Goal: Task Accomplishment & Management: Complete application form

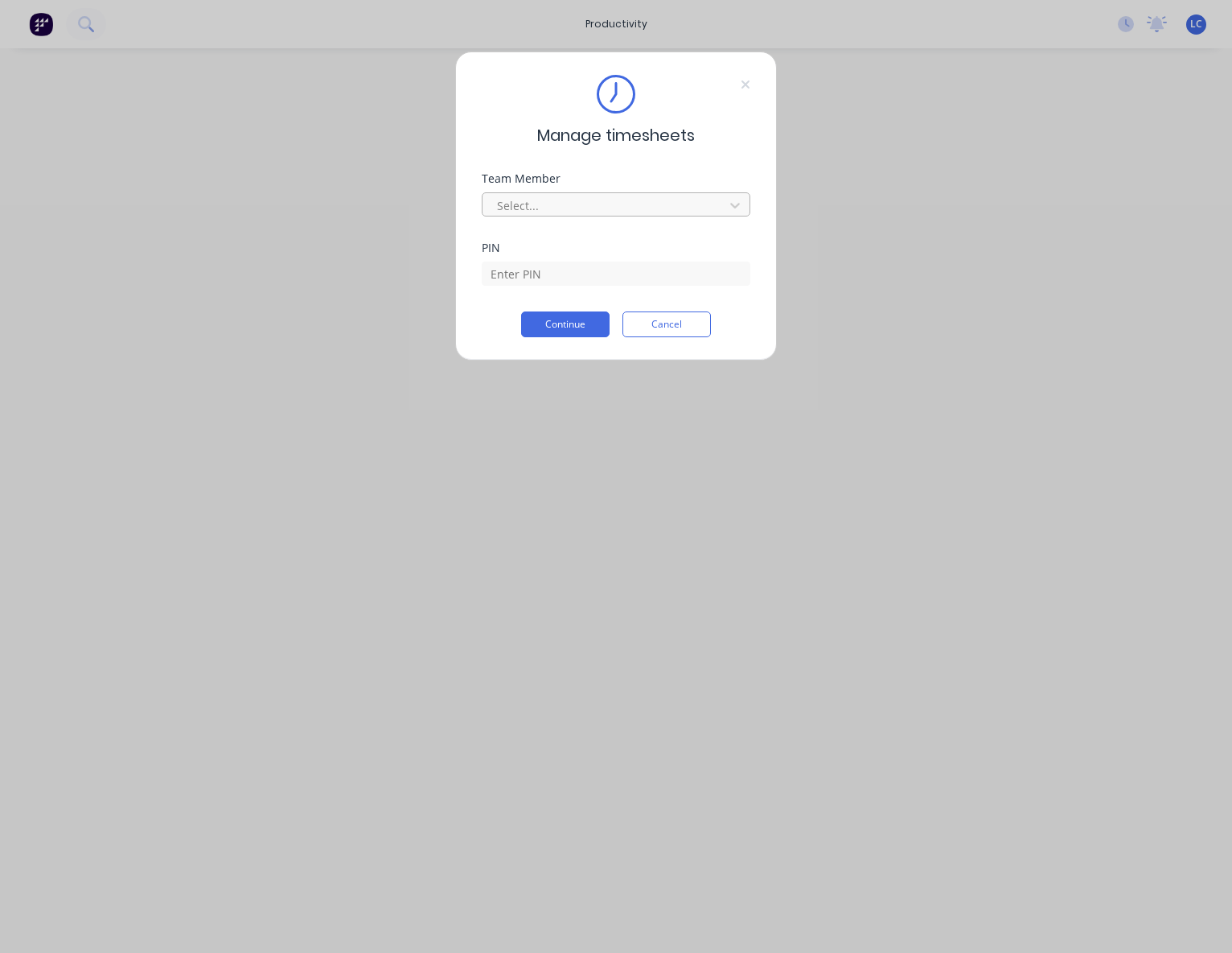
click at [558, 200] on div at bounding box center [605, 206] width 220 height 20
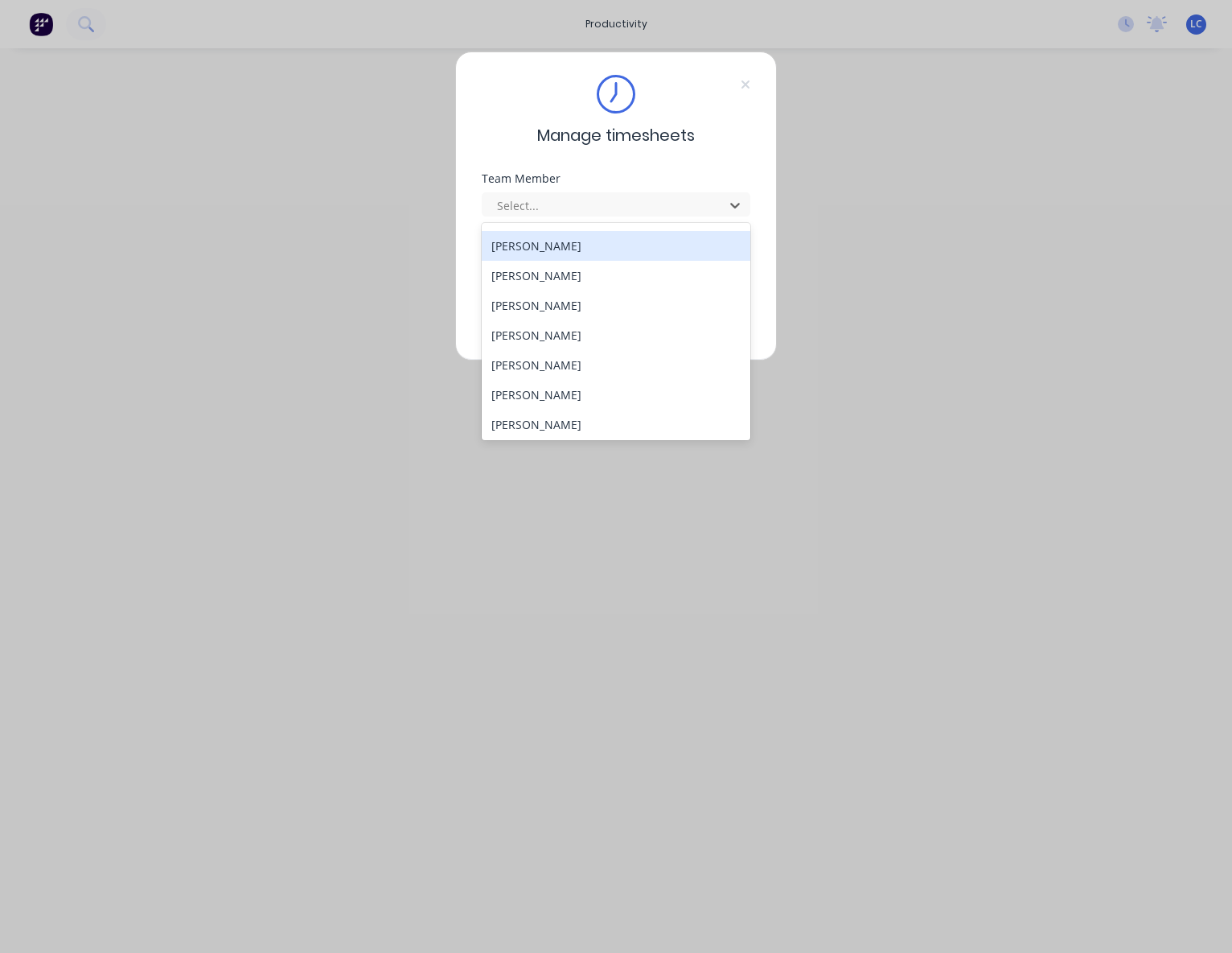
scroll to position [724, 0]
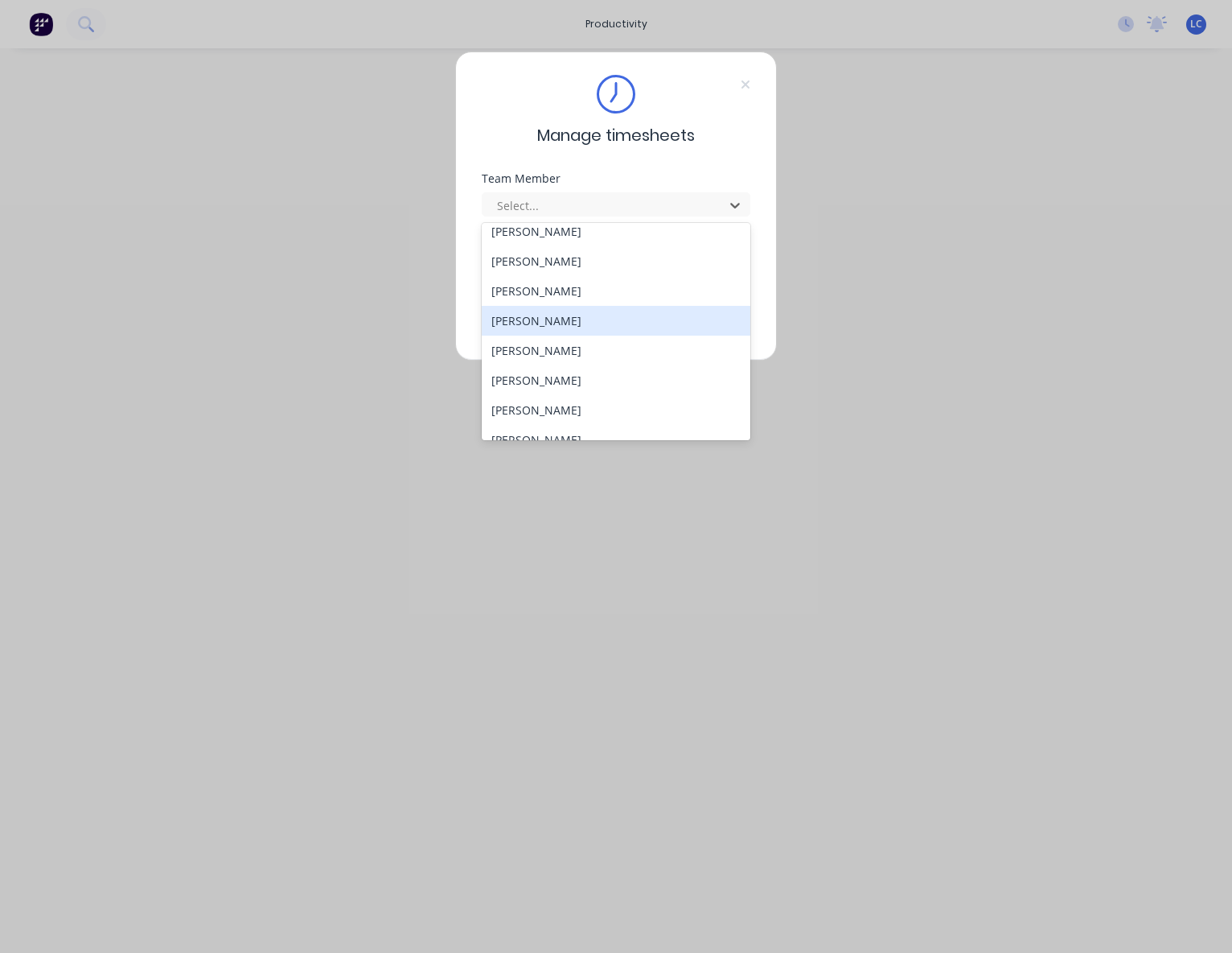
click at [546, 329] on div "[PERSON_NAME]" at bounding box center [616, 320] width 269 height 30
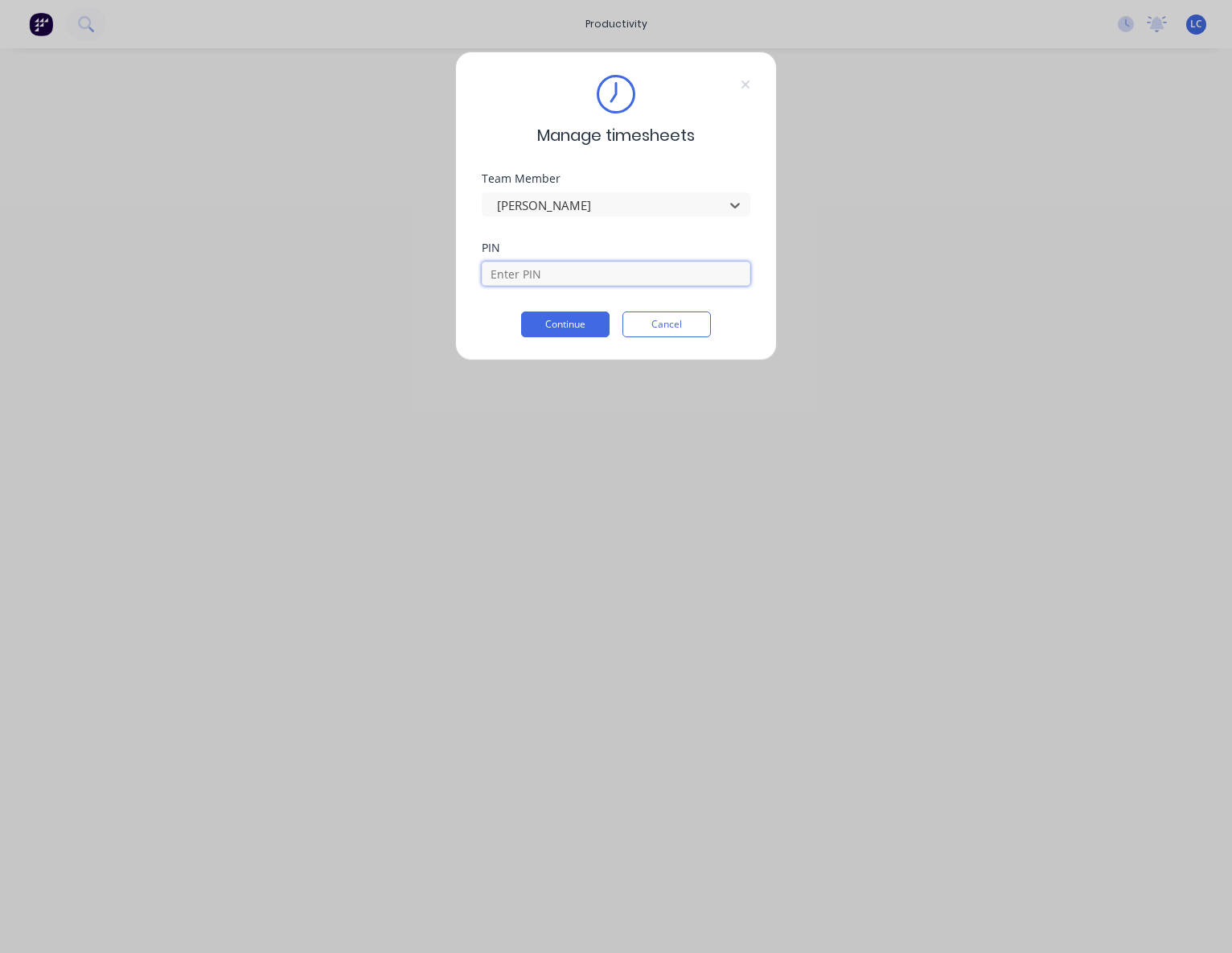
click at [558, 272] on input at bounding box center [616, 273] width 269 height 24
type input "2886"
click at [549, 322] on button "Continue" at bounding box center [565, 324] width 88 height 26
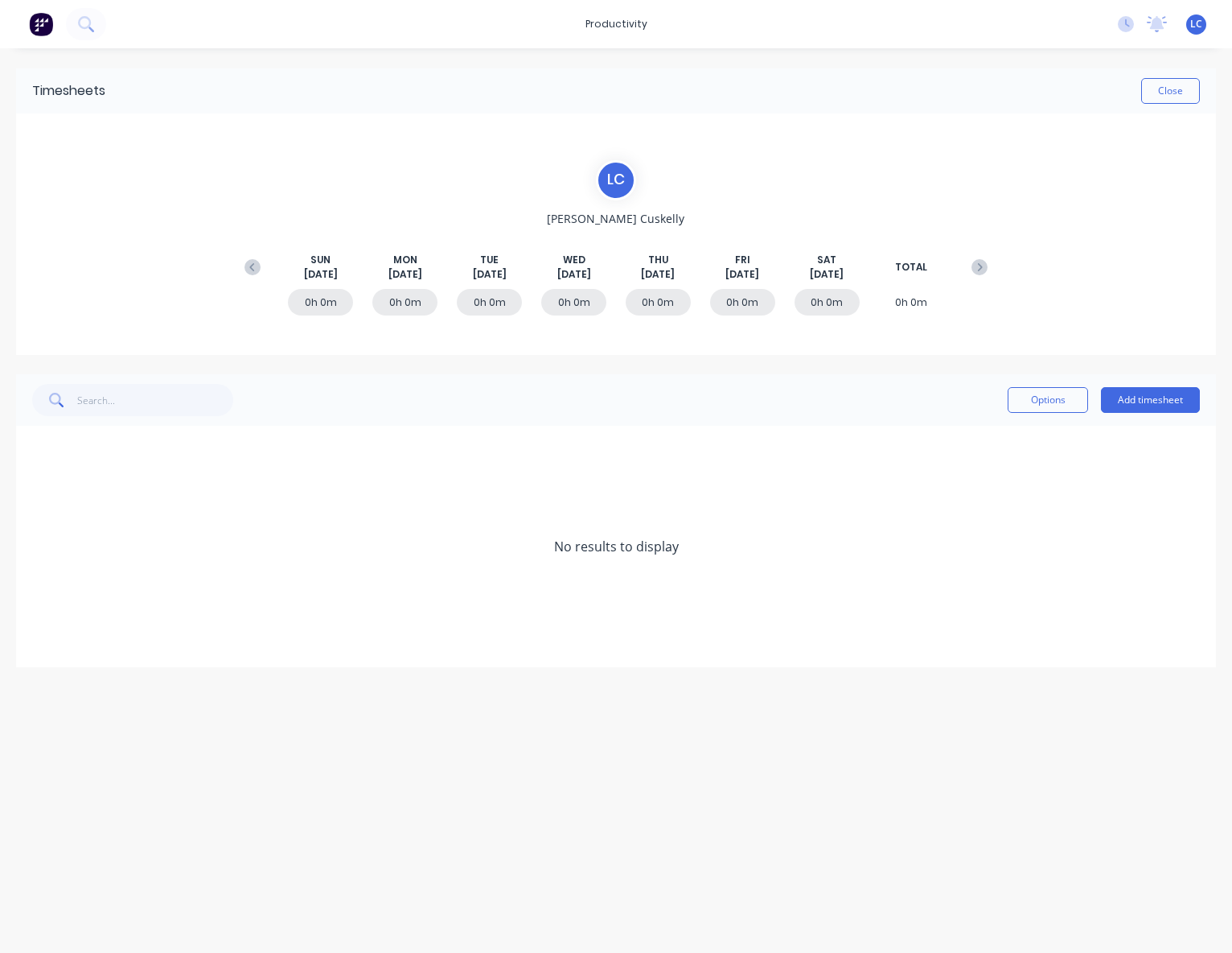
click at [390, 296] on div "0h 0m" at bounding box center [404, 302] width 65 height 26
click at [1121, 398] on button "Add timesheet" at bounding box center [1151, 399] width 99 height 26
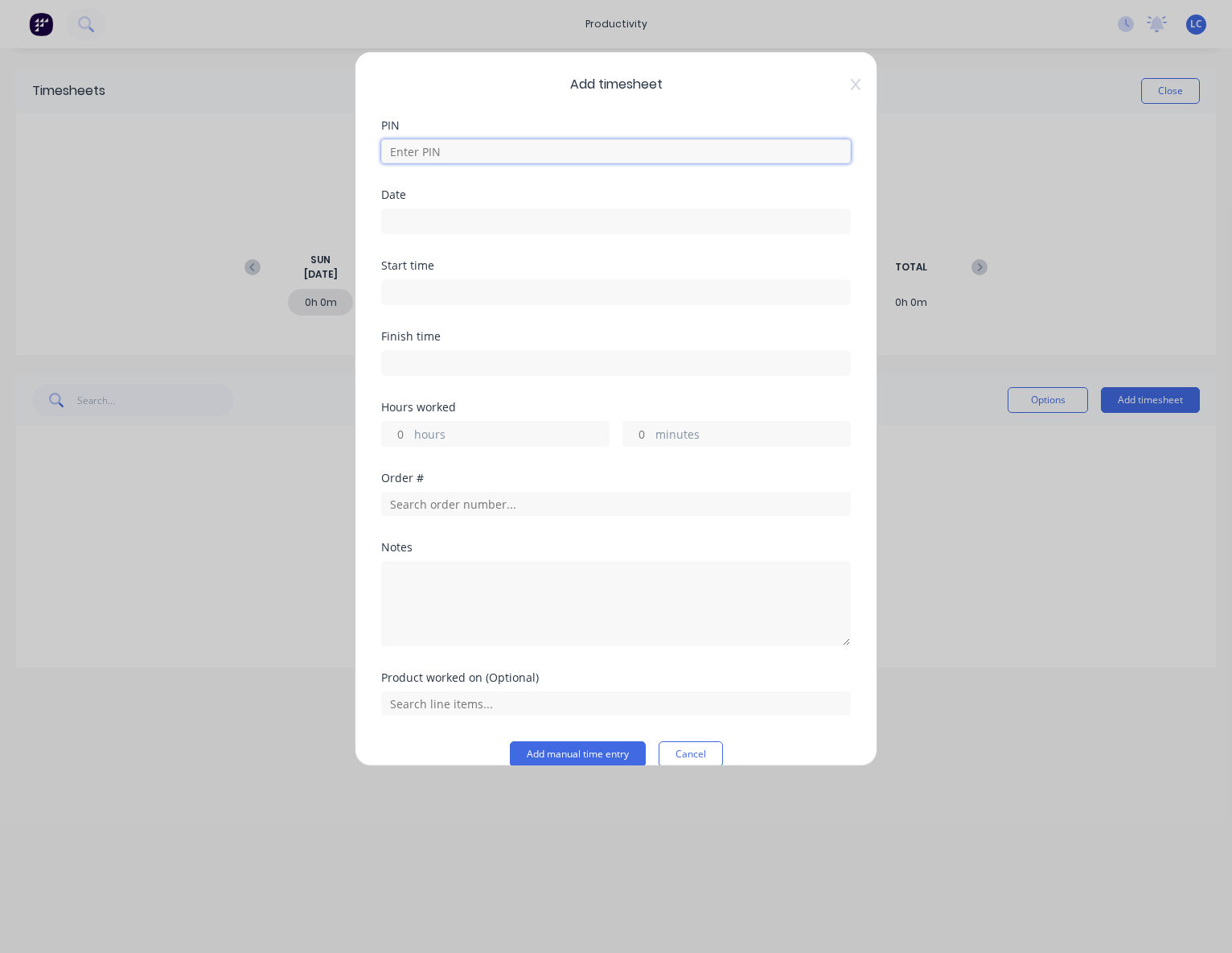
click at [458, 154] on input at bounding box center [616, 151] width 470 height 24
type input "2886"
click at [480, 215] on input at bounding box center [616, 221] width 468 height 24
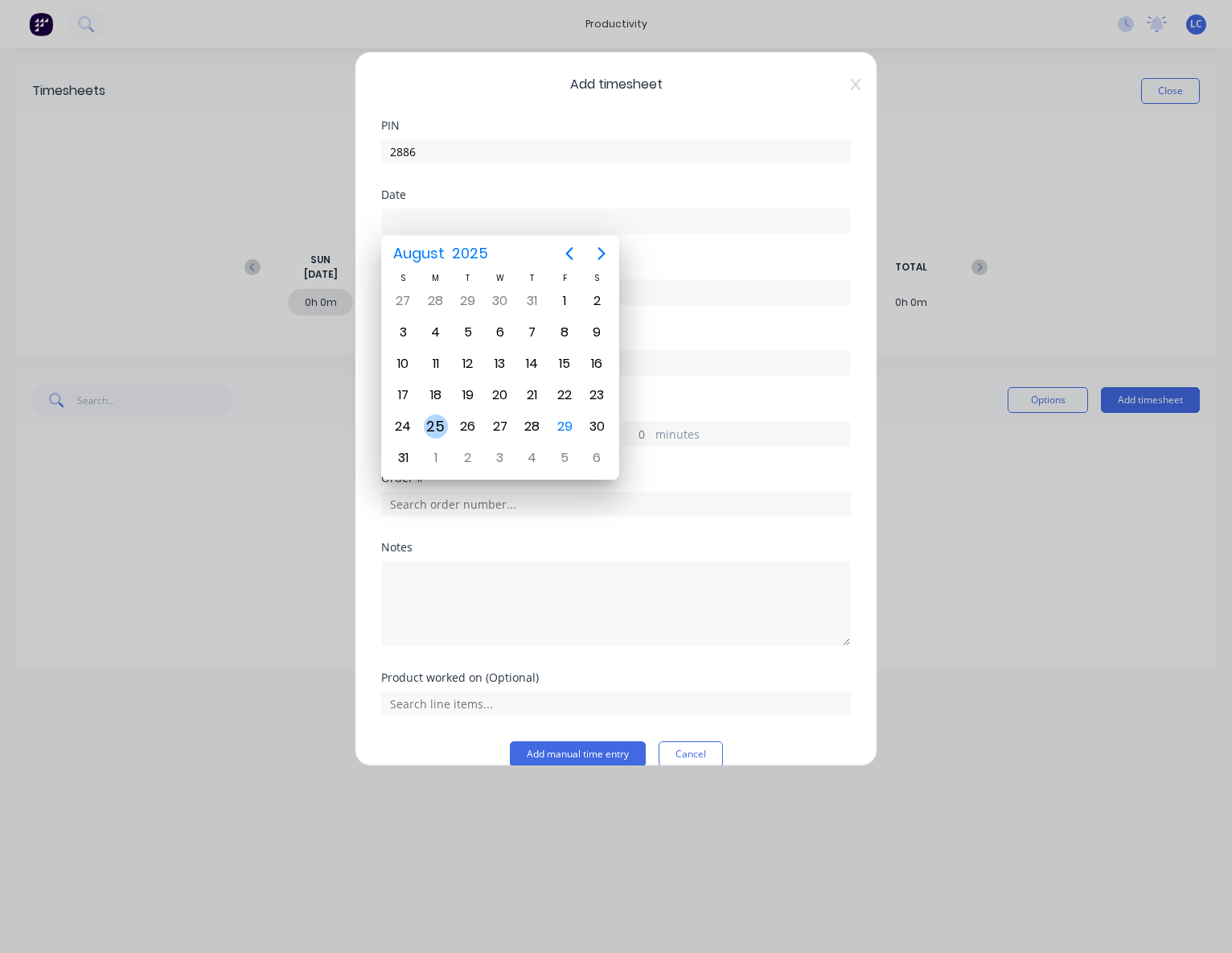
click at [430, 429] on div "25" at bounding box center [435, 426] width 24 height 24
type input "[DATE]"
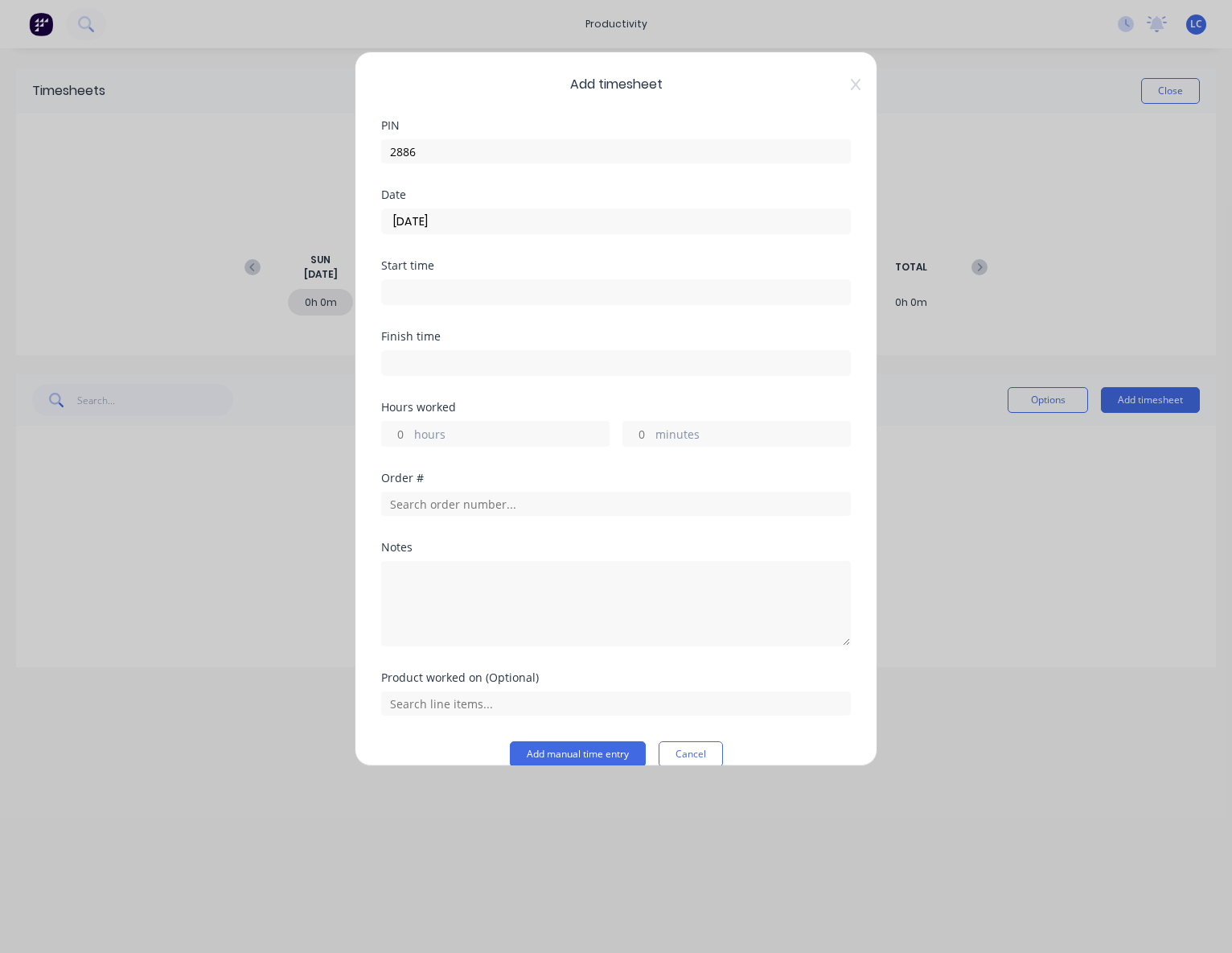
click at [420, 296] on input at bounding box center [616, 292] width 468 height 24
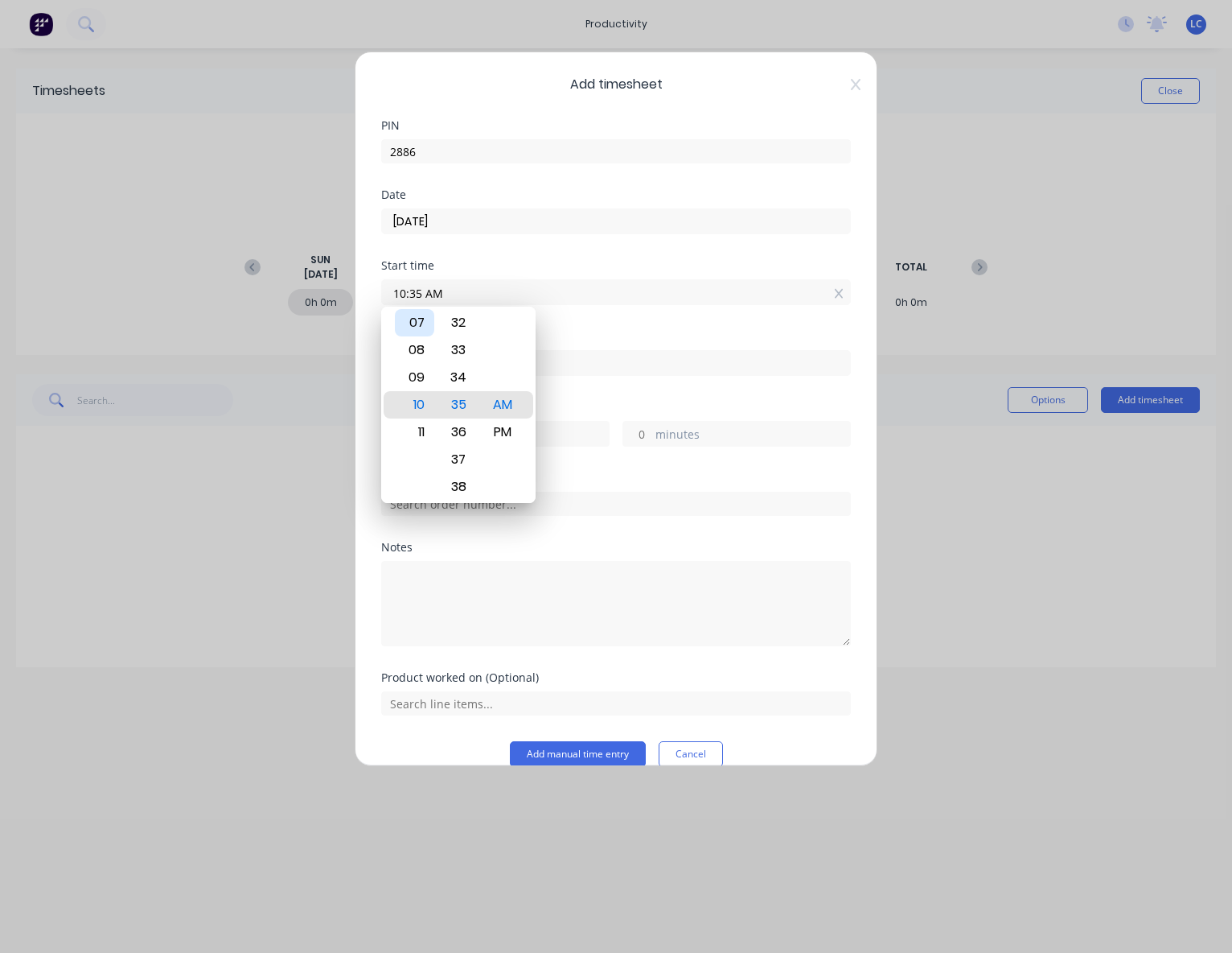
click at [417, 323] on div "07" at bounding box center [414, 323] width 40 height 27
click at [470, 330] on div "15" at bounding box center [458, 323] width 40 height 27
type input "07:15 AM"
click at [680, 346] on div at bounding box center [616, 361] width 470 height 30
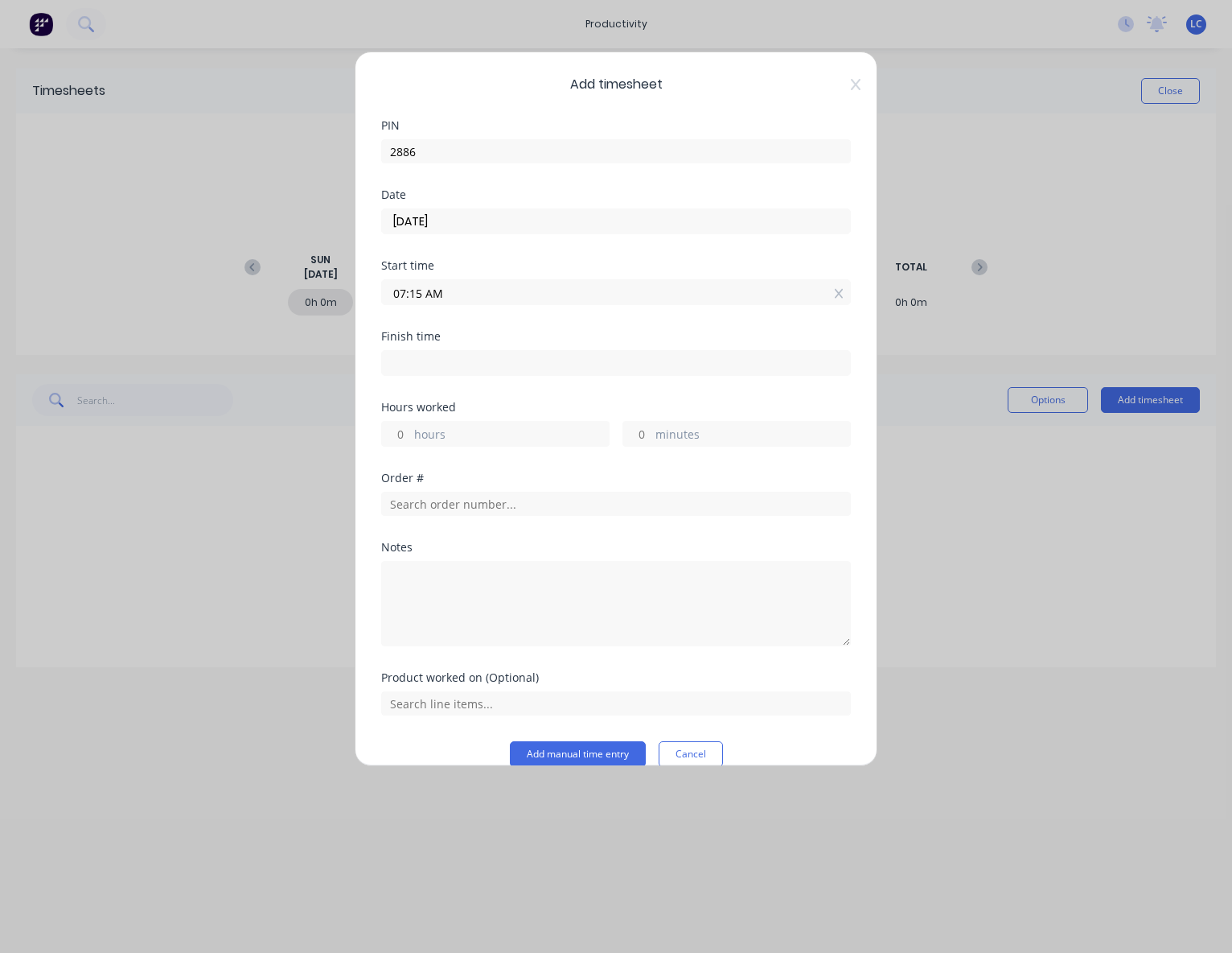
click at [457, 367] on input at bounding box center [616, 363] width 468 height 24
type input "10:35 AM"
type input "3"
type input "20"
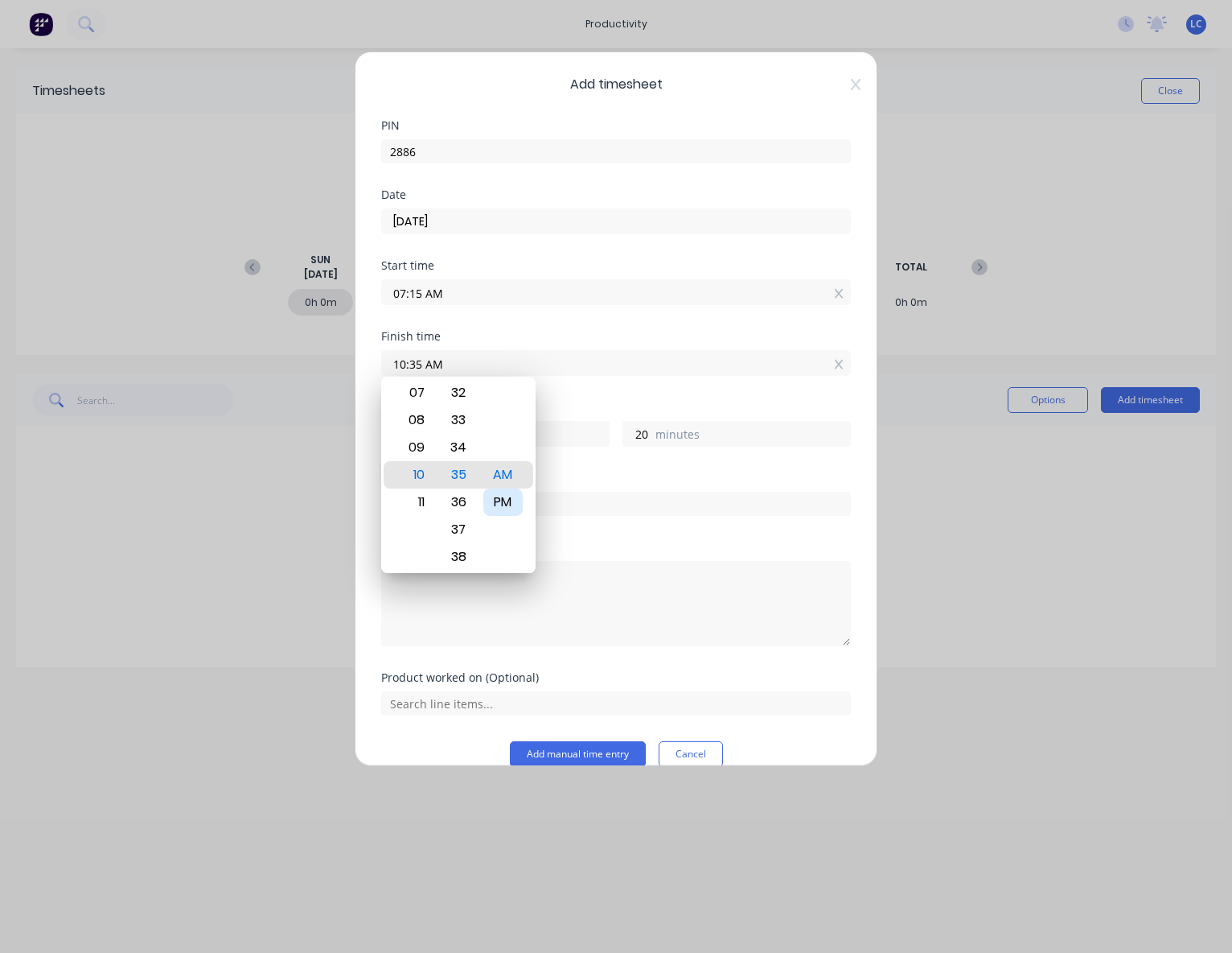
click at [510, 496] on div "PM" at bounding box center [503, 502] width 40 height 27
type input "10:35 PM"
type input "15"
type input "06:35 PM"
type input "11"
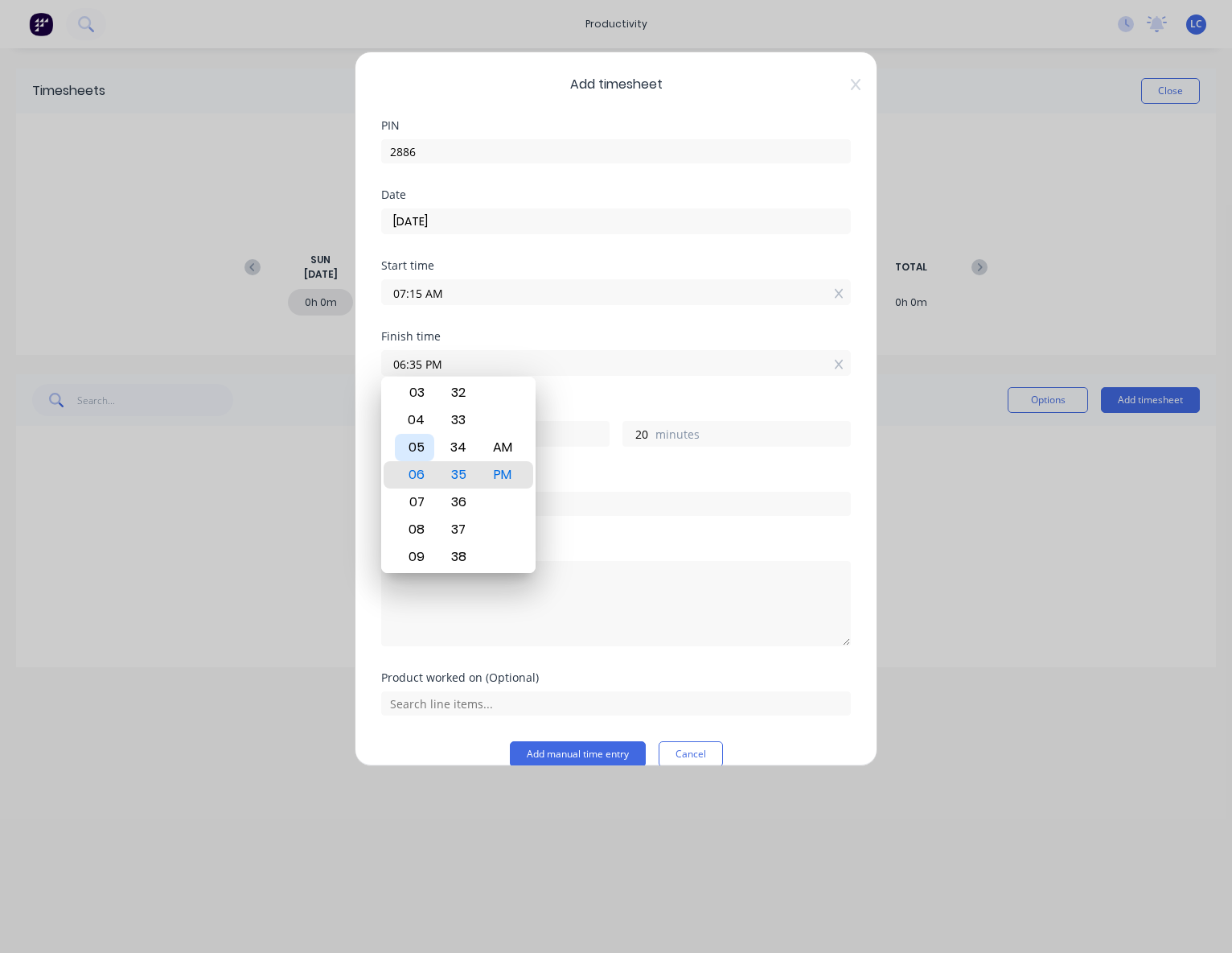
click at [424, 454] on div "05" at bounding box center [414, 447] width 40 height 27
type input "05:35 PM"
type input "10"
type input "05:41 PM"
type input "26"
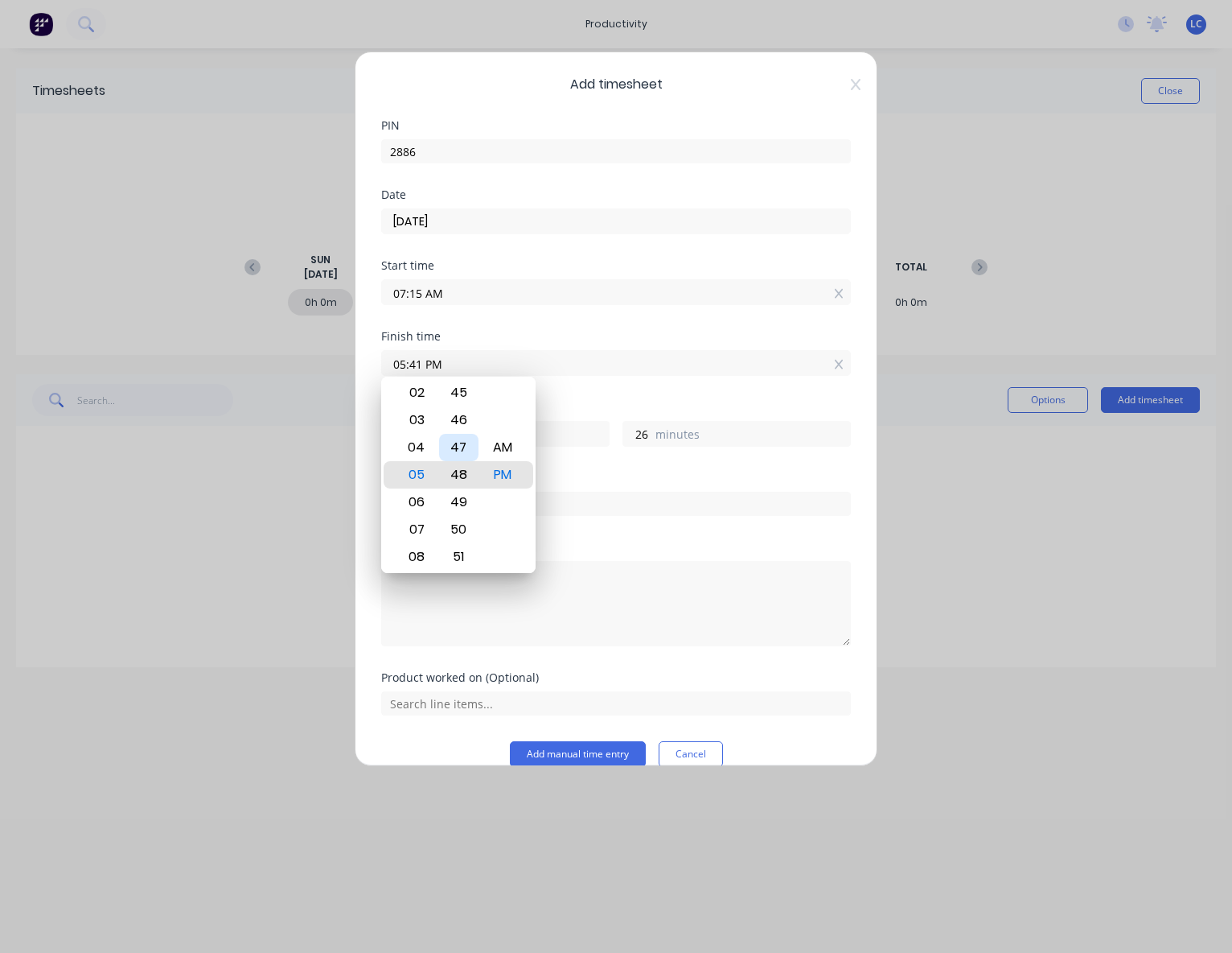
type input "05:48 PM"
type input "33"
type input "05:54 PM"
type input "39"
type input "05:59 PM"
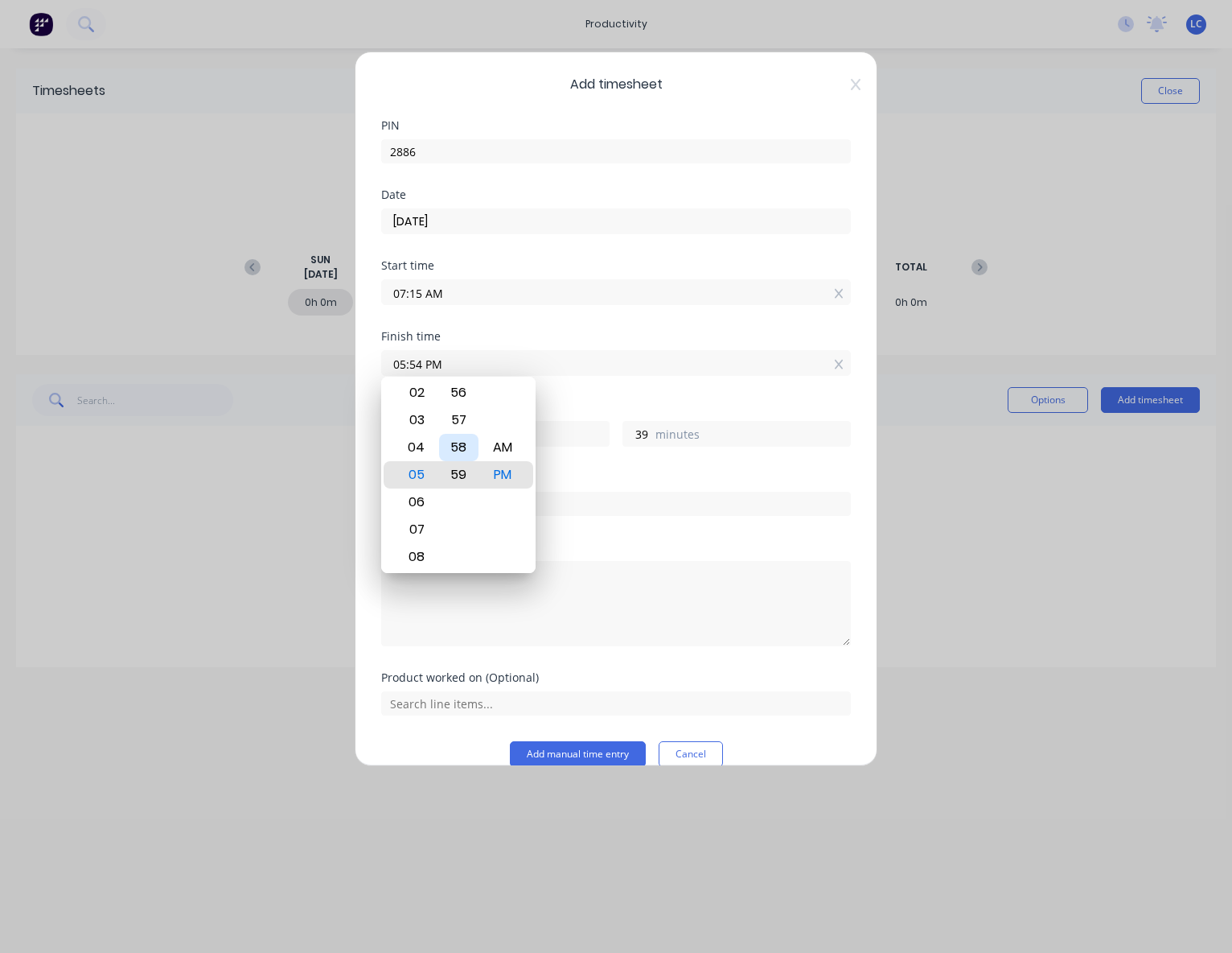
type input "44"
type input "05:54 PM"
type input "39"
type input "05:47 PM"
type input "32"
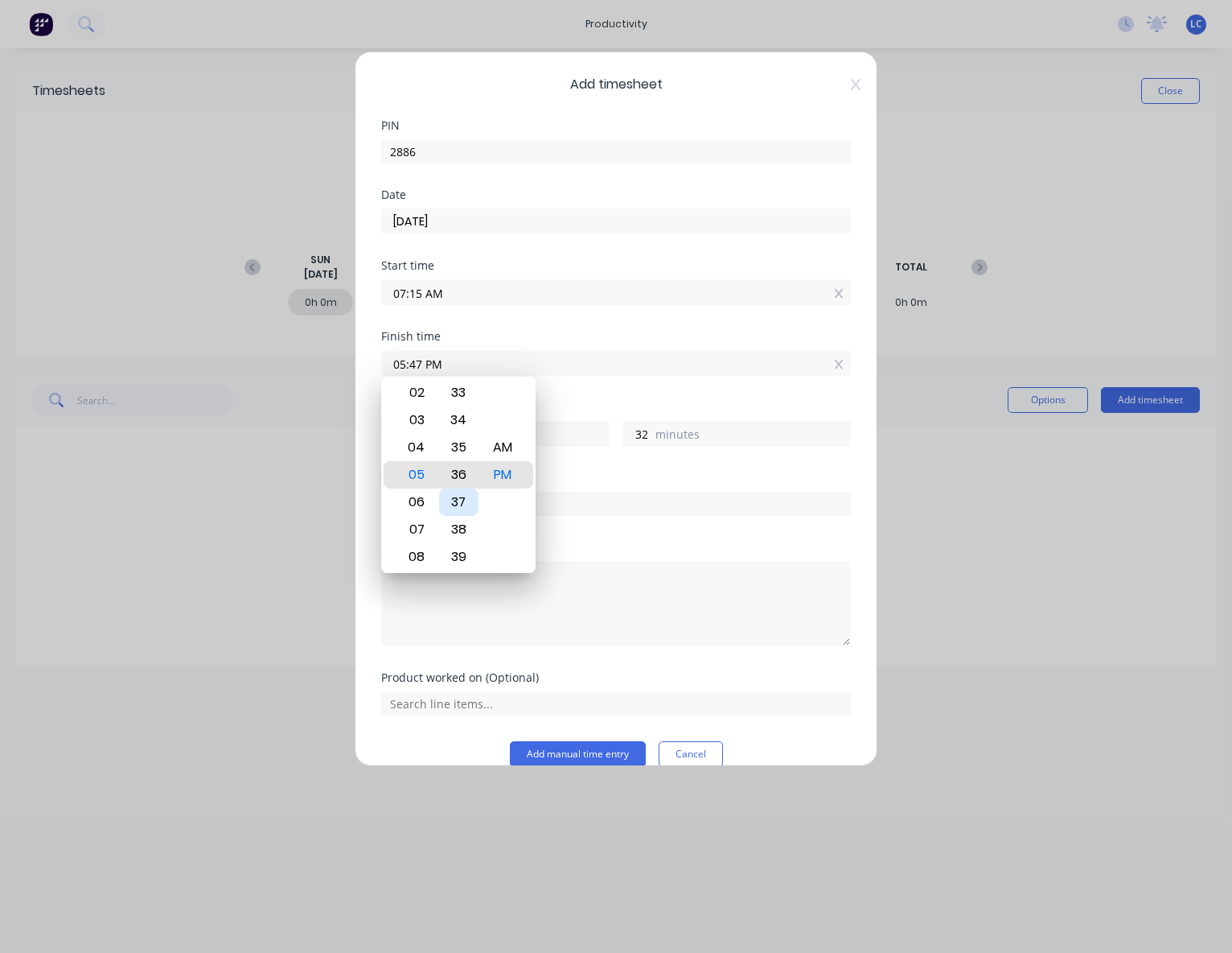
type input "05:36 PM"
type input "21"
type input "05:31 PM"
type input "16"
type input "05:25 PM"
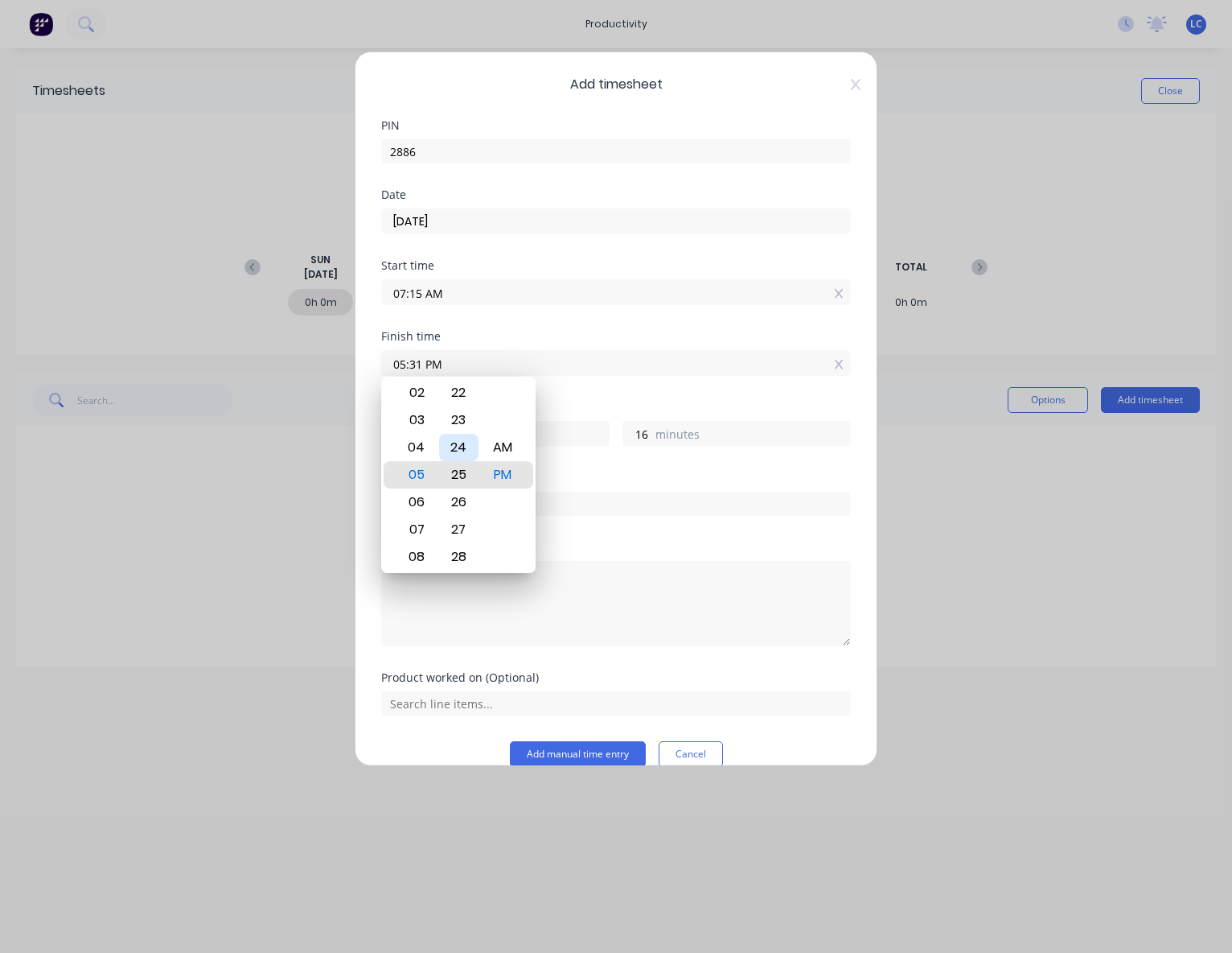
type input "10"
type input "05:19 PM"
type input "4"
type input "05:13 PM"
type input "9"
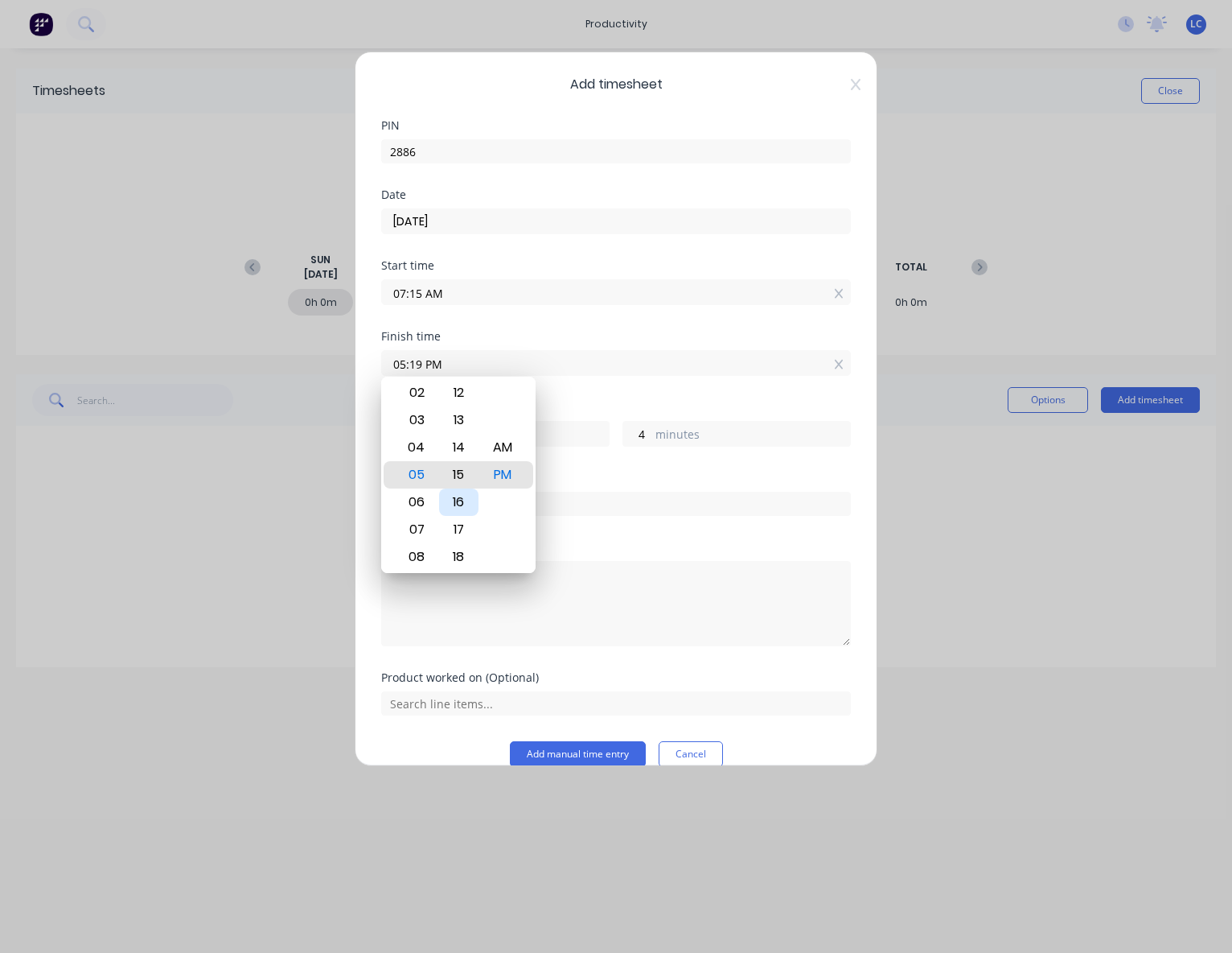
type input "58"
type input "05:07 PM"
type input "52"
type input "05:01 PM"
type input "46"
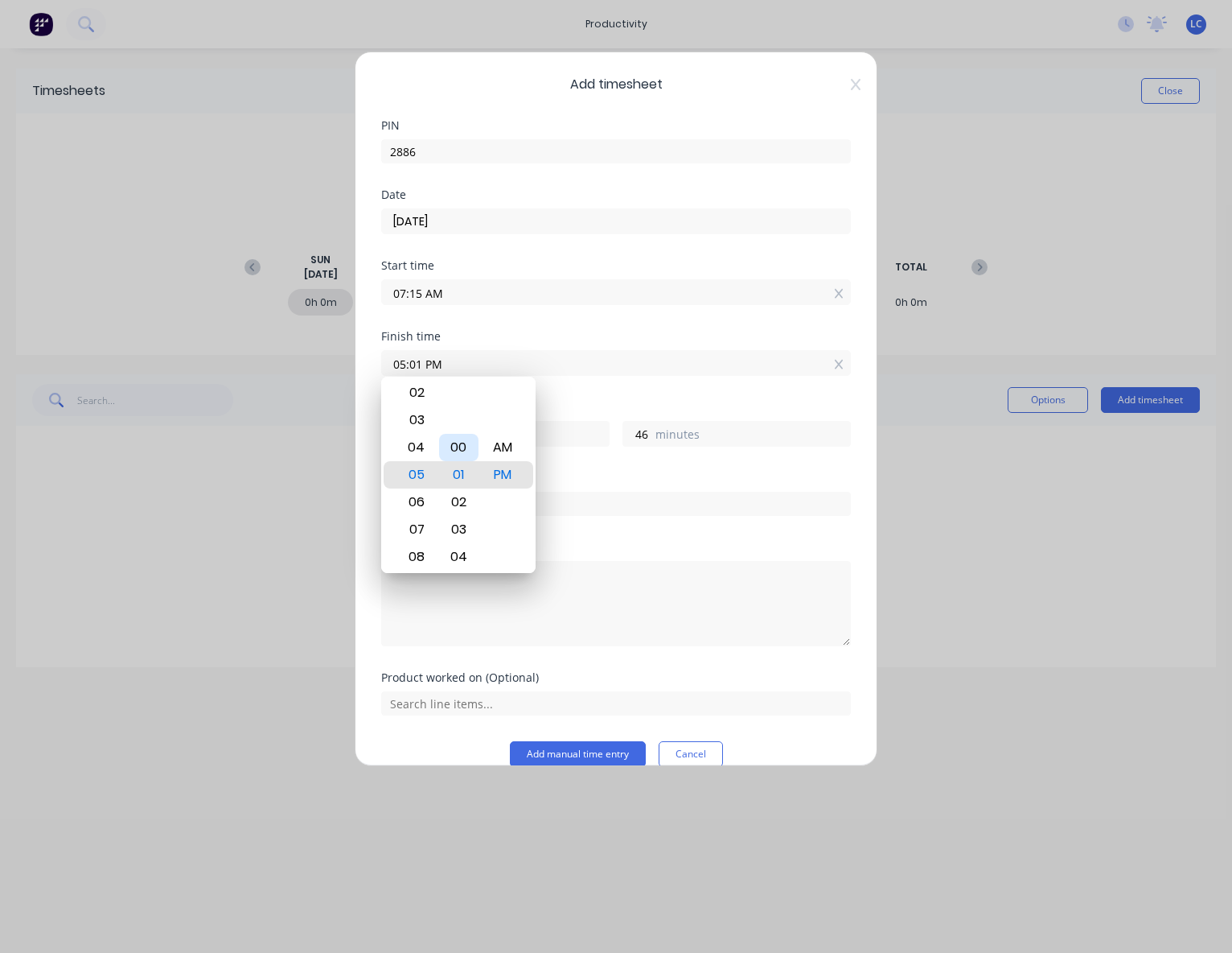
click at [466, 452] on div "00" at bounding box center [458, 447] width 40 height 27
type input "05:00 PM"
type input "45"
click at [648, 530] on div "Order #" at bounding box center [616, 506] width 470 height 69
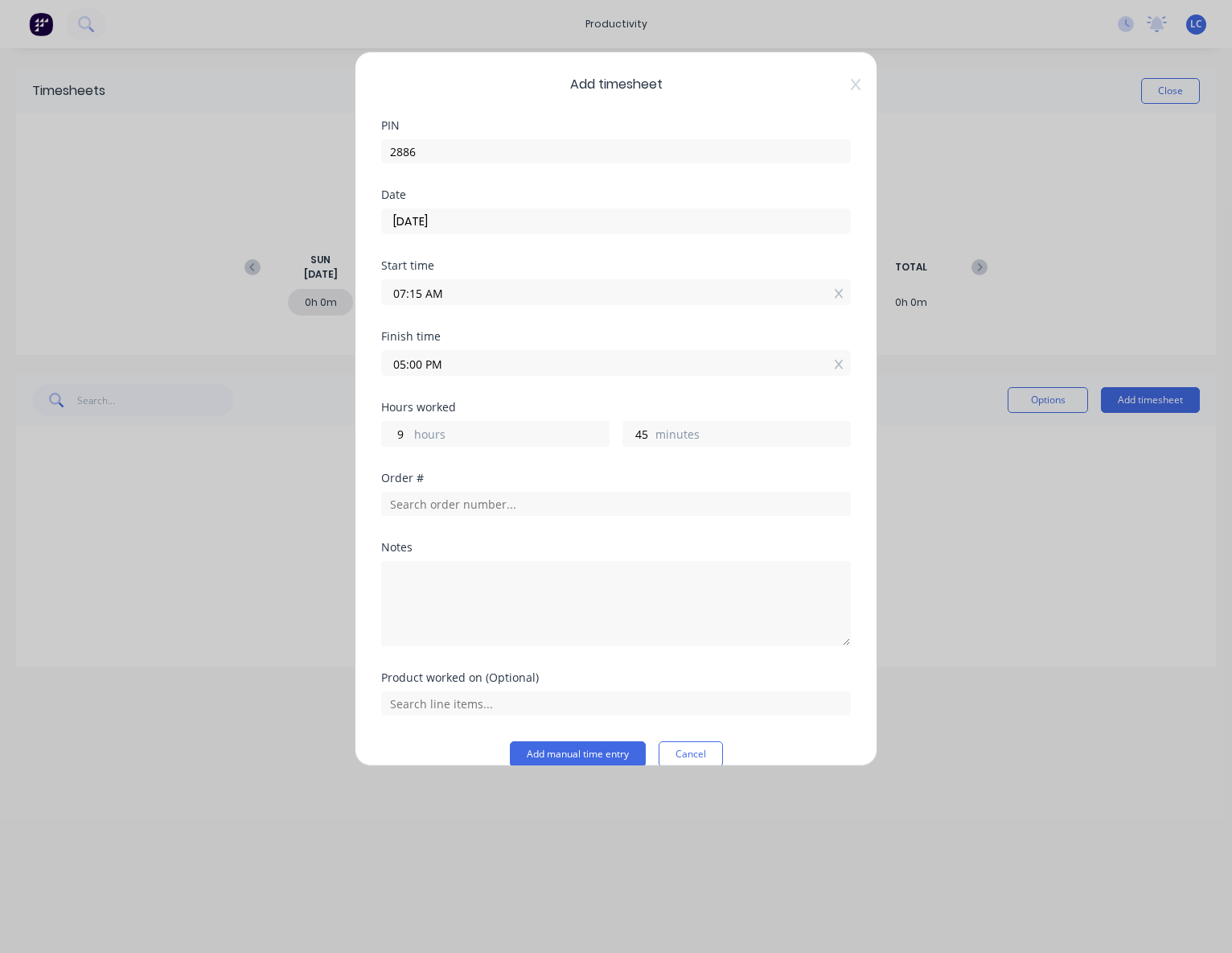
scroll to position [21, 0]
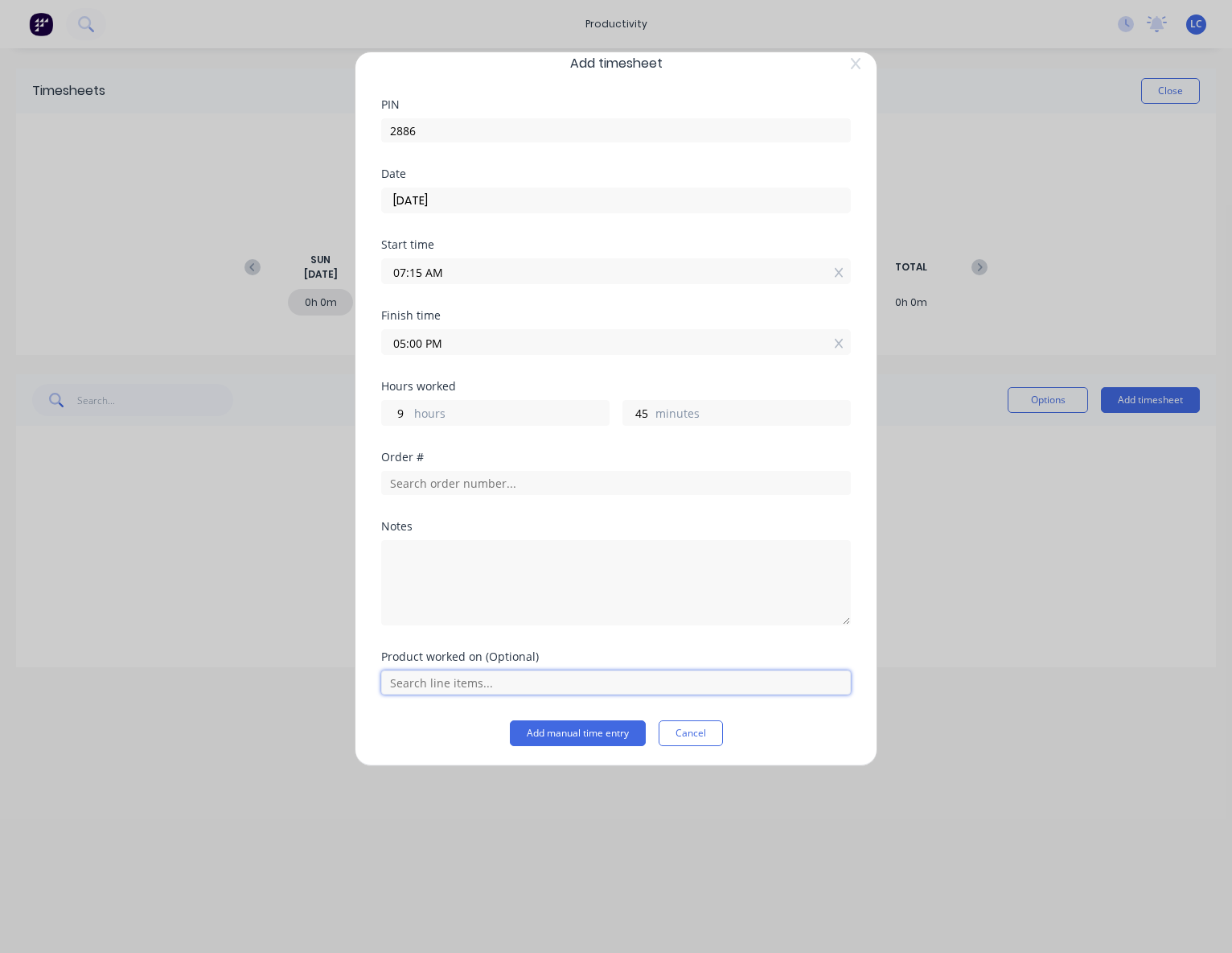
click at [473, 683] on input "text" at bounding box center [616, 682] width 470 height 24
click at [490, 682] on input "text" at bounding box center [616, 682] width 470 height 24
click at [508, 477] on input "text" at bounding box center [616, 482] width 470 height 24
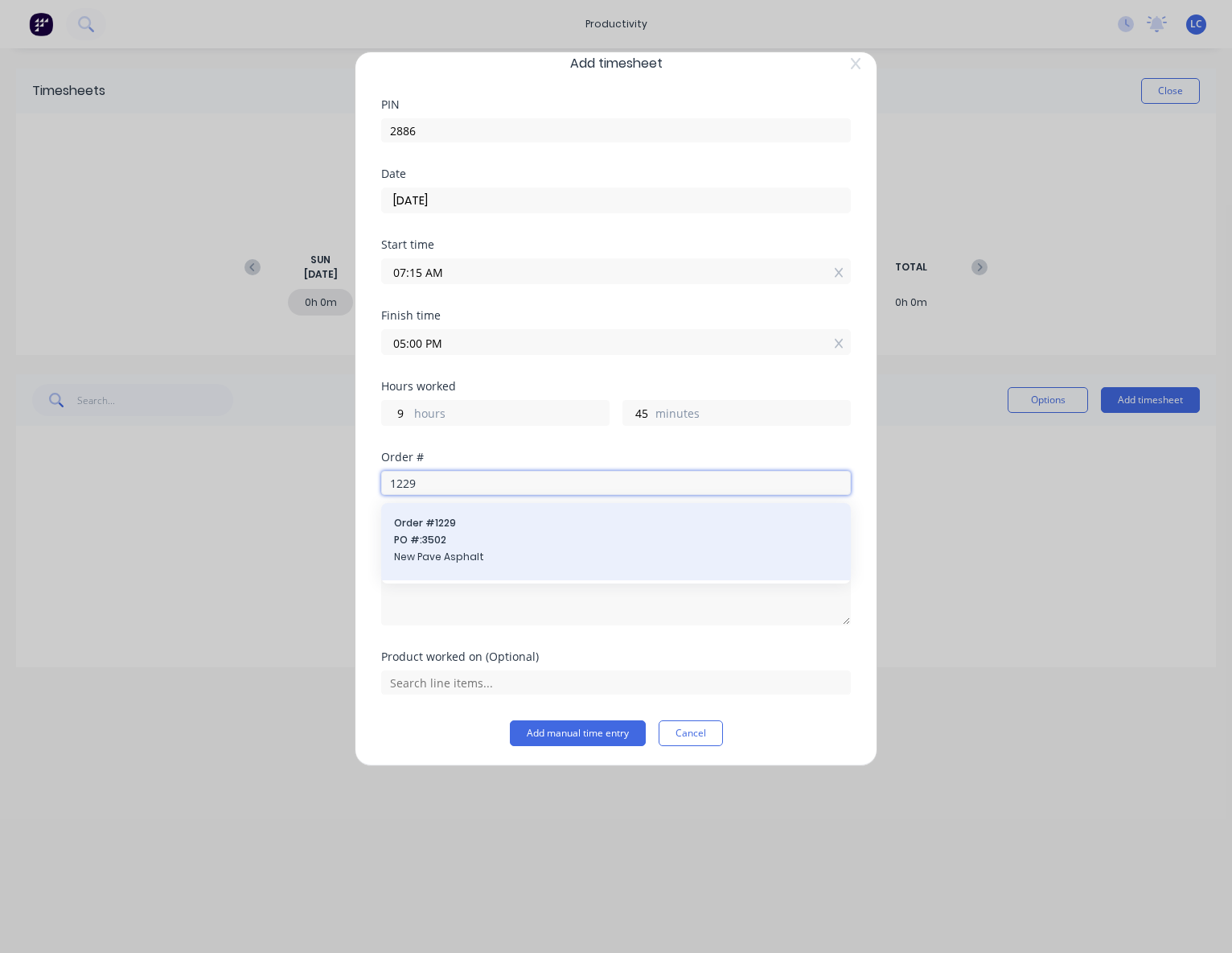
type input "1229"
click at [449, 556] on span "New Pave Asphalt" at bounding box center [616, 556] width 444 height 15
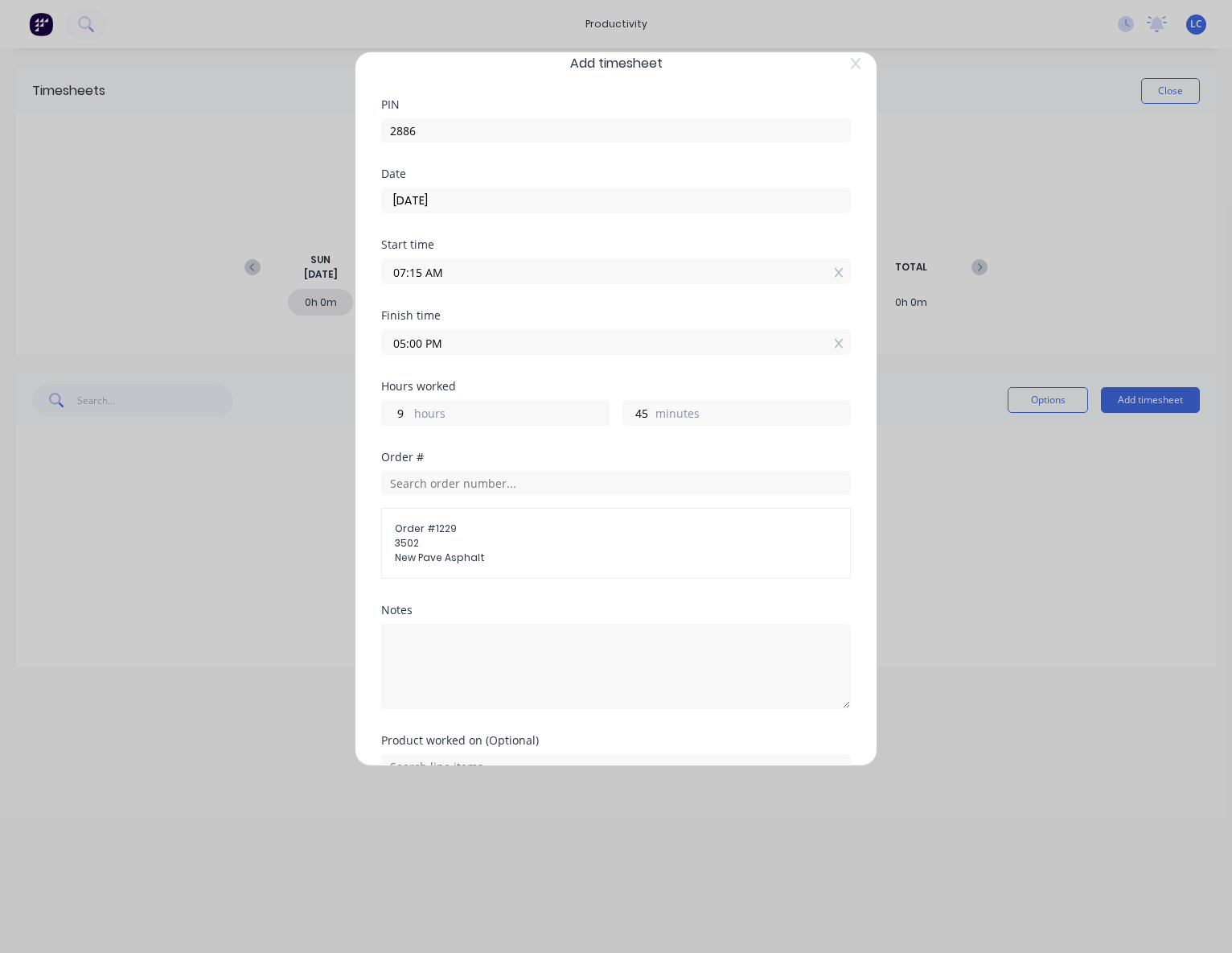
scroll to position [104, 0]
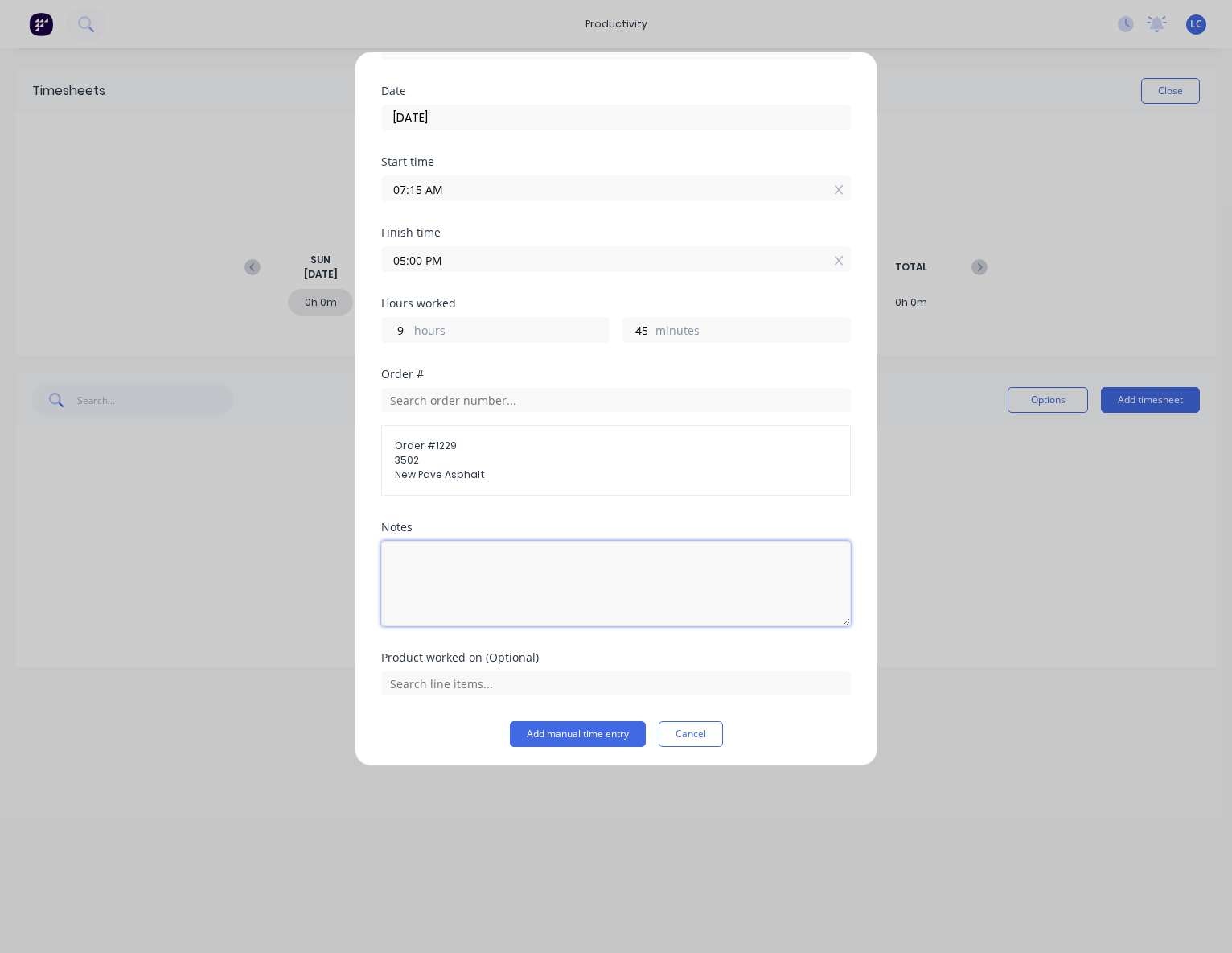
click at [510, 562] on textarea at bounding box center [616, 584] width 470 height 85
click at [570, 737] on button "Add manual time entry" at bounding box center [578, 734] width 136 height 26
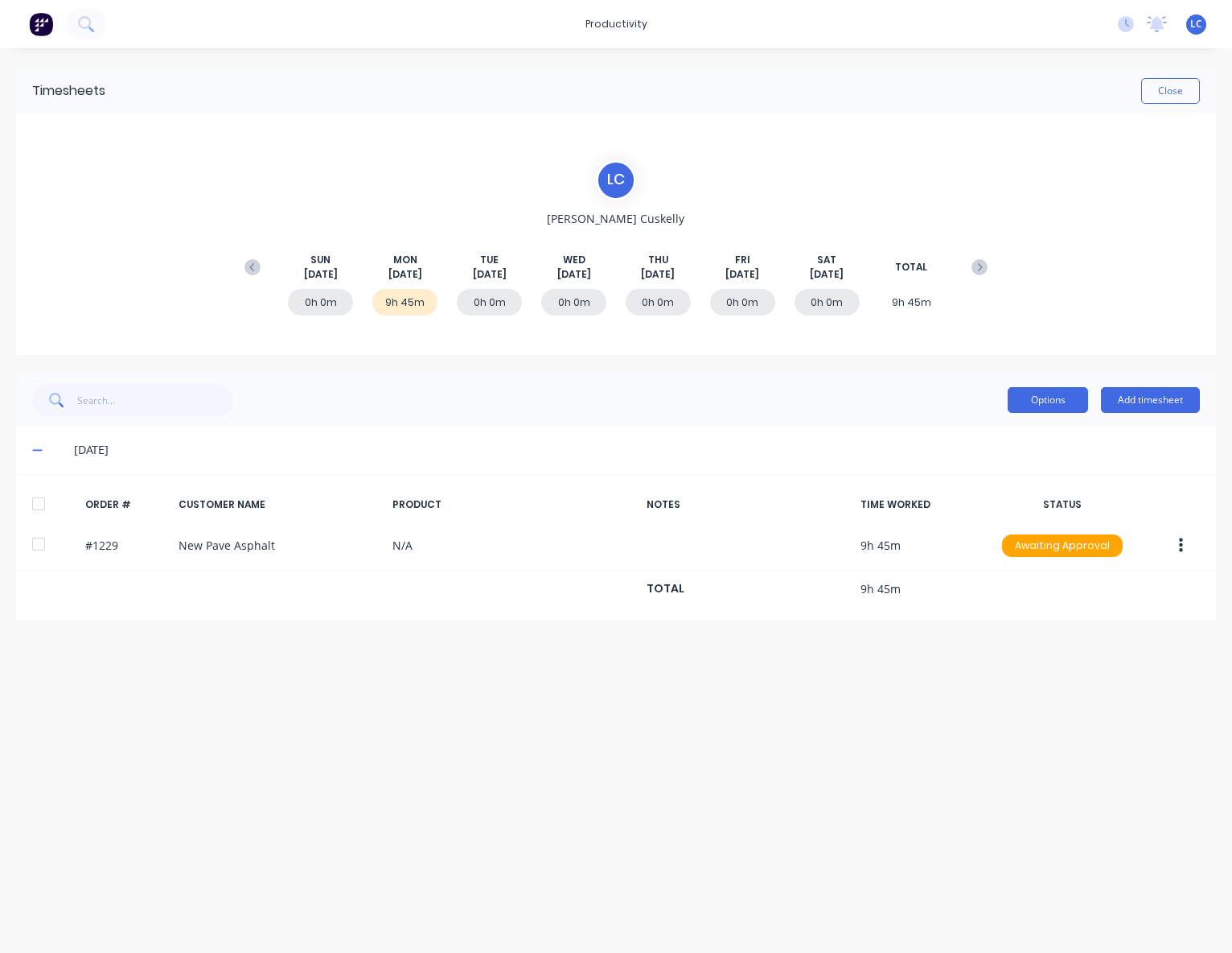
click at [1060, 398] on button "Options" at bounding box center [1048, 399] width 80 height 26
click at [642, 374] on div "Options Add timesheet" at bounding box center [616, 399] width 1200 height 51
click at [409, 306] on div "9h 45m" at bounding box center [404, 302] width 65 height 26
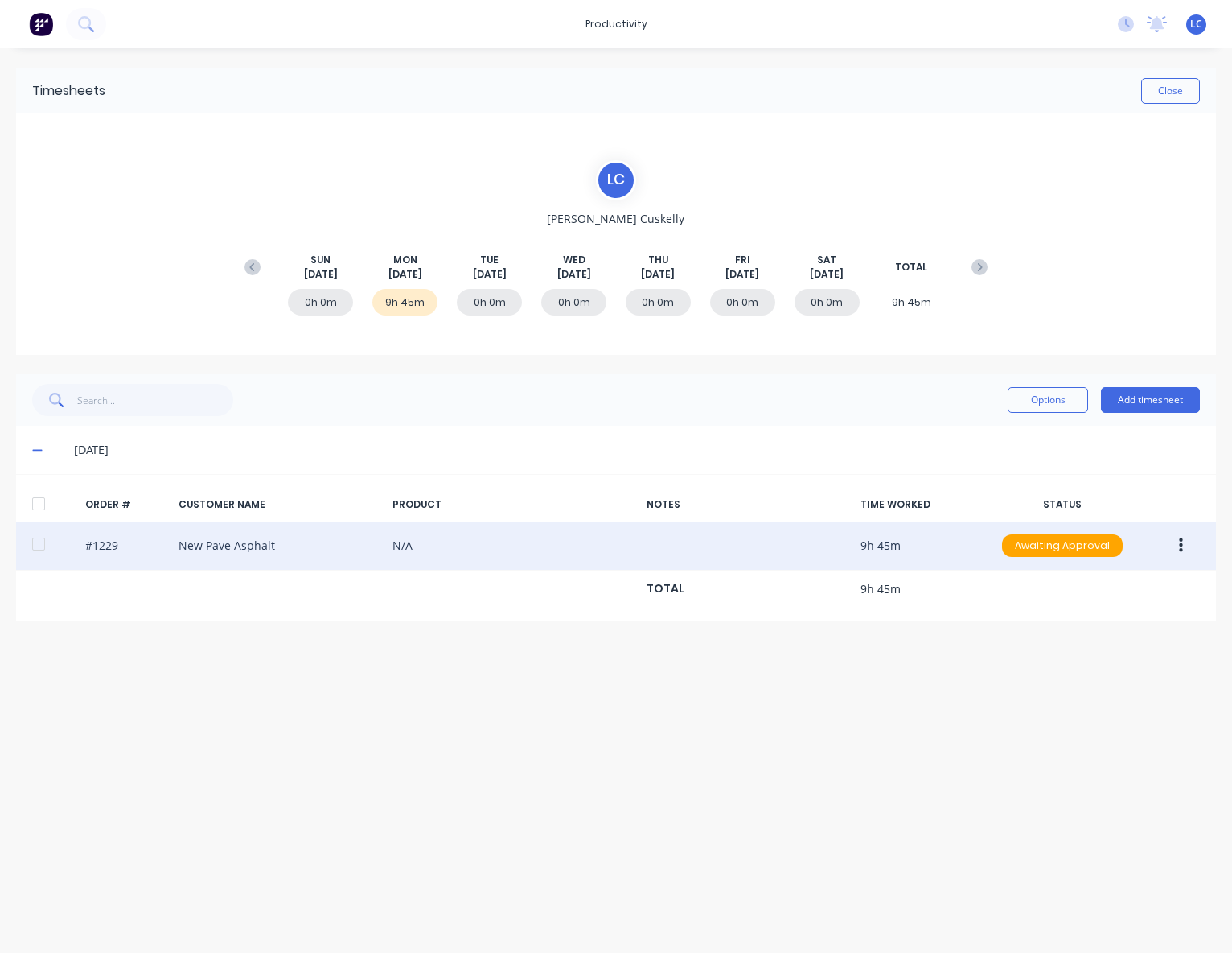
click at [225, 553] on div "#1229 New Pave Asphalt N/A 9h 45m Awaiting Approval" at bounding box center [616, 546] width 1200 height 49
click at [1189, 545] on button "button" at bounding box center [1181, 546] width 38 height 29
click at [269, 542] on div "#1229 New Pave Asphalt N/A 9h 45m Awaiting Approval Delete" at bounding box center [616, 546] width 1200 height 49
click at [200, 546] on div "#1229 New Pave Asphalt N/A 9h 45m Awaiting Approval" at bounding box center [616, 546] width 1200 height 49
click at [37, 538] on div at bounding box center [38, 543] width 32 height 32
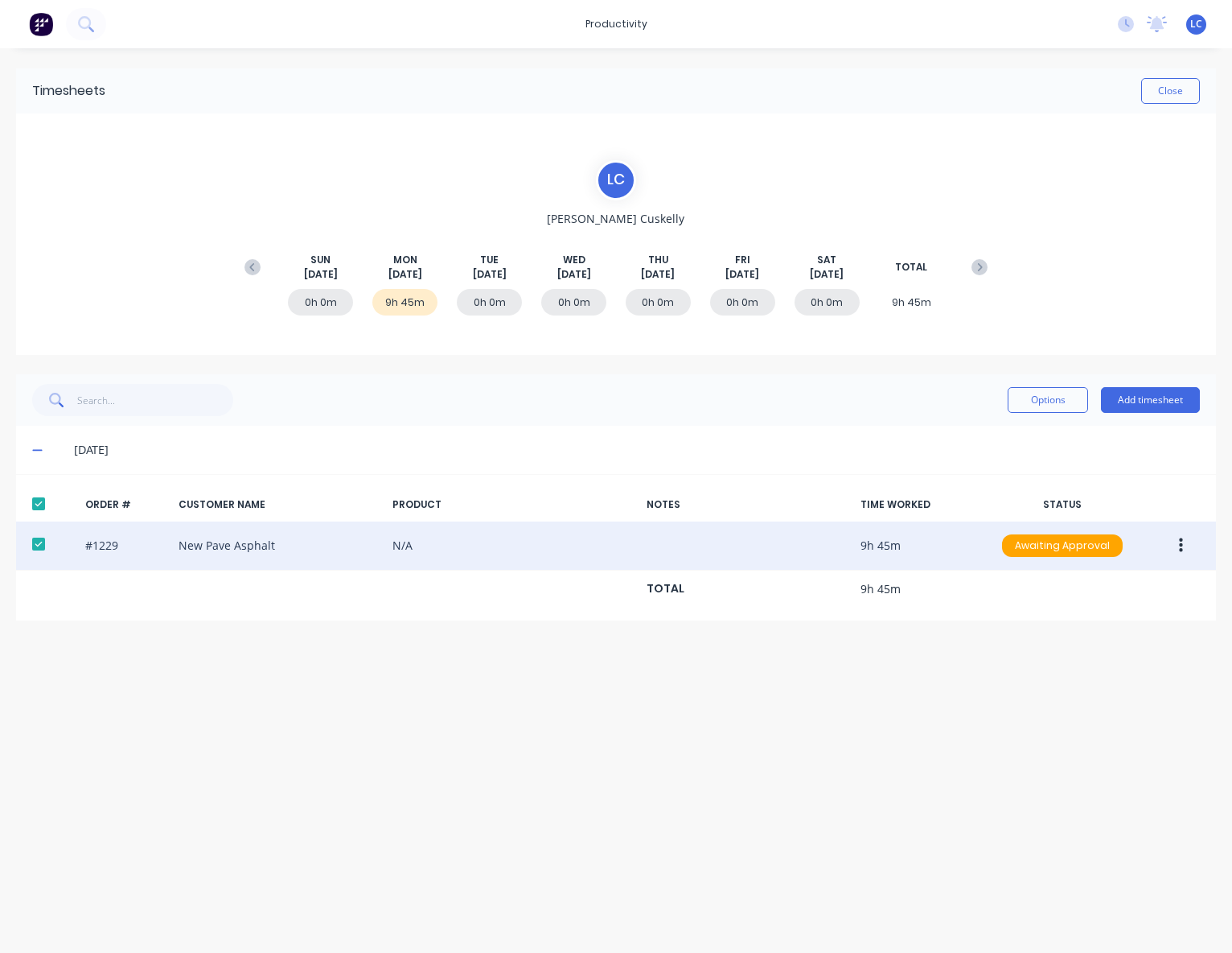
click at [39, 542] on div at bounding box center [38, 543] width 32 height 32
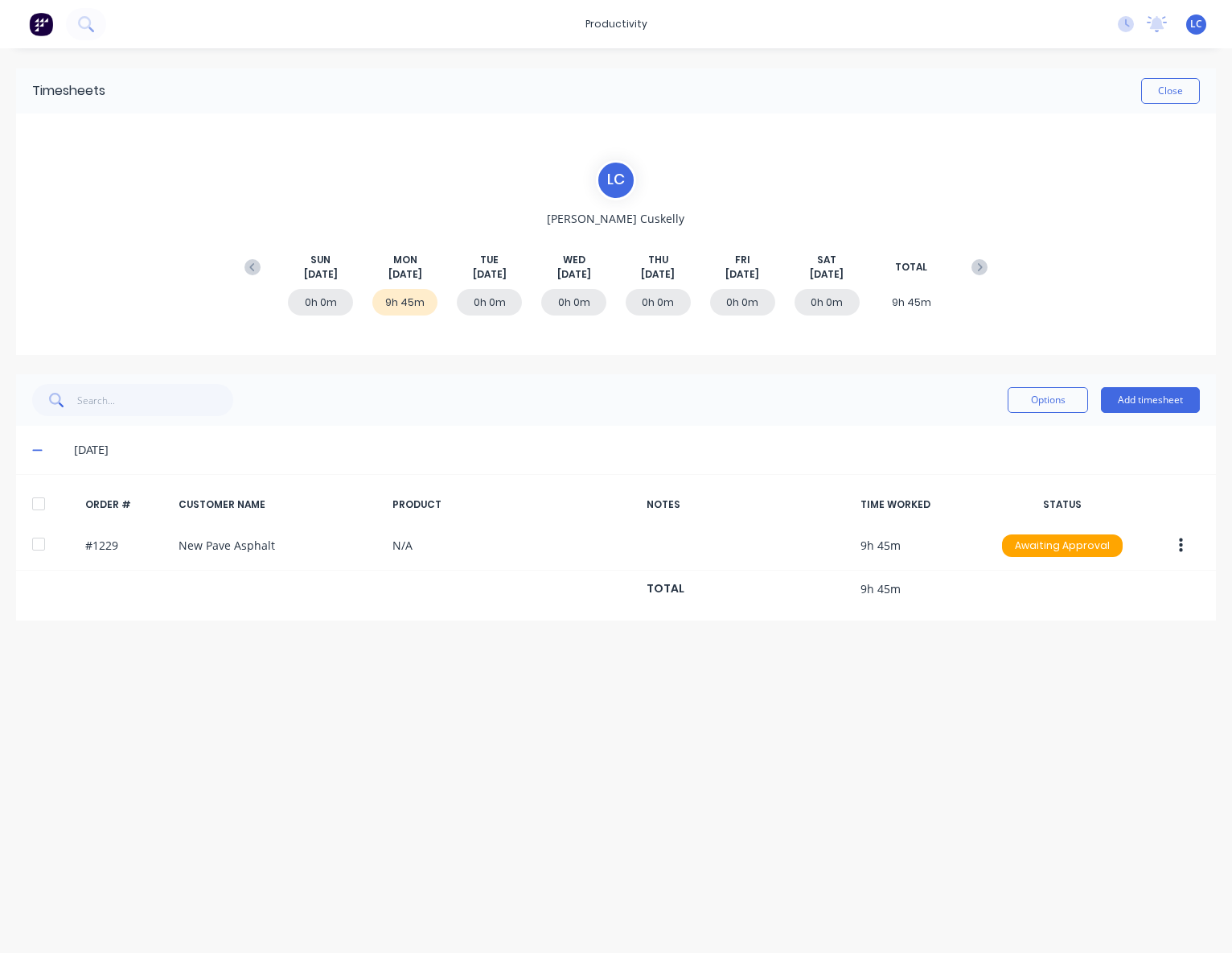
click at [386, 305] on div "9h 45m" at bounding box center [404, 302] width 65 height 26
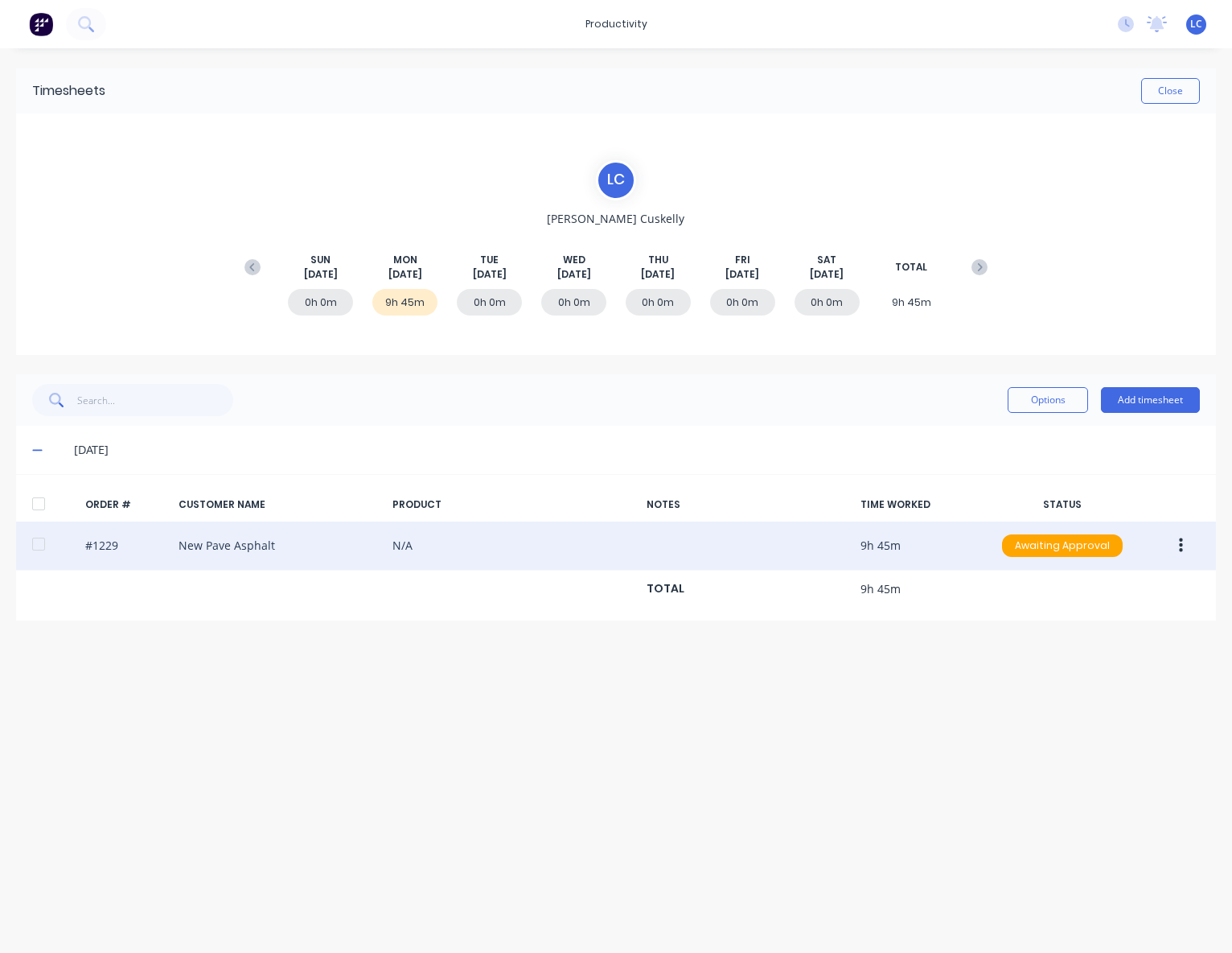
click at [399, 545] on div "#1229 New Pave Asphalt N/A 9h 45m Awaiting Approval" at bounding box center [616, 546] width 1200 height 49
click at [1180, 549] on icon "button" at bounding box center [1182, 545] width 4 height 15
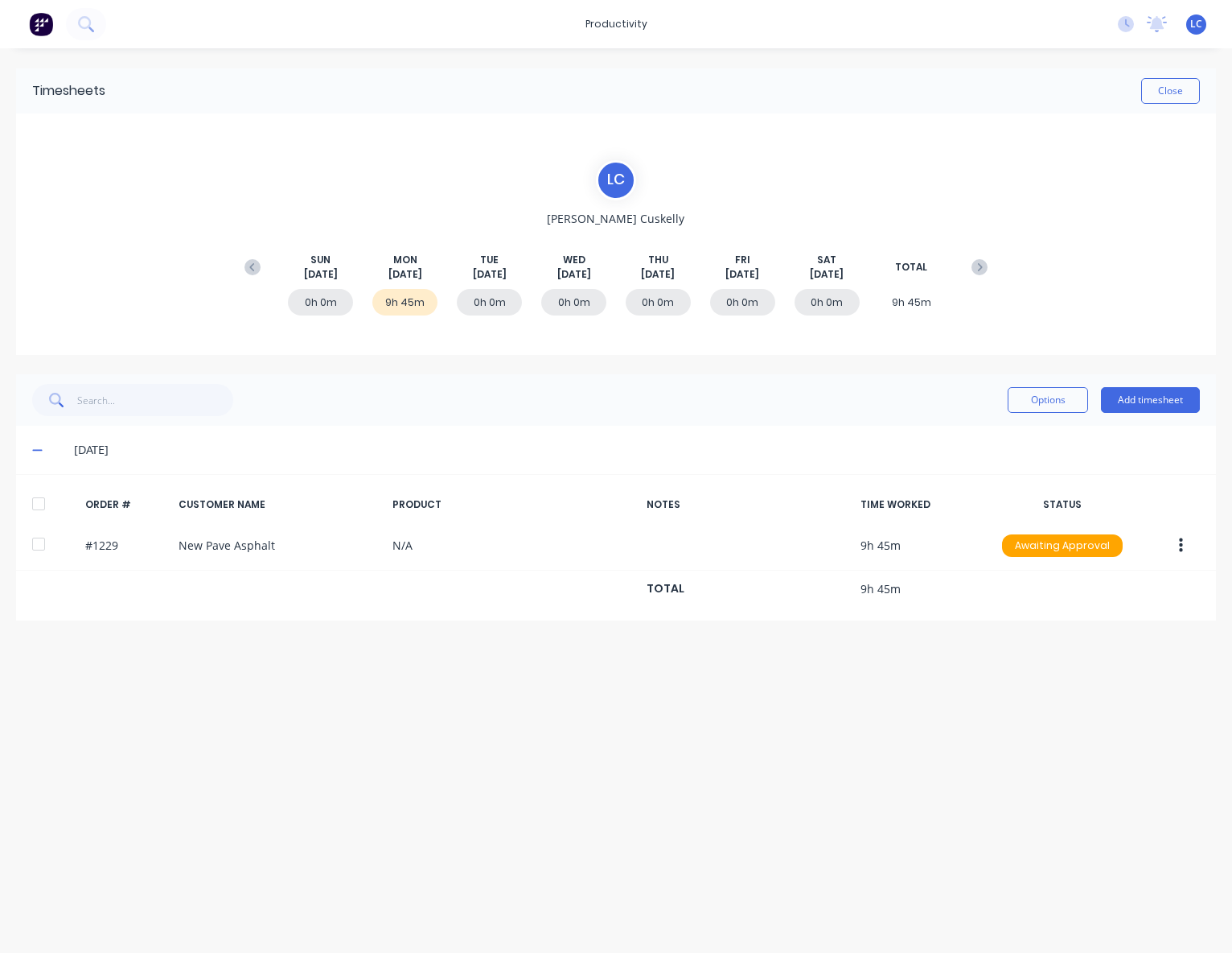
click at [485, 306] on div "0h 0m" at bounding box center [489, 302] width 65 height 26
click at [490, 269] on span "[DATE]" at bounding box center [490, 274] width 34 height 15
click at [1157, 392] on button "Add timesheet" at bounding box center [1151, 399] width 99 height 26
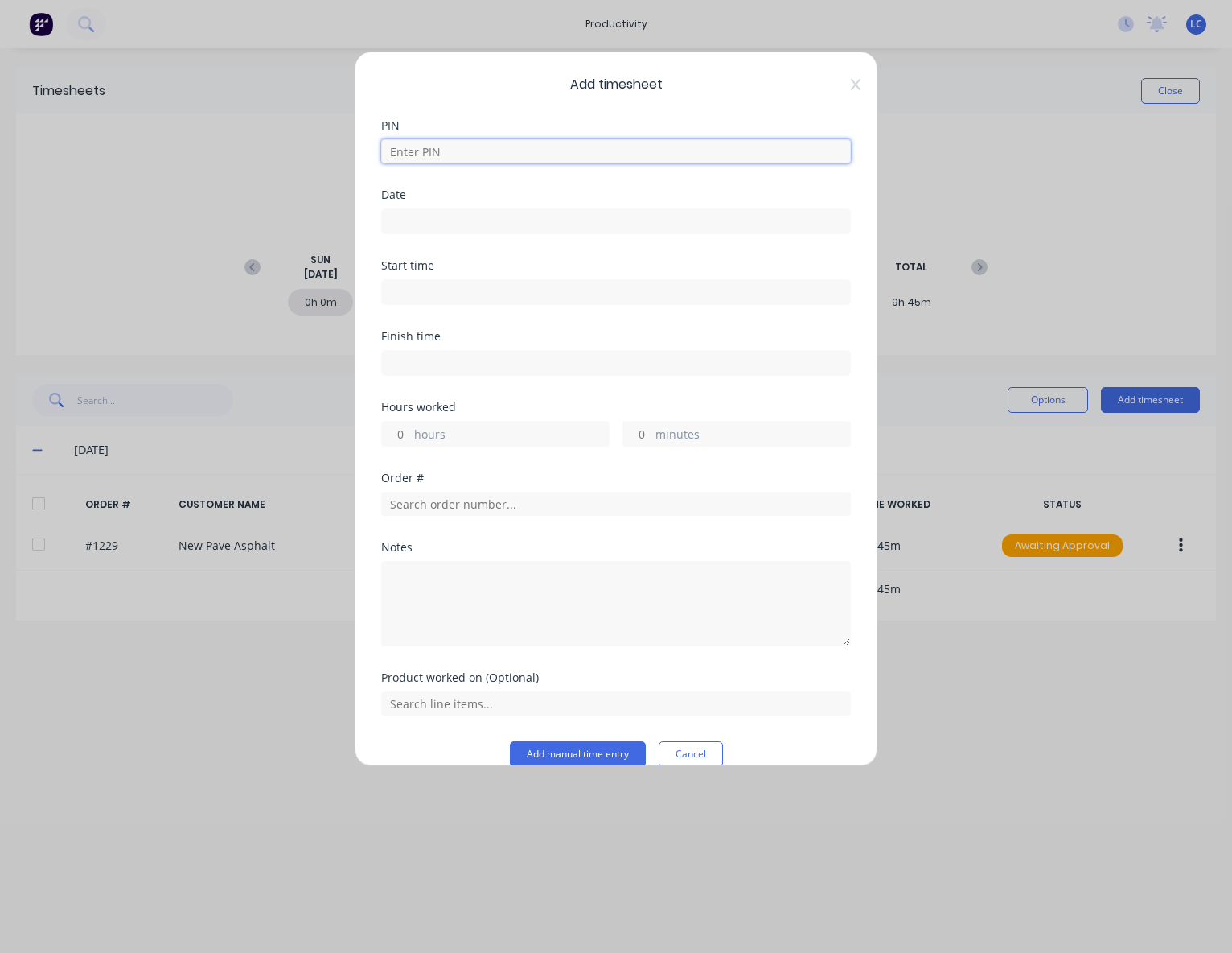
click at [452, 157] on input at bounding box center [616, 151] width 470 height 24
type input "2886"
type input "[DATE]"
type input "07:15 AM"
type input "05:00 PM"
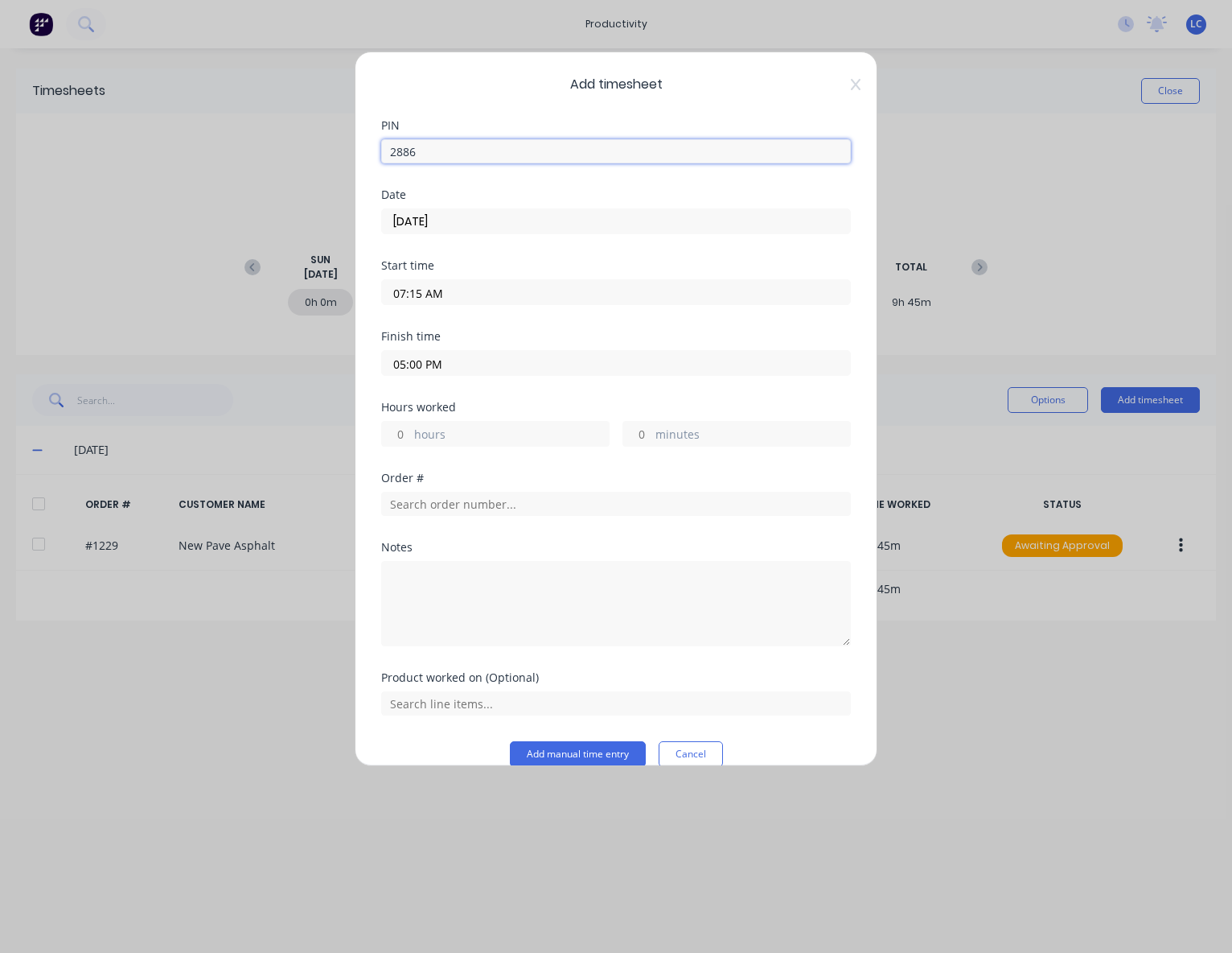
type input "9"
type input "45"
click at [473, 222] on input "[DATE]" at bounding box center [616, 221] width 468 height 24
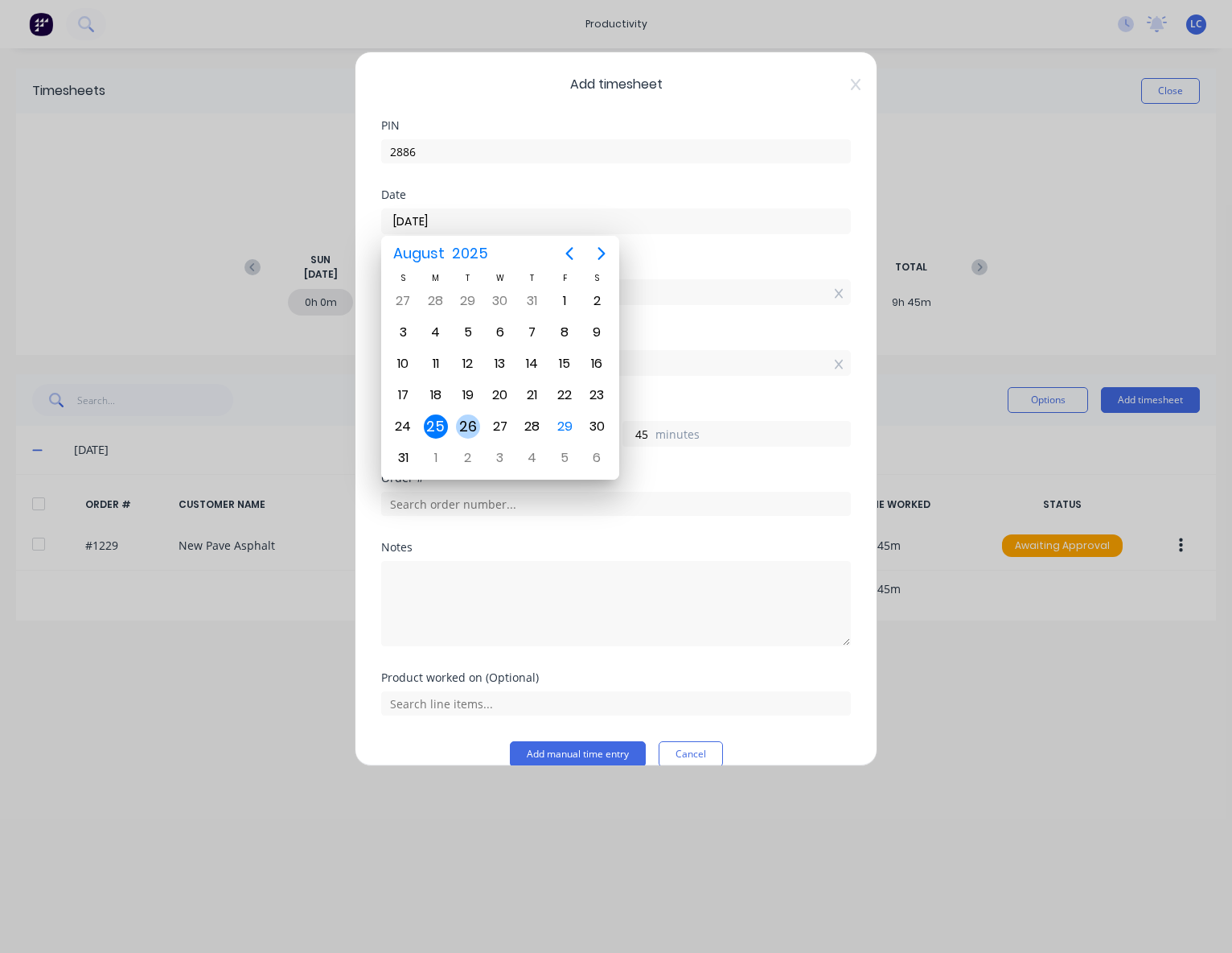
click at [470, 420] on div "26" at bounding box center [468, 426] width 24 height 24
type input "[DATE]"
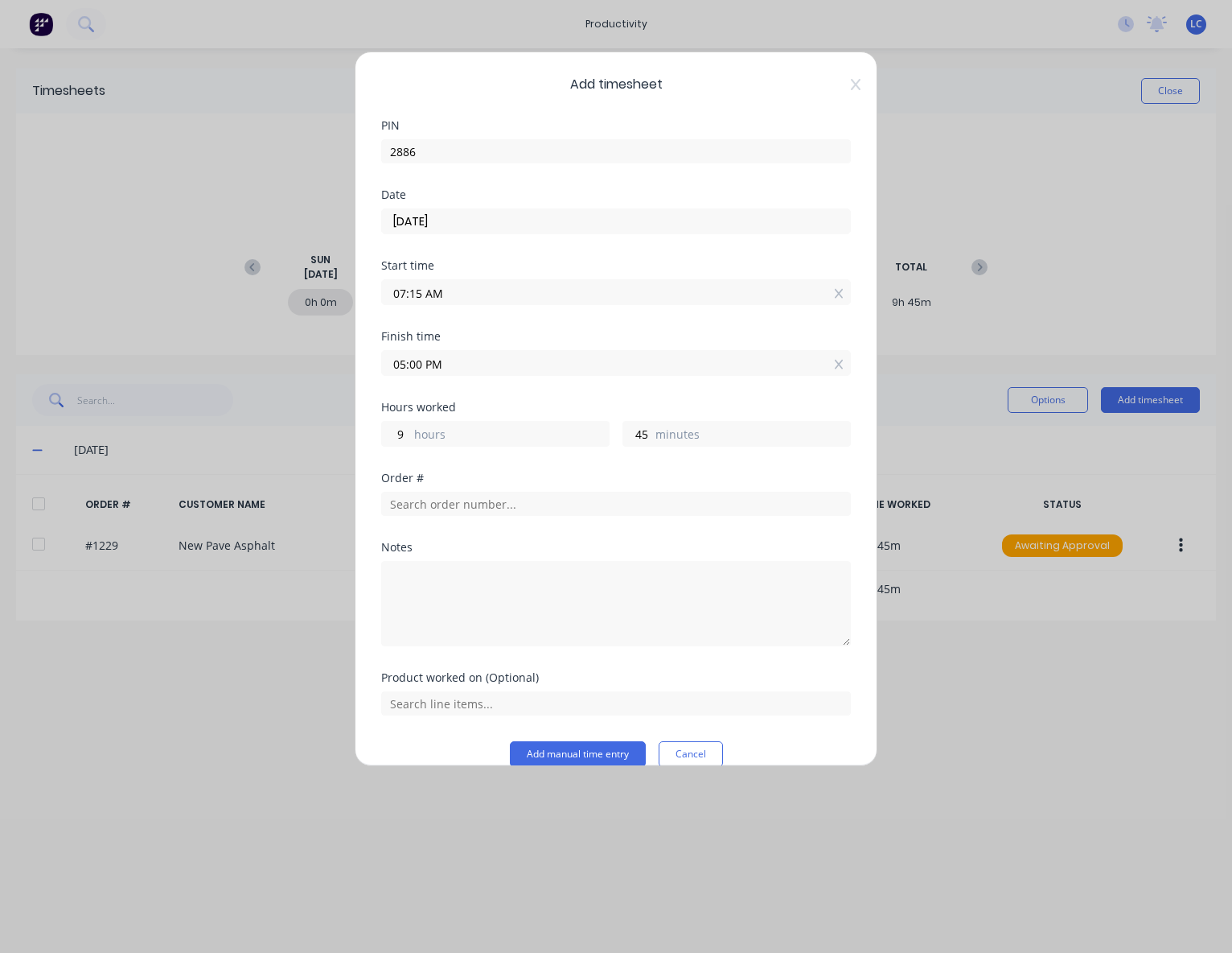
click at [438, 296] on input "07:15 AM" at bounding box center [616, 292] width 468 height 24
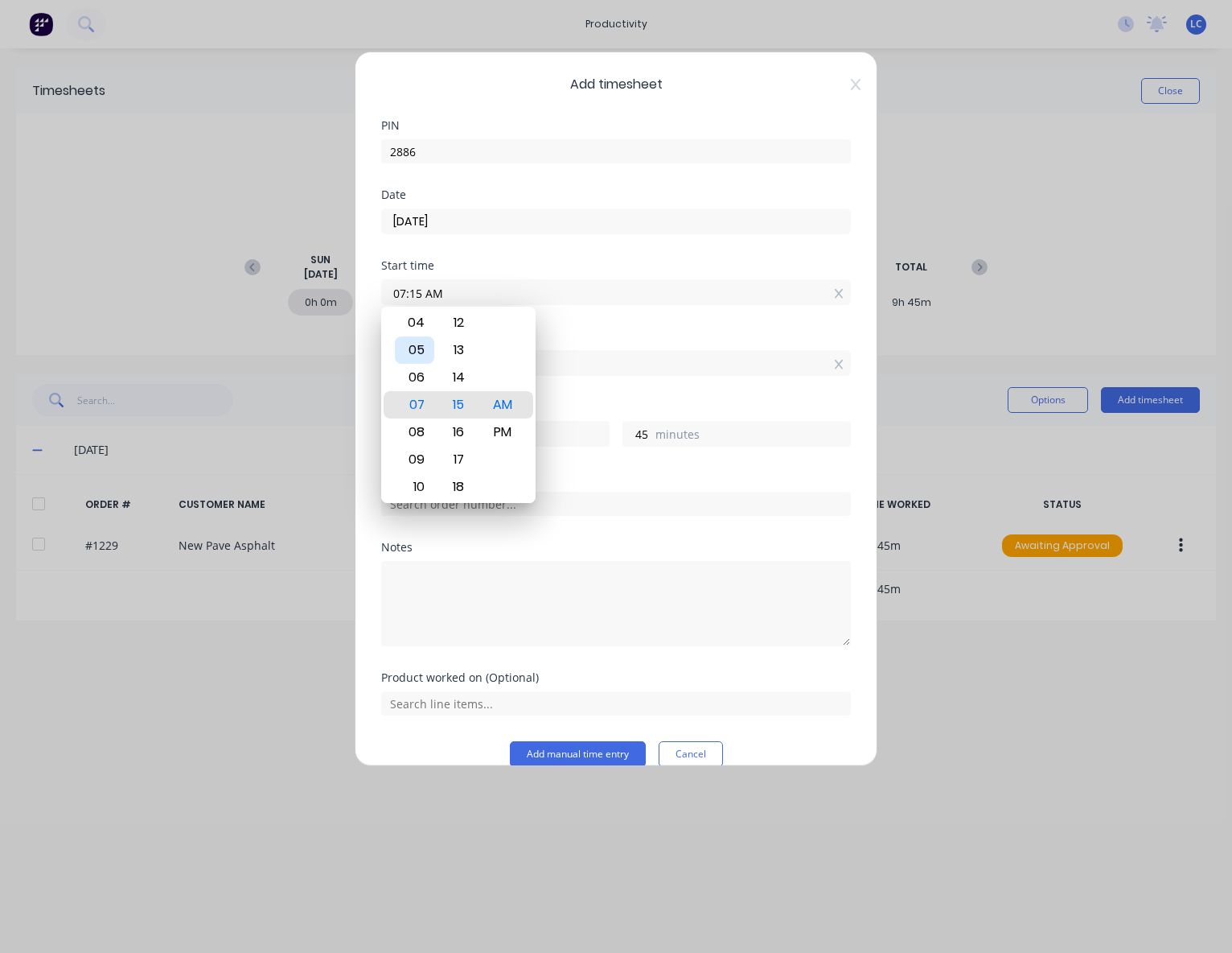
click at [421, 358] on div "05" at bounding box center [414, 350] width 40 height 27
type input "05:15 AM"
type input "11"
type input "05:19 AM"
type input "41"
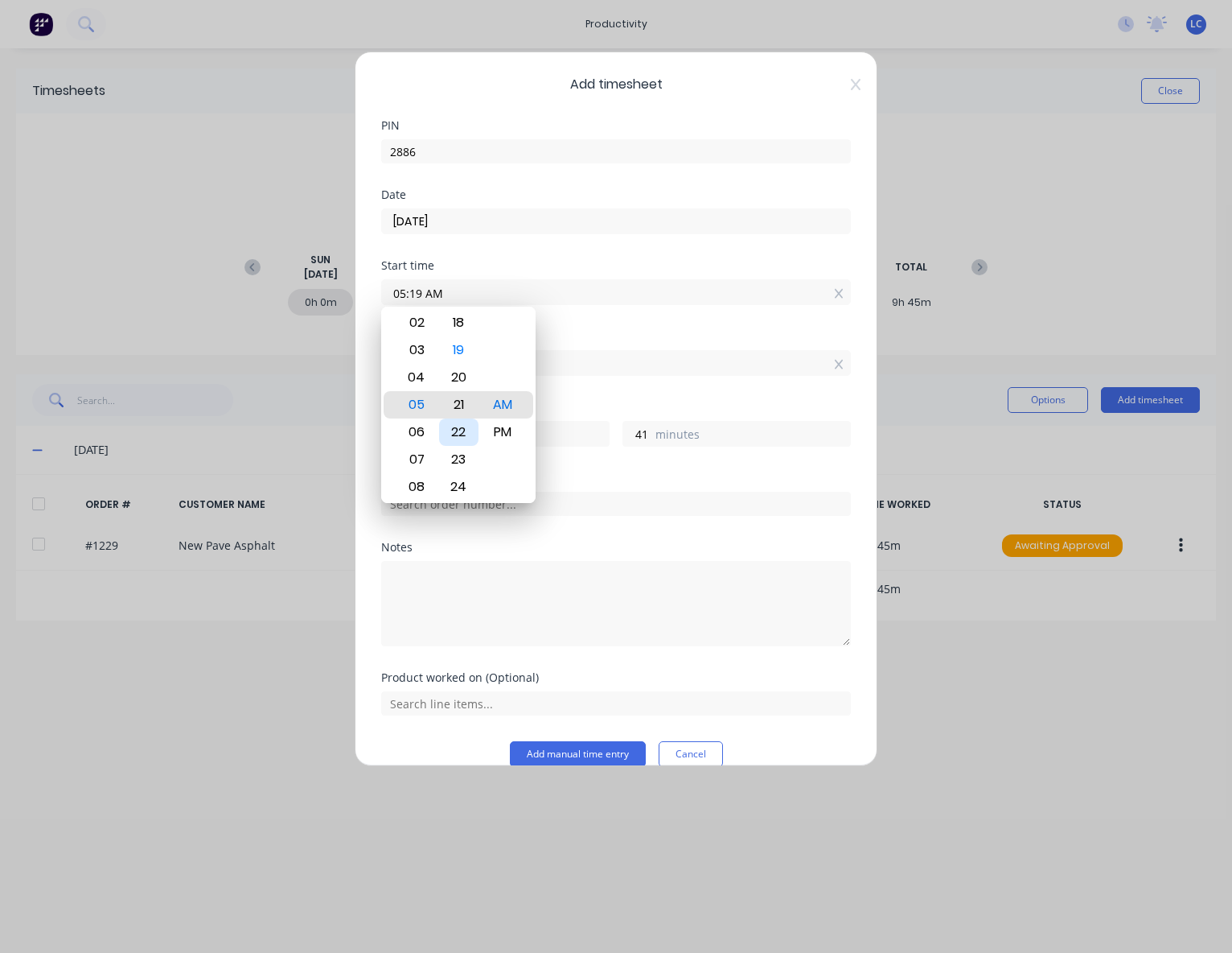
type input "05:21 AM"
type input "39"
type input "05:23 AM"
type input "37"
type input "05:25 AM"
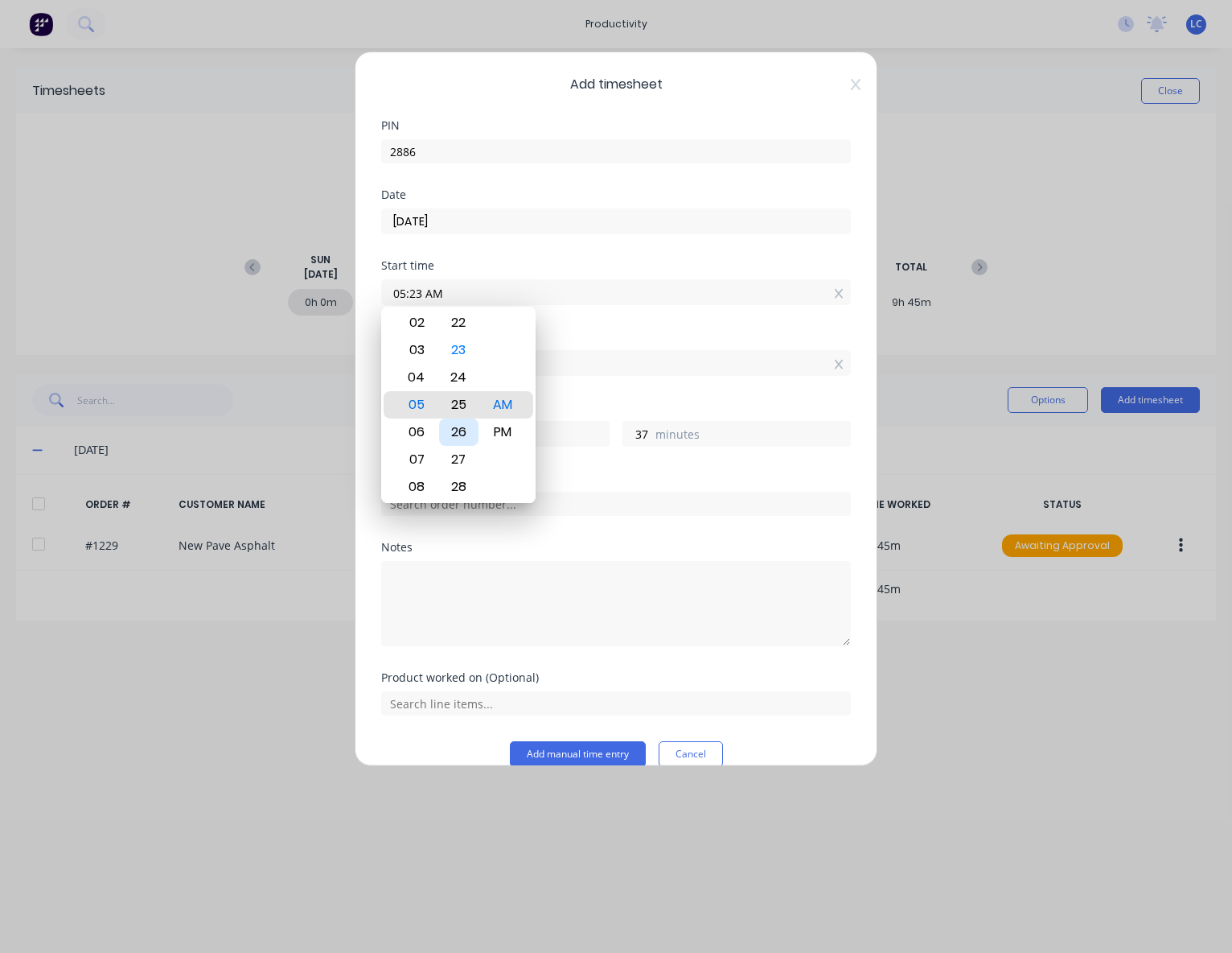
type input "35"
type input "05:27 AM"
type input "33"
click at [456, 477] on div "30" at bounding box center [458, 487] width 40 height 27
type input "05:30 AM"
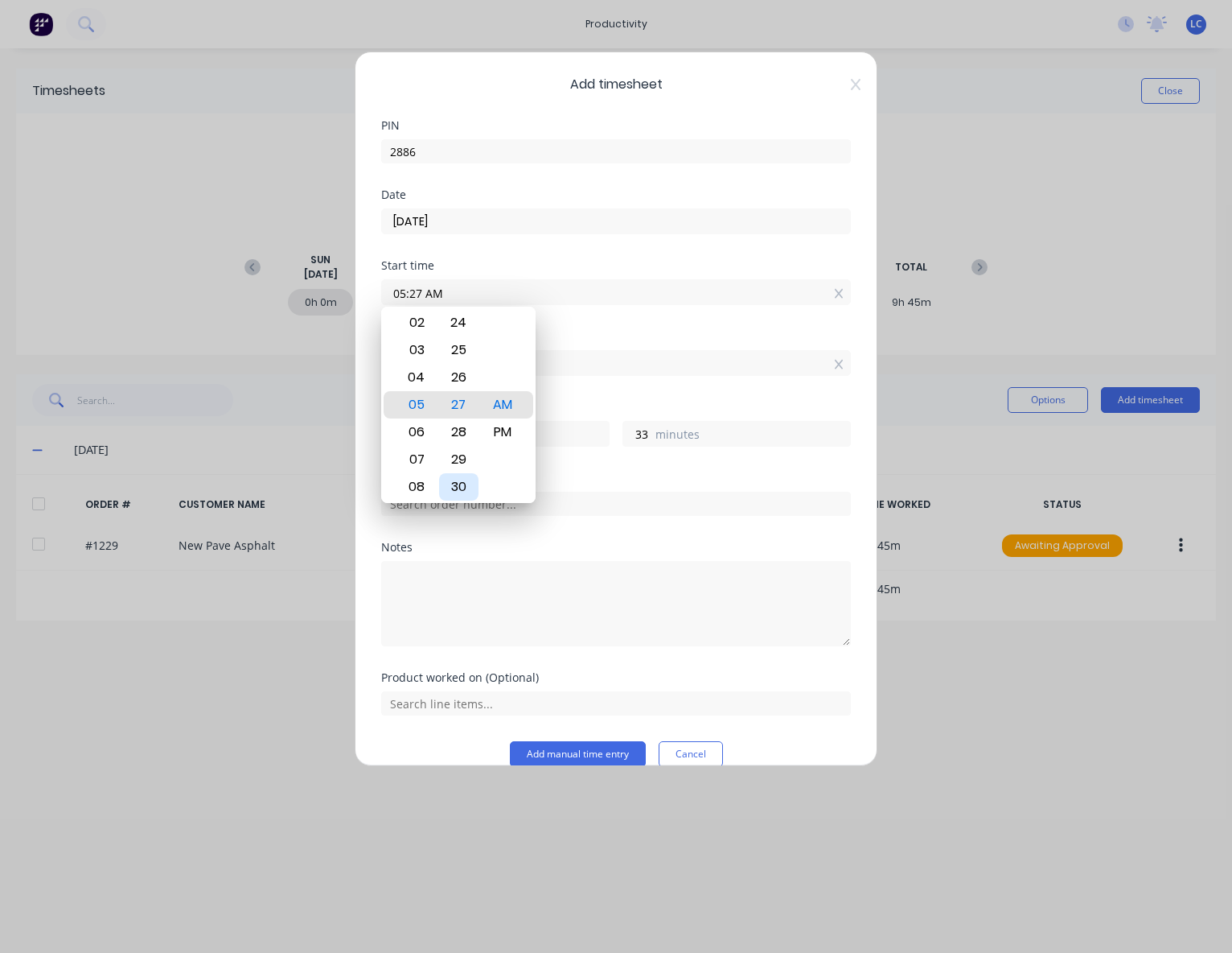
type input "30"
click at [653, 317] on div "Start time 05:30 AM" at bounding box center [616, 295] width 470 height 71
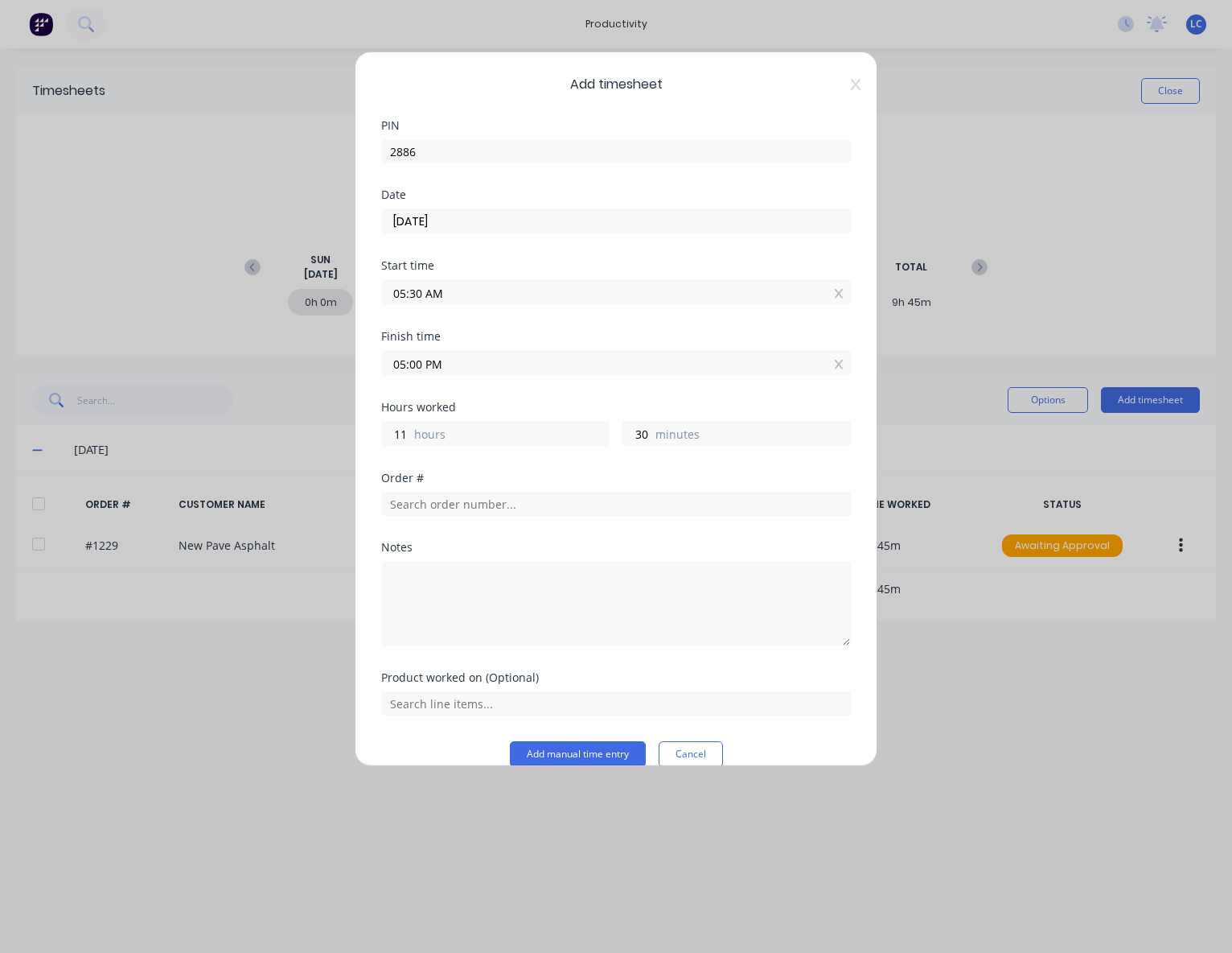
click at [462, 366] on input "05:00 PM" at bounding box center [616, 363] width 468 height 24
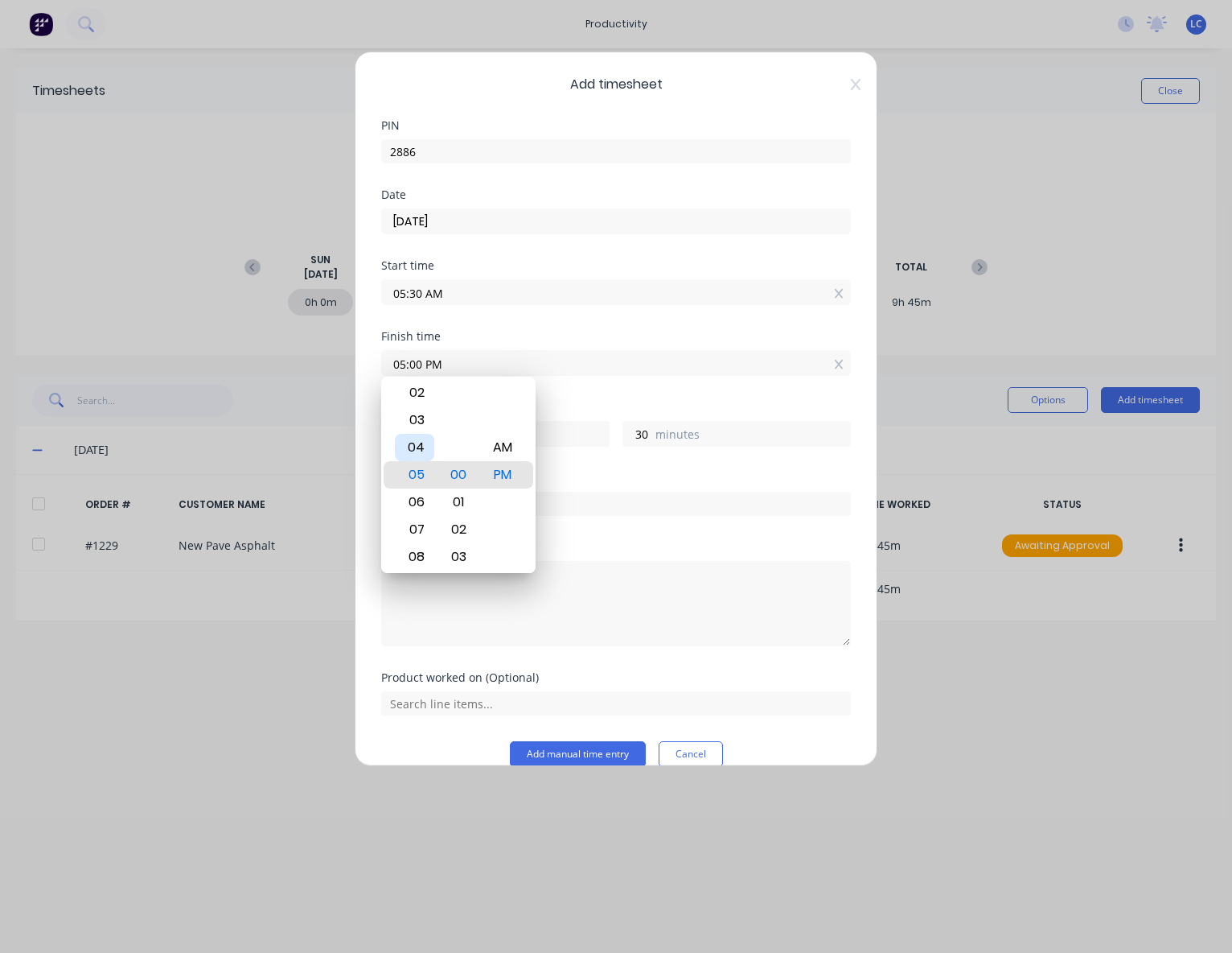
click at [418, 452] on div "04" at bounding box center [414, 447] width 40 height 27
type input "04:00 PM"
type input "10"
type input "04:01 PM"
type input "31"
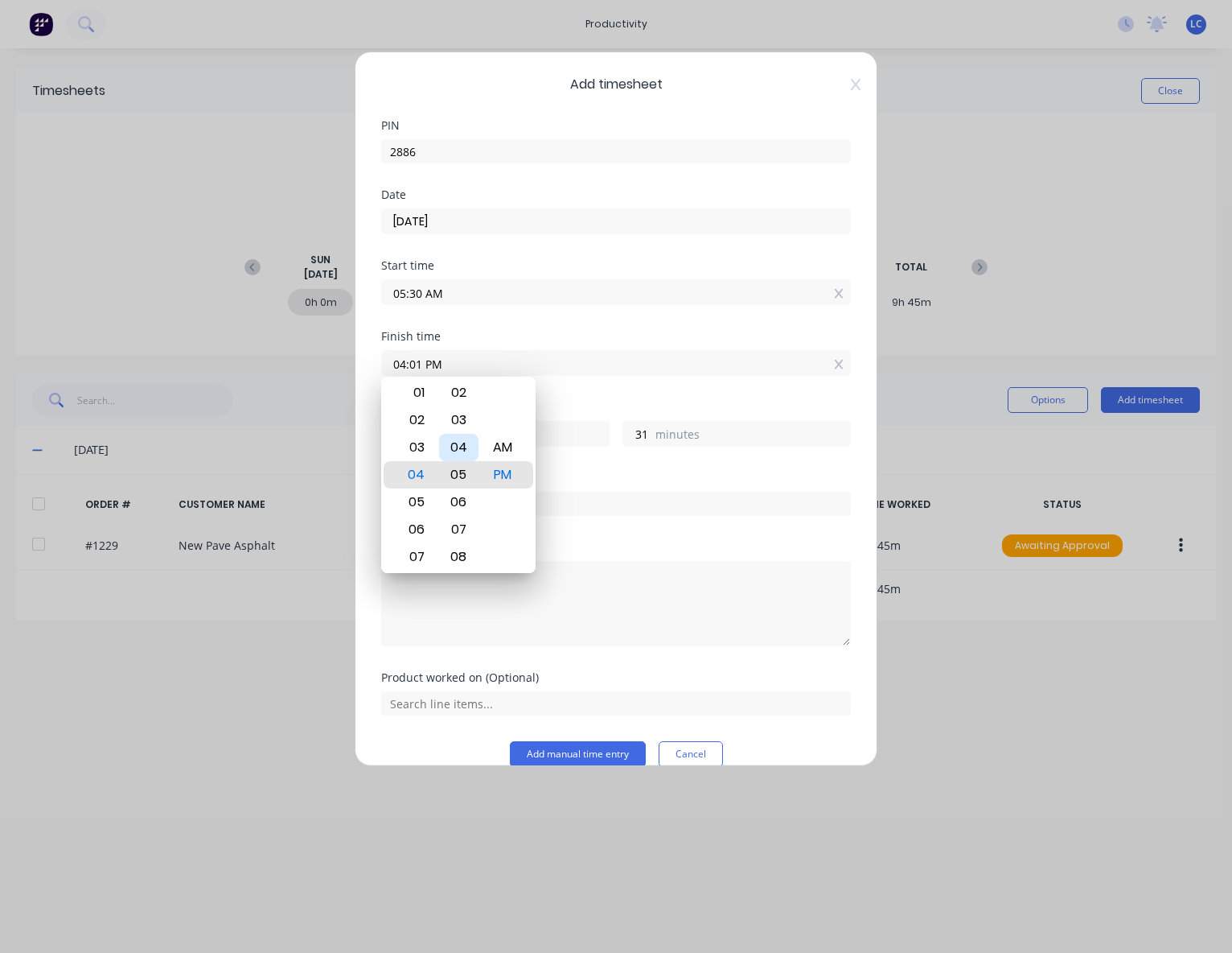
type input "04:05 PM"
type input "35"
type input "04:11 PM"
type input "41"
type input "04:17 PM"
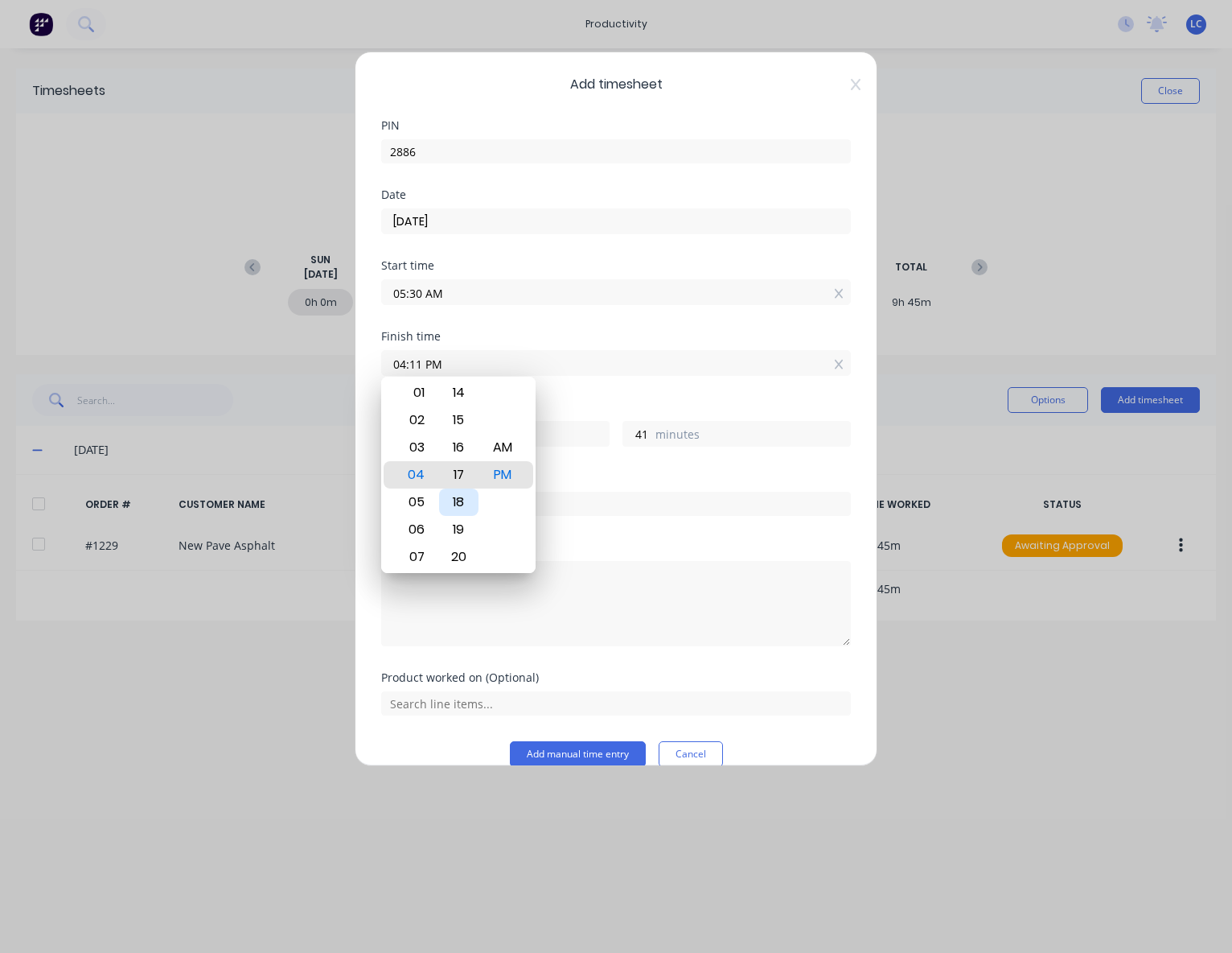
type input "47"
type input "04:23 PM"
type input "53"
type input "04:29 PM"
type input "59"
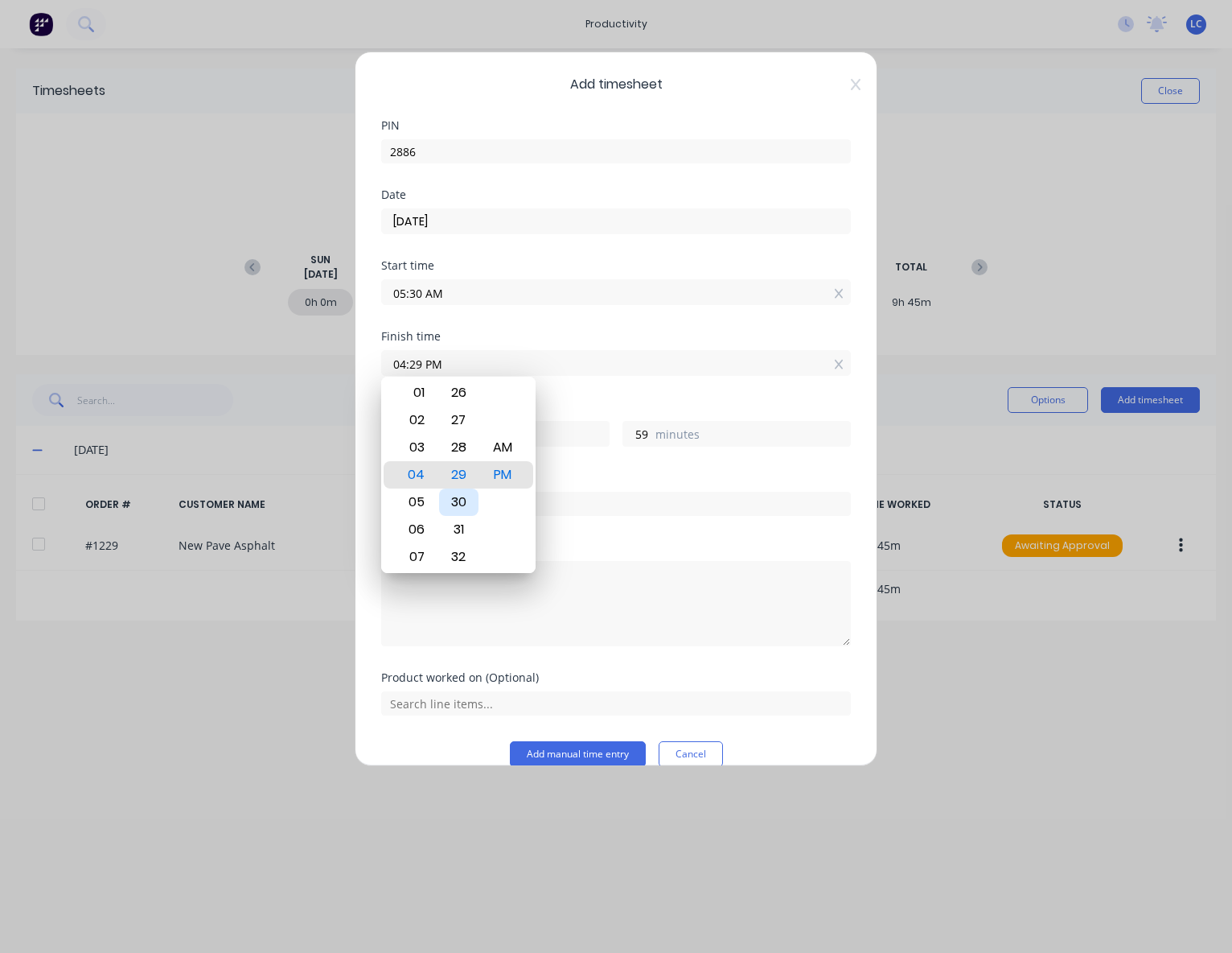
click at [461, 504] on div "30" at bounding box center [458, 502] width 40 height 27
type input "04:30 PM"
type input "11"
type input "0"
click at [726, 395] on div "Finish time 04:30 PM" at bounding box center [616, 365] width 470 height 71
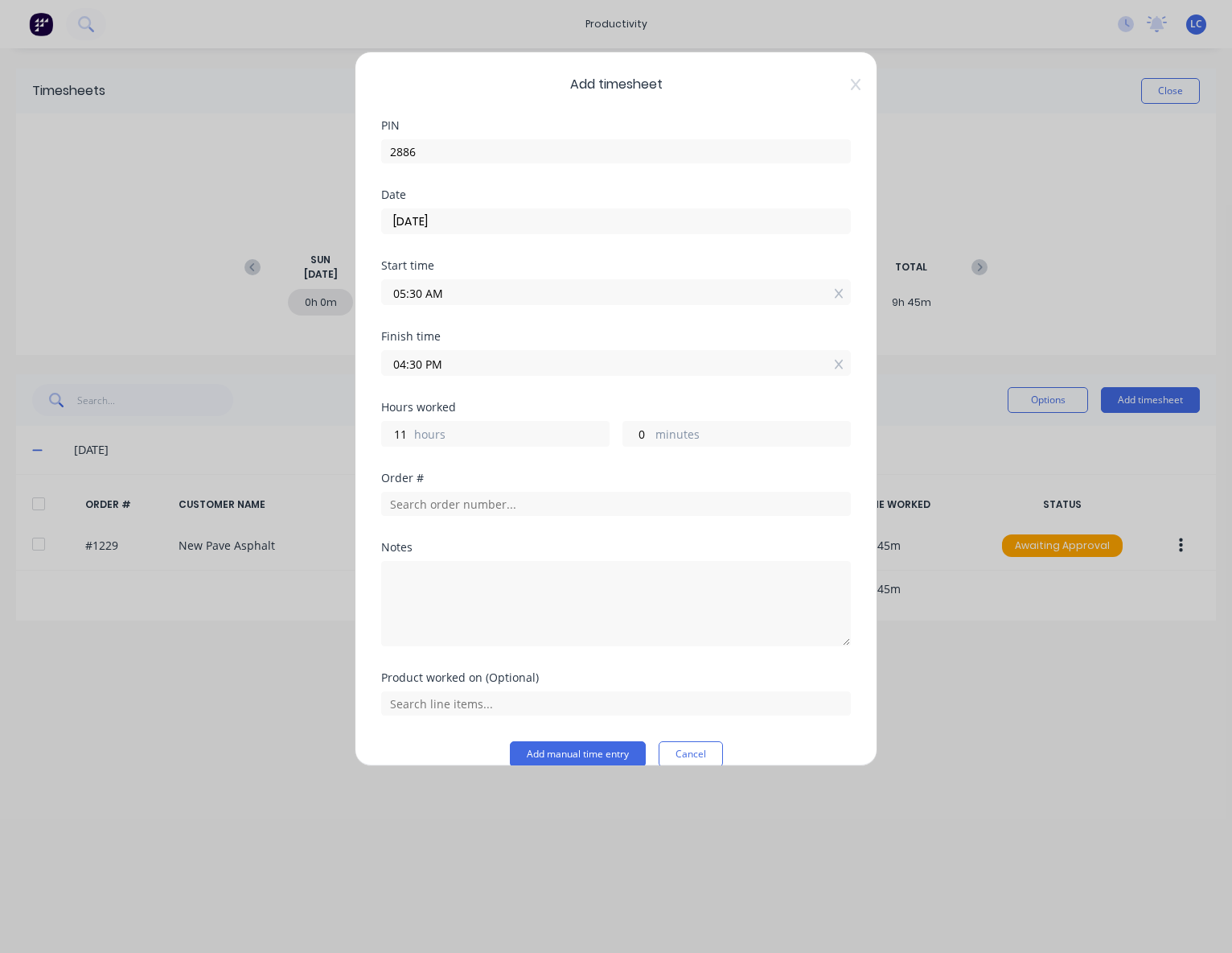
click at [662, 432] on label "minutes" at bounding box center [752, 435] width 195 height 20
click at [651, 432] on input "0" at bounding box center [637, 433] width 28 height 24
click at [586, 465] on div "Hours worked 11 hours 0 minutes" at bounding box center [616, 436] width 470 height 71
click at [478, 431] on label "hours" at bounding box center [511, 435] width 195 height 20
click at [410, 431] on input "11" at bounding box center [395, 433] width 28 height 24
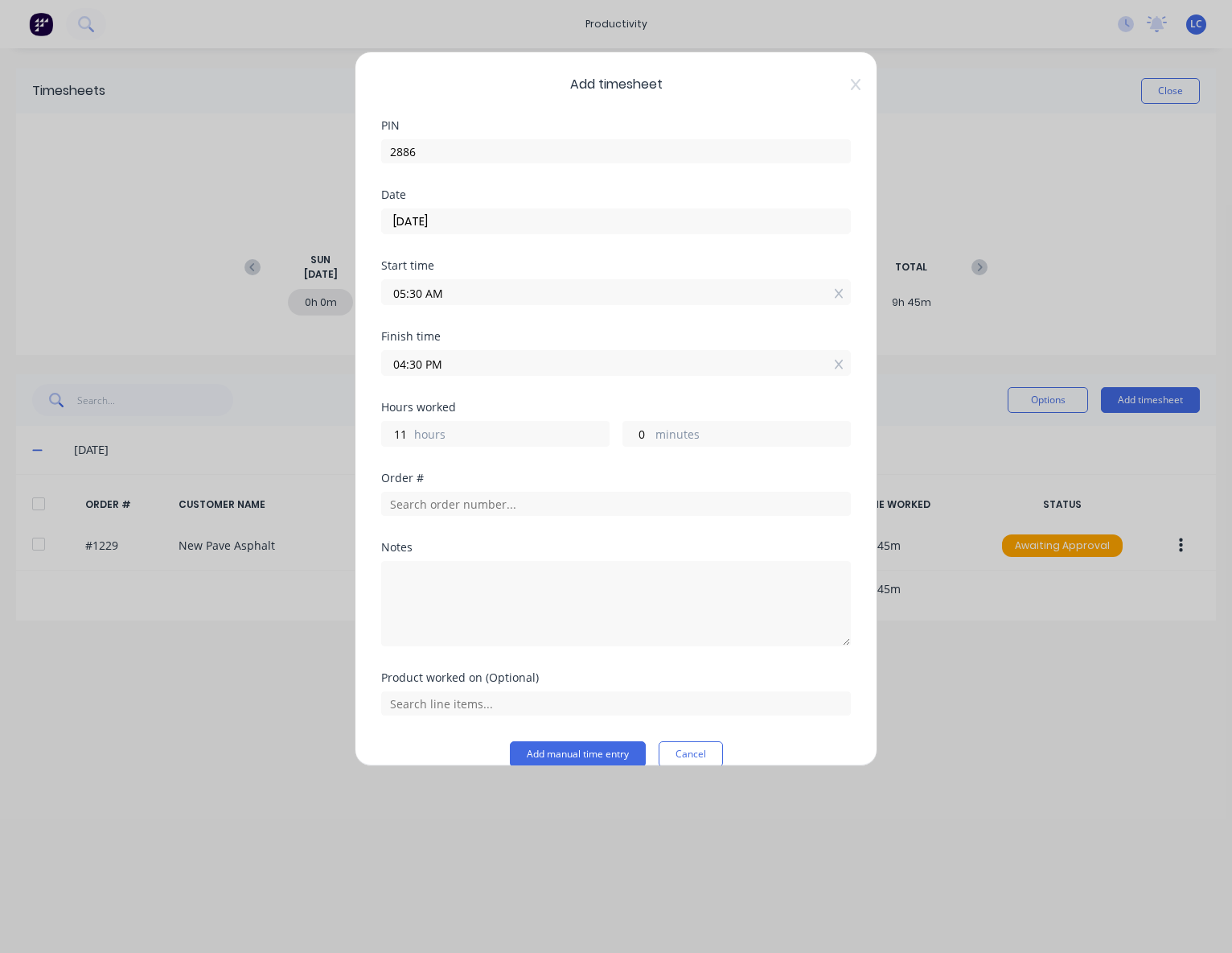
click at [480, 461] on div "Hours worked 11 hours 0 minutes" at bounding box center [616, 436] width 470 height 71
click at [475, 496] on input "text" at bounding box center [616, 503] width 470 height 24
type input "S02267"
click at [496, 560] on div "No results found" at bounding box center [616, 563] width 470 height 80
click at [613, 488] on div "S02267" at bounding box center [616, 501] width 470 height 28
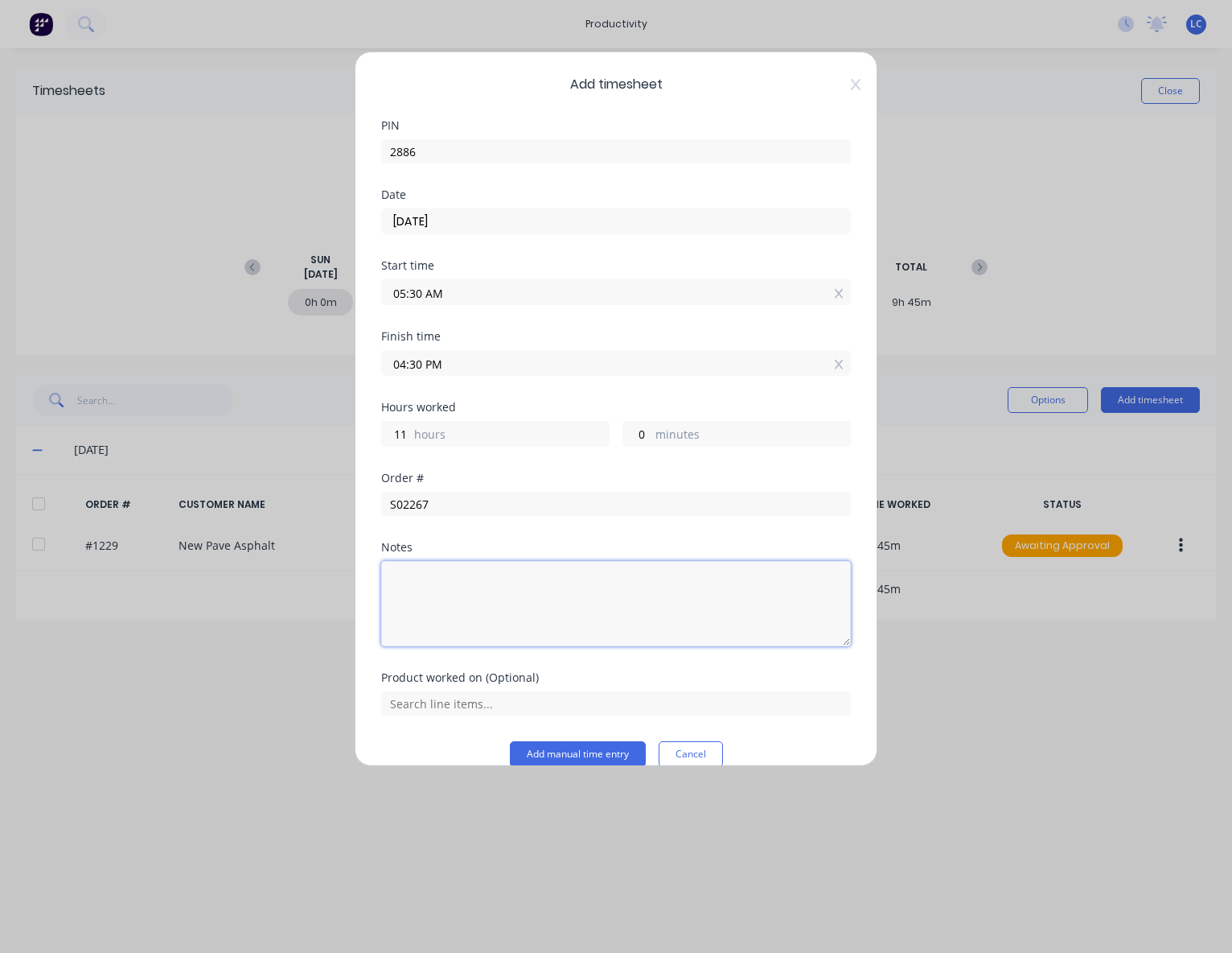
click at [560, 584] on textarea at bounding box center [616, 603] width 470 height 85
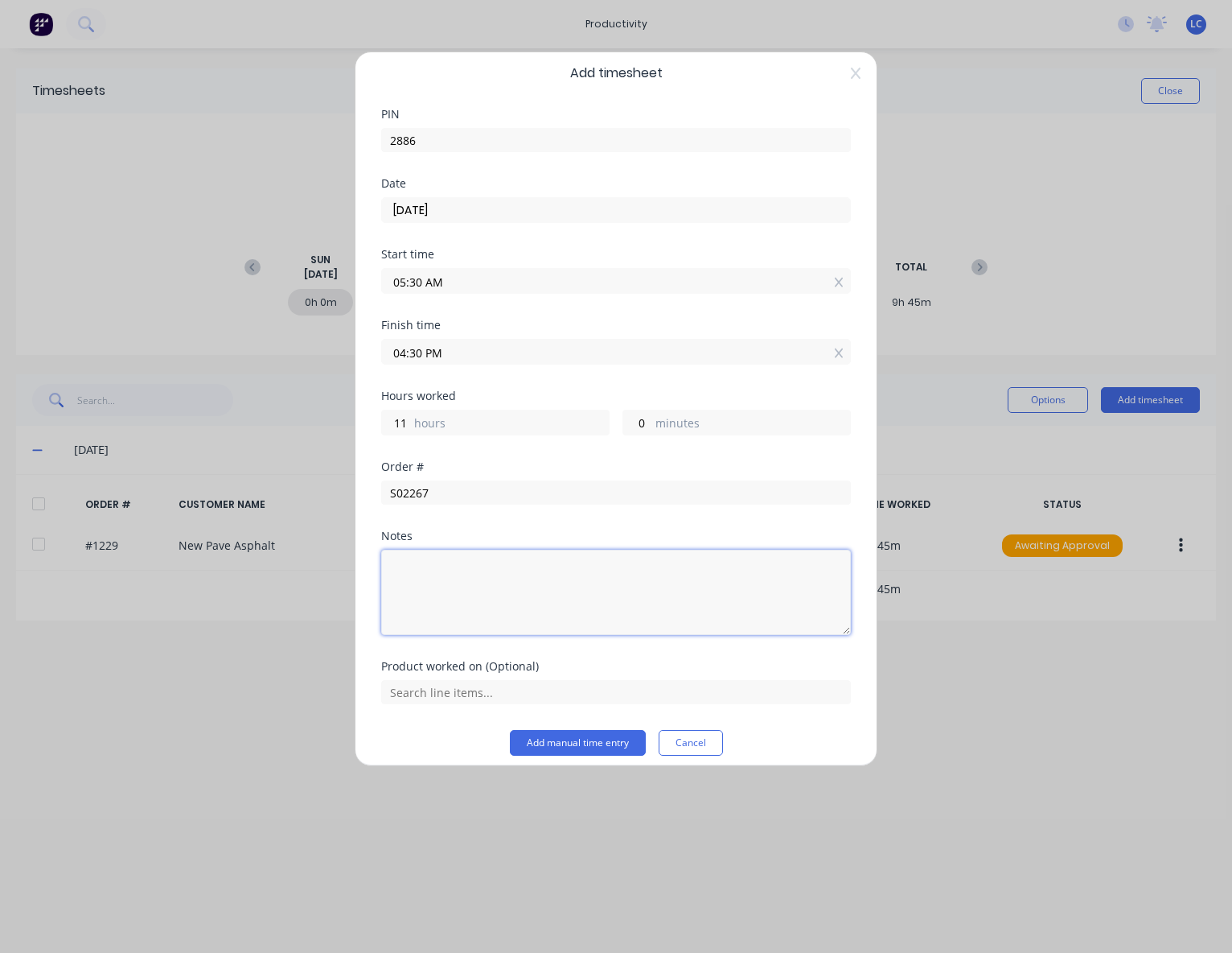
scroll to position [21, 0]
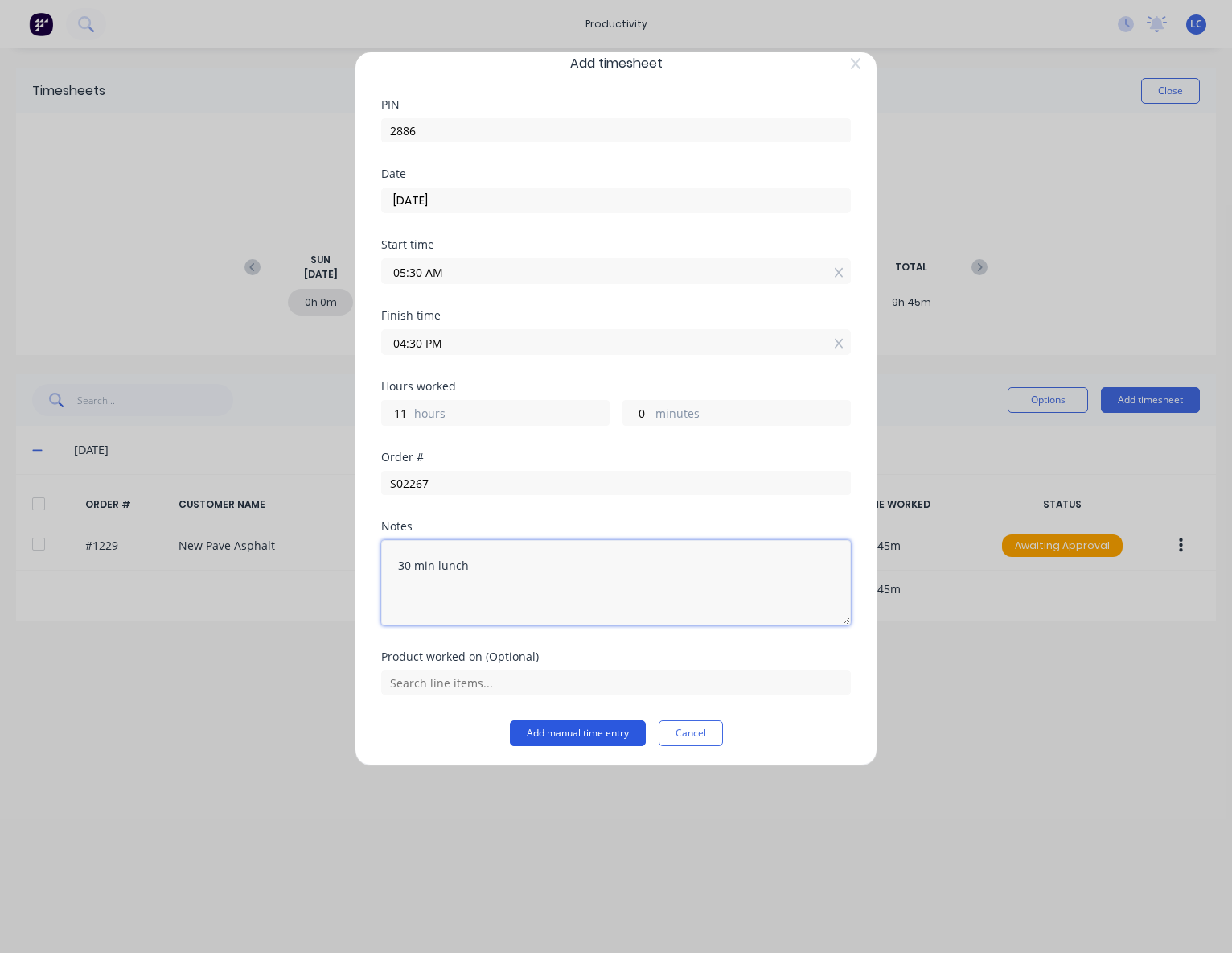
type textarea "30 min lunch"
click at [584, 740] on button "Add manual time entry" at bounding box center [578, 733] width 136 height 26
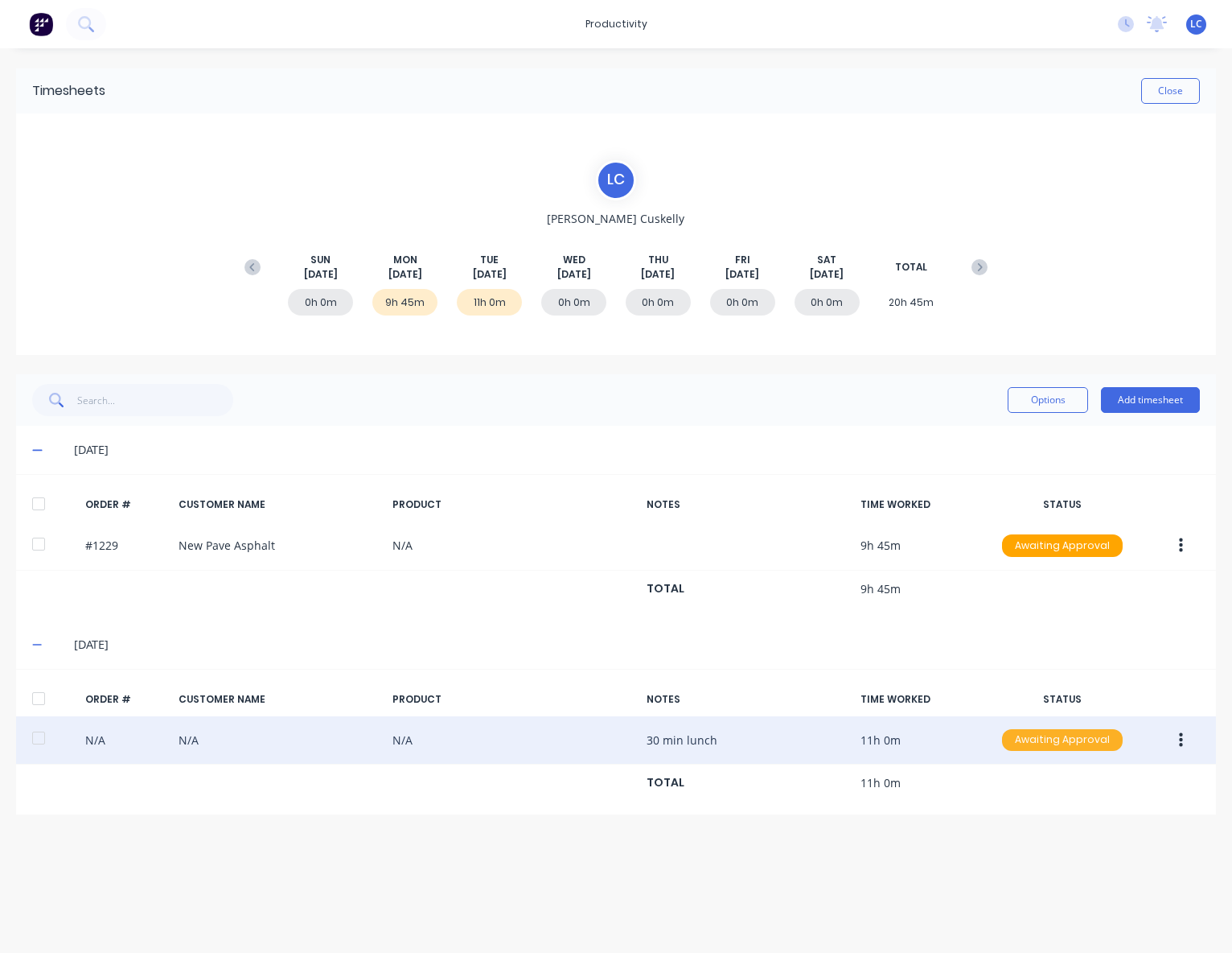
click at [1011, 731] on div "Awaiting Approval" at bounding box center [1062, 740] width 120 height 22
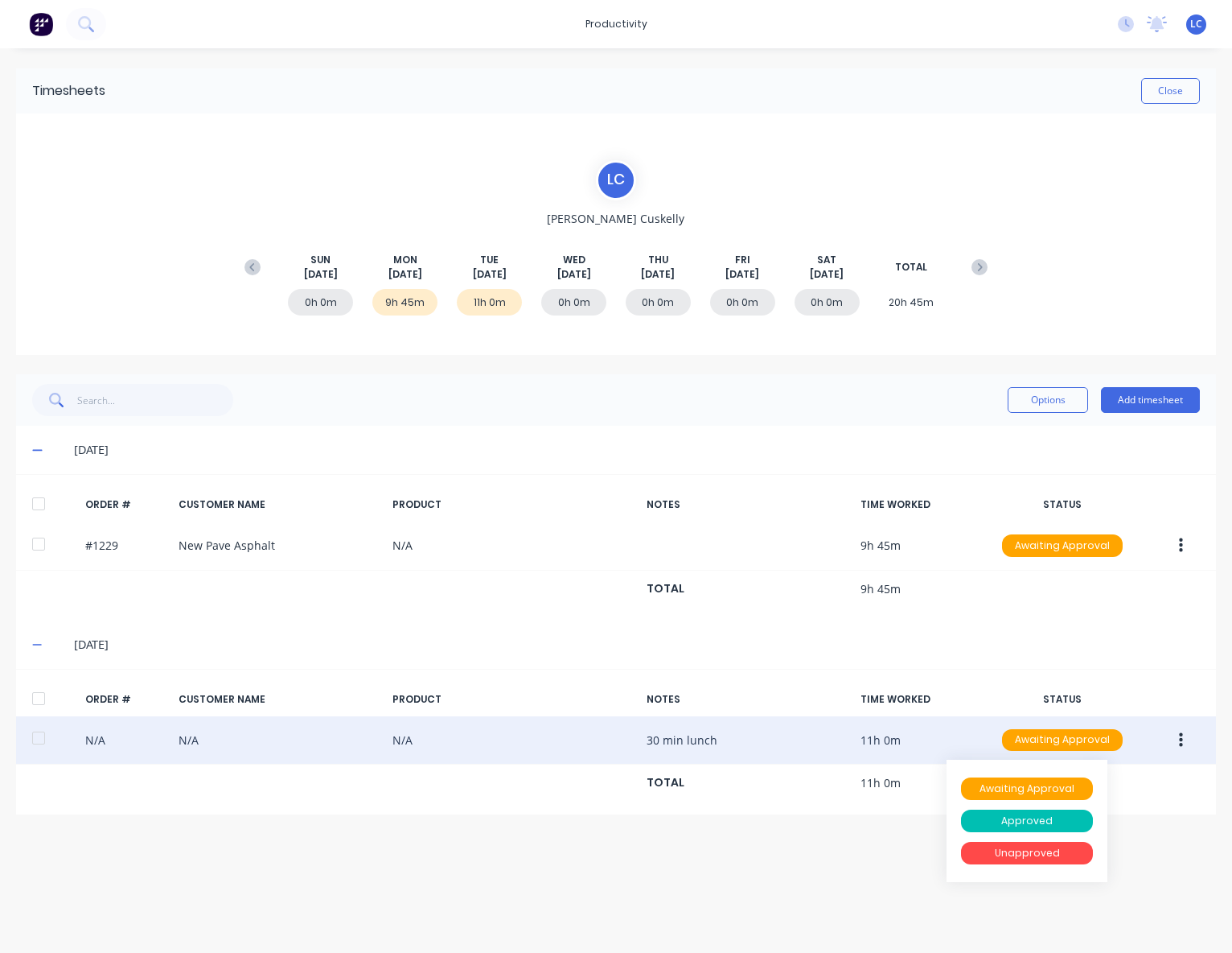
click at [948, 733] on div "N/A N/A N/A 30 min lunch 11h 0m Awaiting Approval Awaiting Approval Approved Un…" at bounding box center [616, 741] width 1200 height 49
click at [1080, 754] on div "N/A N/A N/A 30 min lunch 11h 0m Awaiting Approval" at bounding box center [616, 741] width 1200 height 49
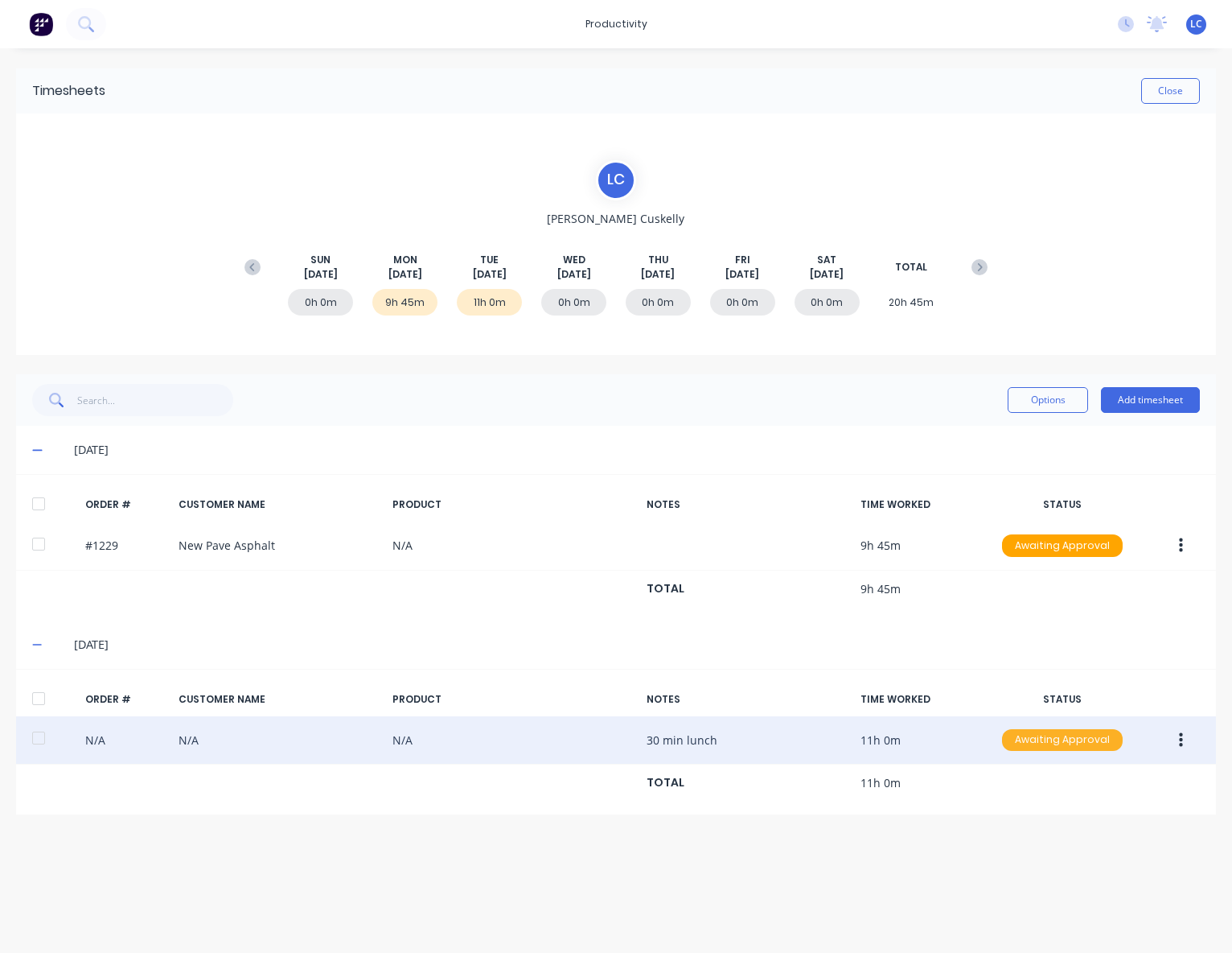
click at [1073, 731] on div "Awaiting Approval" at bounding box center [1062, 740] width 120 height 22
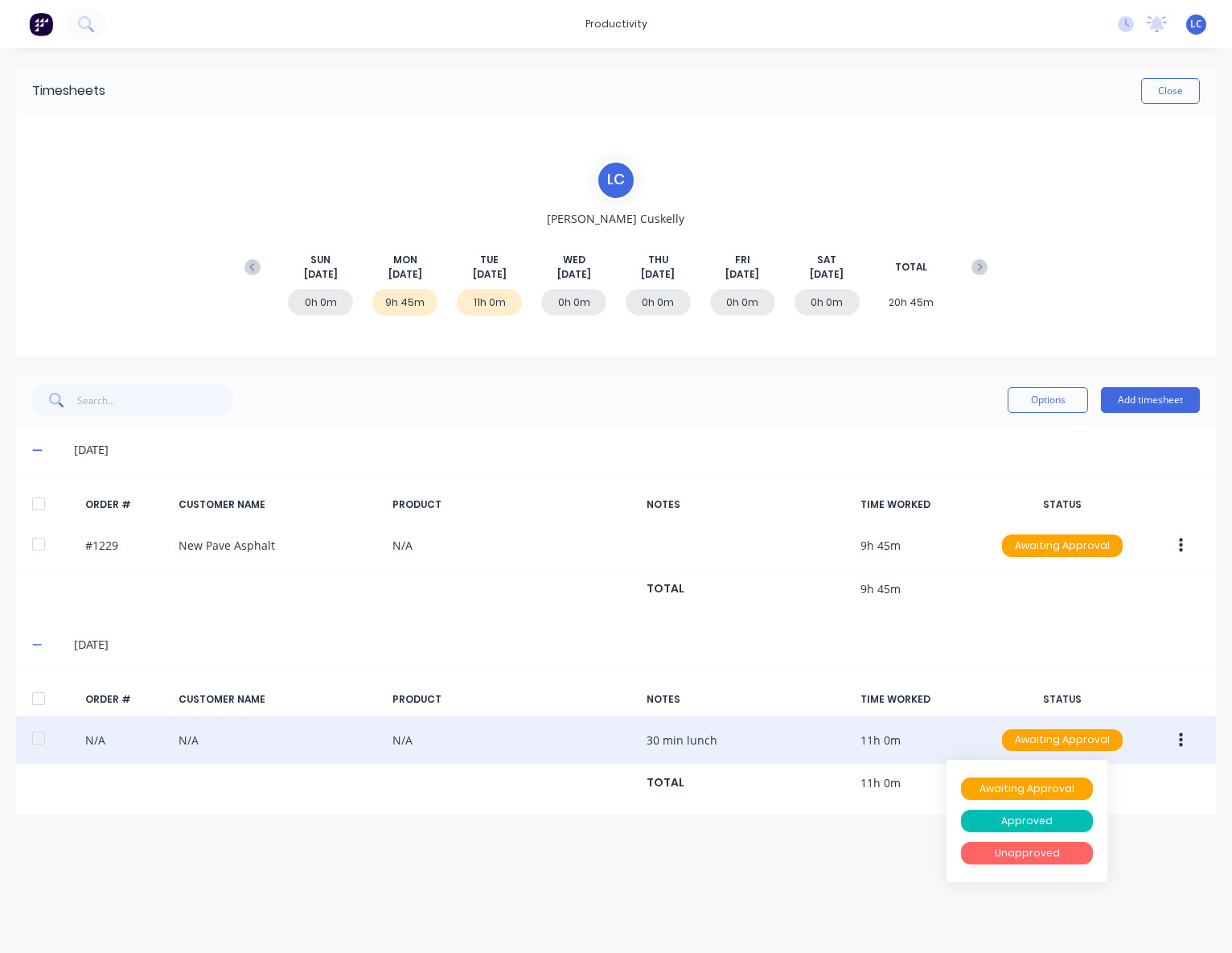
click at [1024, 857] on div "Unapproved" at bounding box center [1027, 852] width 132 height 22
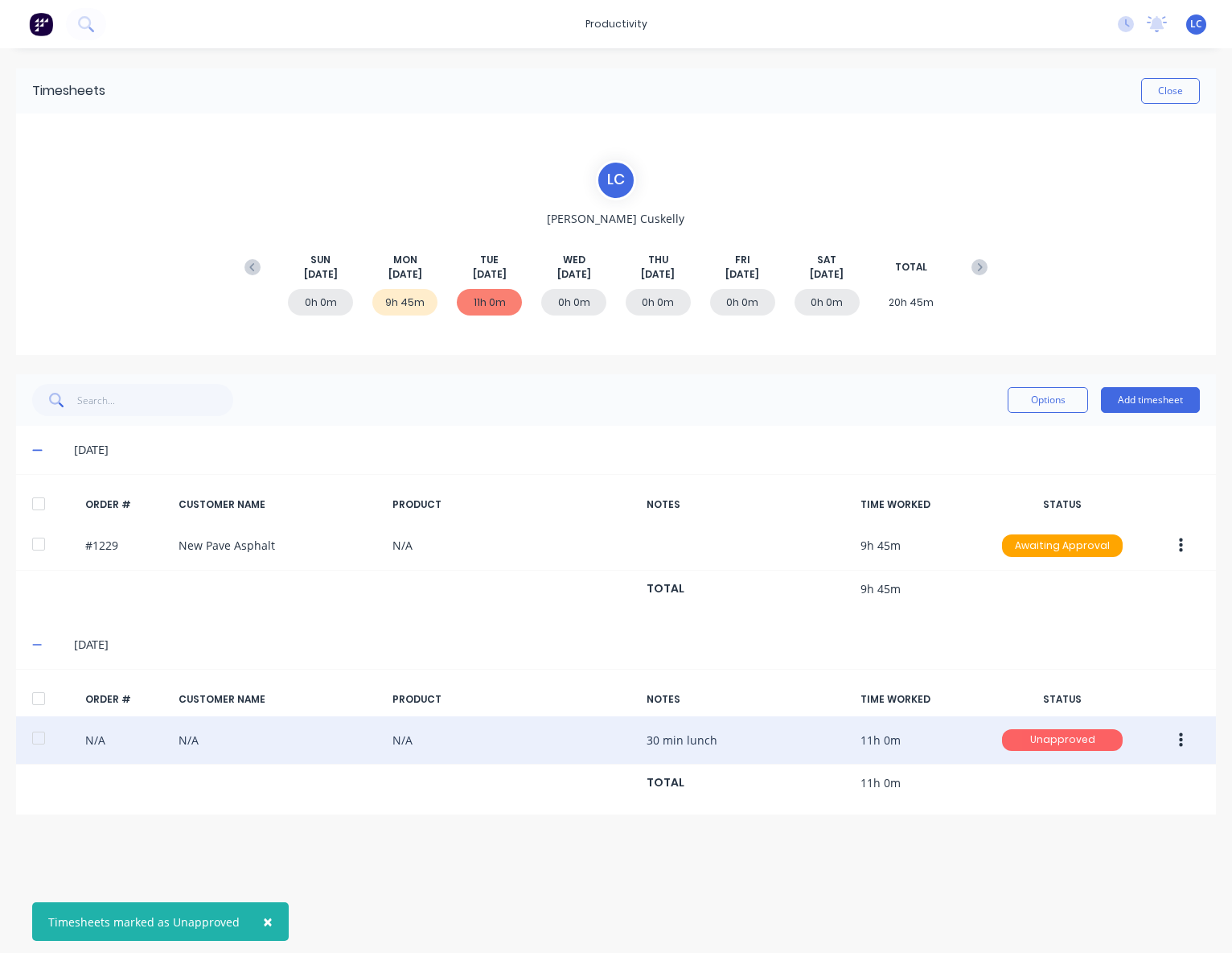
click at [1066, 733] on div "Unapproved" at bounding box center [1062, 740] width 120 height 22
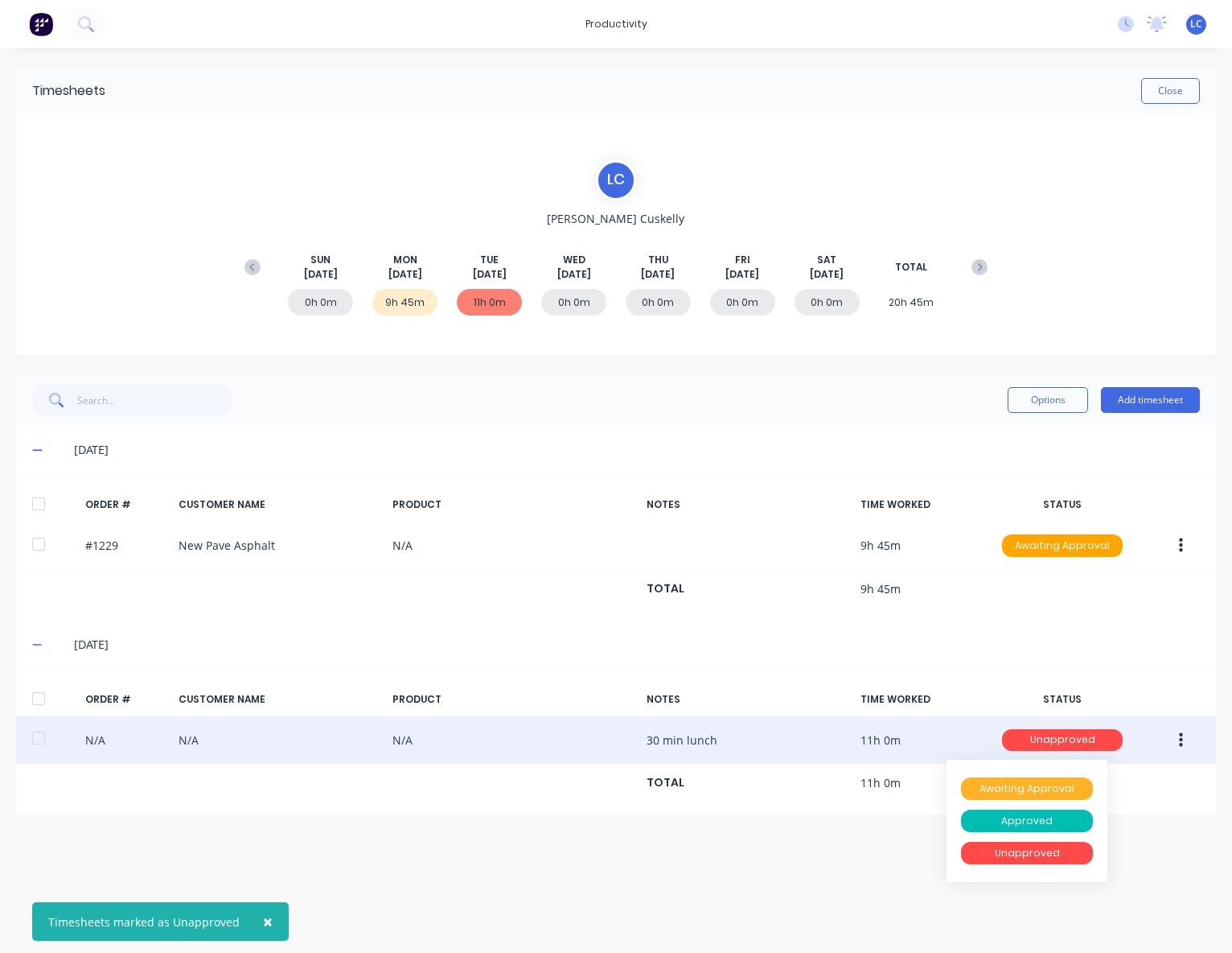
click at [1051, 782] on div "Awaiting Approval" at bounding box center [1027, 788] width 132 height 22
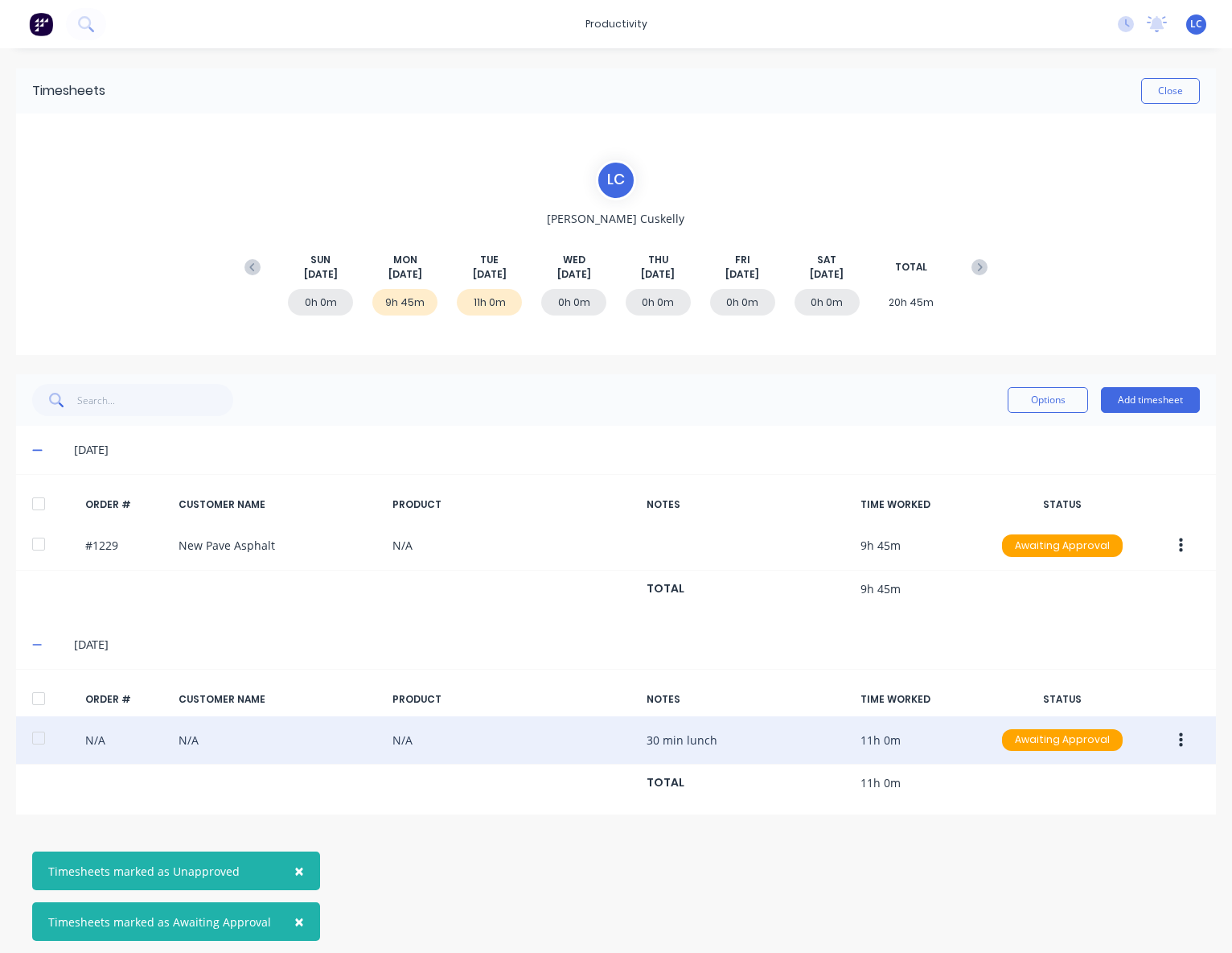
click at [1188, 737] on button "button" at bounding box center [1181, 741] width 38 height 29
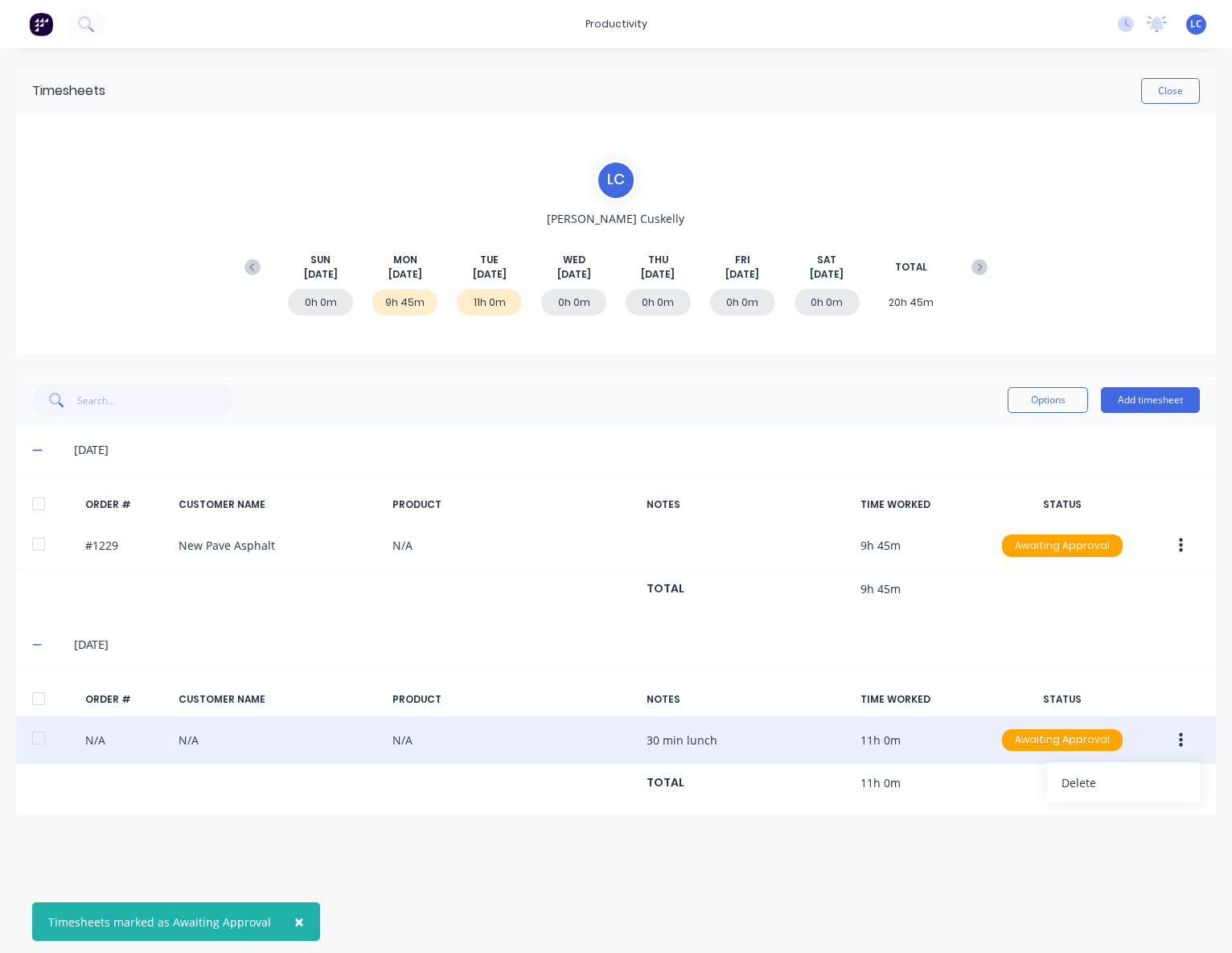
click at [1188, 737] on button "button" at bounding box center [1181, 741] width 38 height 29
click at [865, 721] on div "N/A N/A N/A 30 min lunch 11h 0m Awaiting Approval" at bounding box center [616, 741] width 1200 height 49
click at [724, 733] on div "N/A N/A N/A 30 min lunch 11h 0m Awaiting Approval" at bounding box center [616, 741] width 1200 height 49
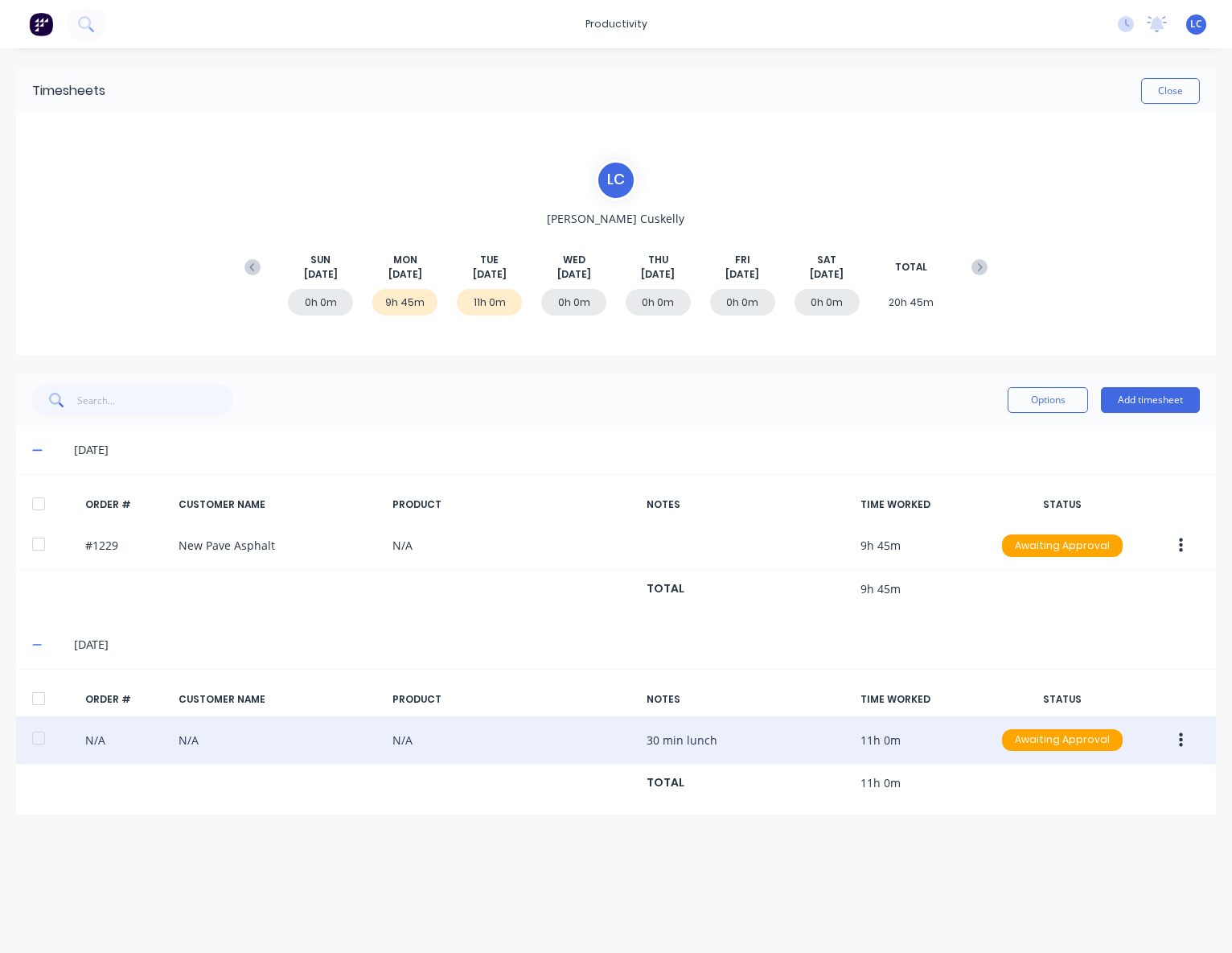
drag, startPoint x: 638, startPoint y: 735, endPoint x: 381, endPoint y: 723, distance: 257.3
click at [390, 723] on div "N/A N/A N/A 30 min lunch 11h 0m Awaiting Approval" at bounding box center [616, 741] width 1200 height 49
drag, startPoint x: 212, startPoint y: 744, endPoint x: 192, endPoint y: 741, distance: 20.2
click at [207, 744] on div "N/A N/A N/A 30 min lunch 11h 0m Awaiting Approval" at bounding box center [616, 741] width 1200 height 49
click at [158, 735] on div "N/A N/A N/A 30 min lunch 11h 0m Awaiting Approval" at bounding box center [616, 741] width 1200 height 49
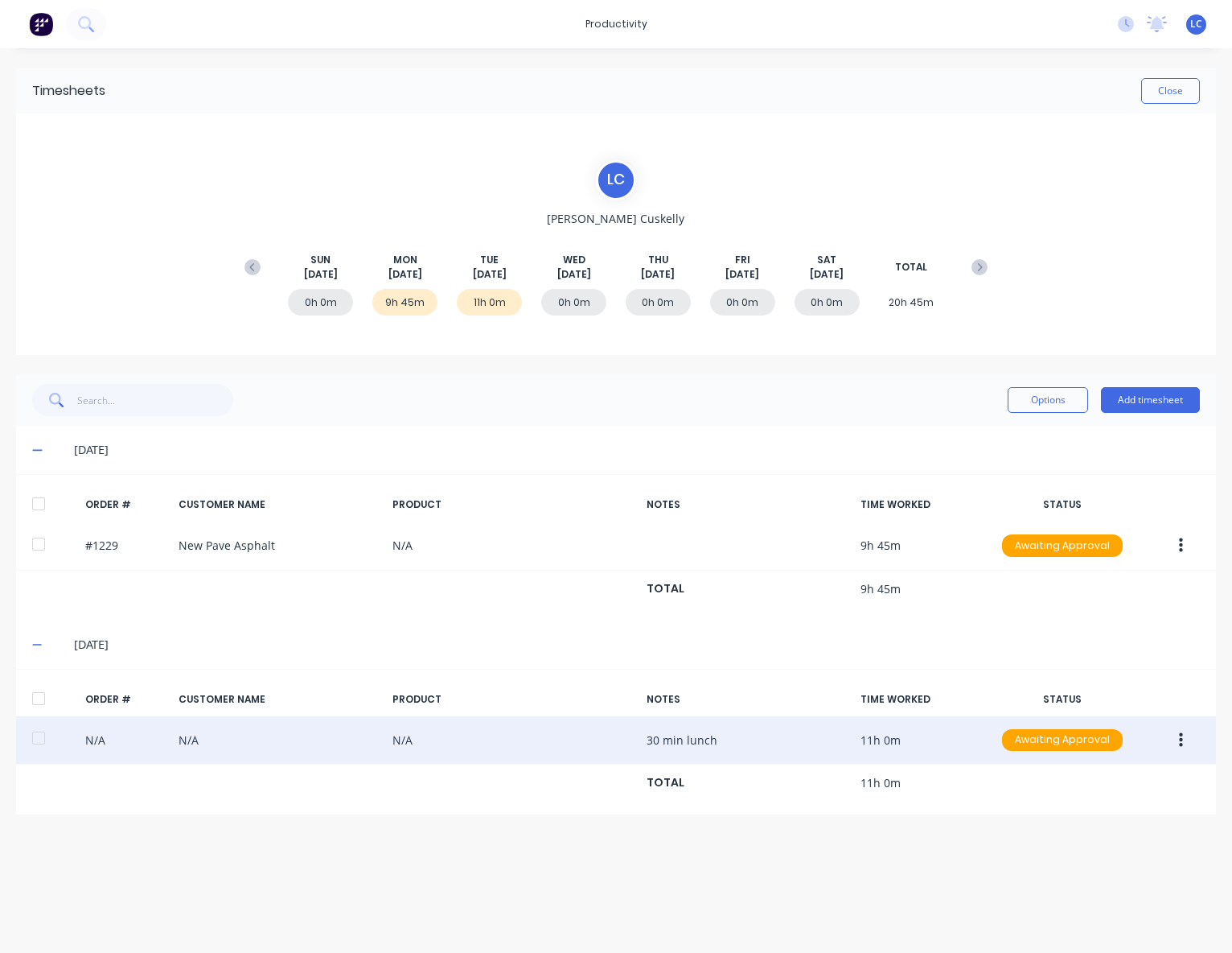
click at [94, 731] on div "N/A N/A N/A 30 min lunch 11h 0m Awaiting Approval" at bounding box center [616, 741] width 1200 height 49
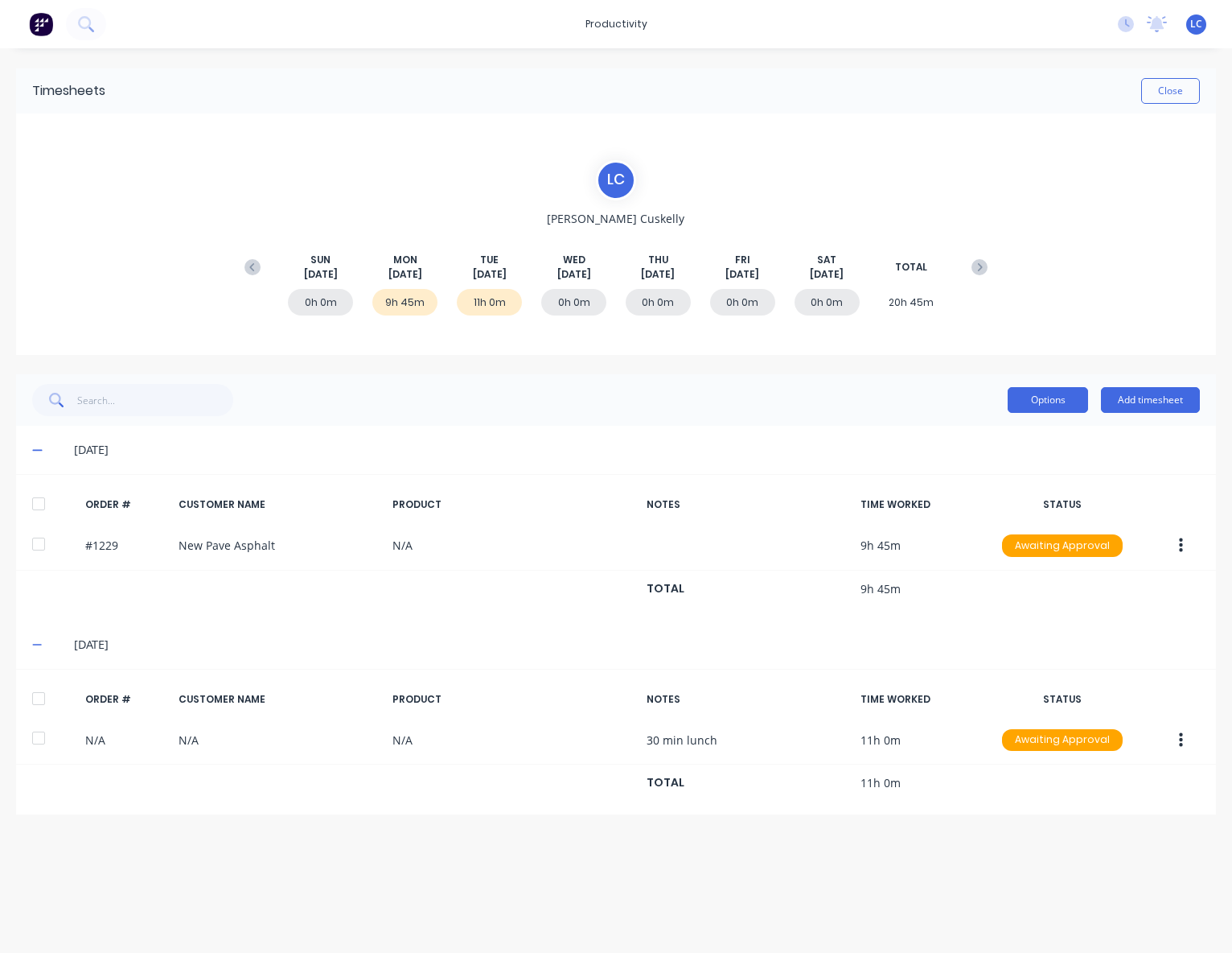
click at [1070, 407] on button "Options" at bounding box center [1048, 399] width 80 height 26
click at [888, 371] on div "Timesheets Close L C [PERSON_NAME] [DATE] [DATE] [DATE] [DATE] [DATE] [DATE] [D…" at bounding box center [616, 441] width 1200 height 746
click at [47, 17] on img at bounding box center [41, 23] width 24 height 24
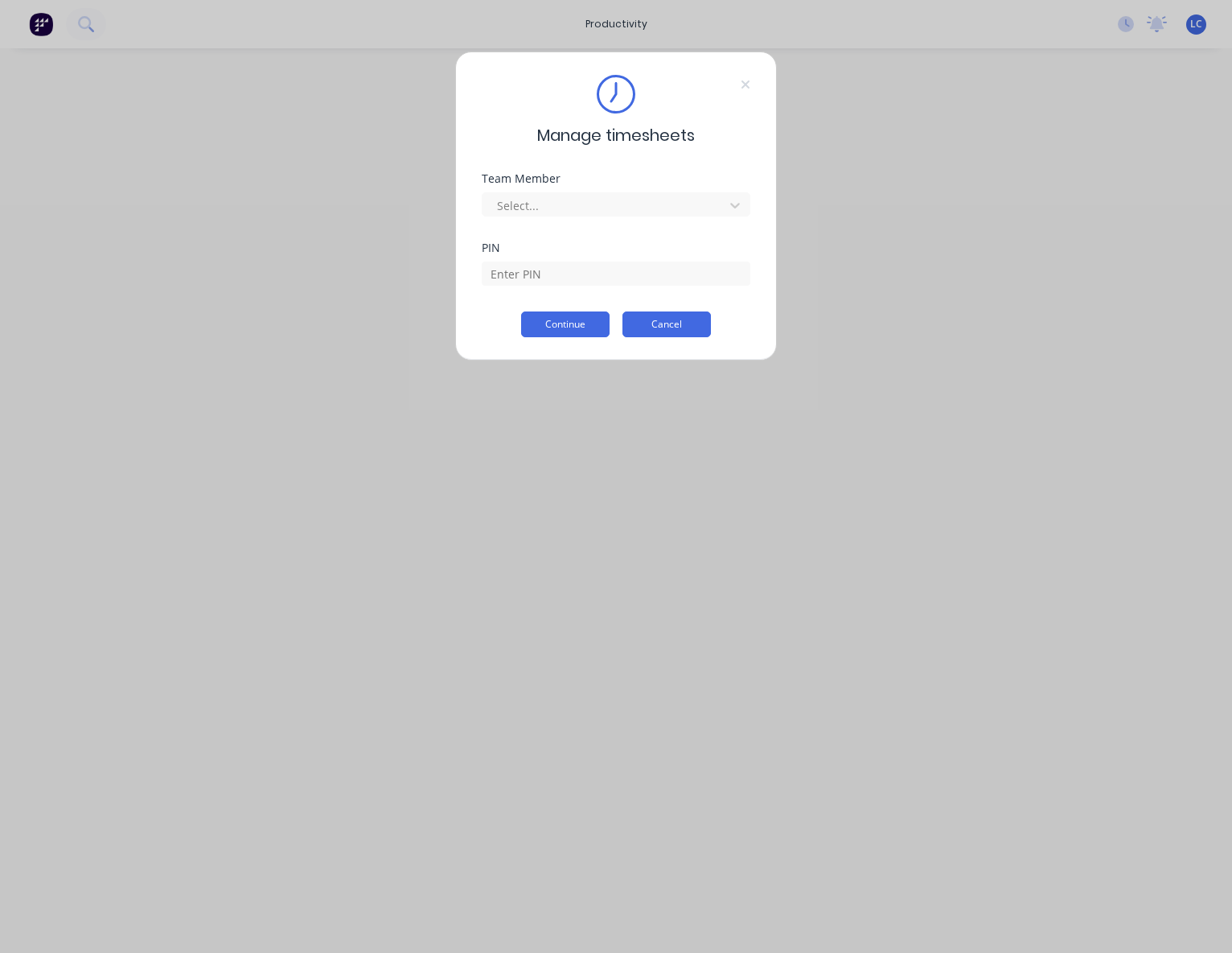
click at [660, 334] on button "Cancel" at bounding box center [666, 324] width 88 height 26
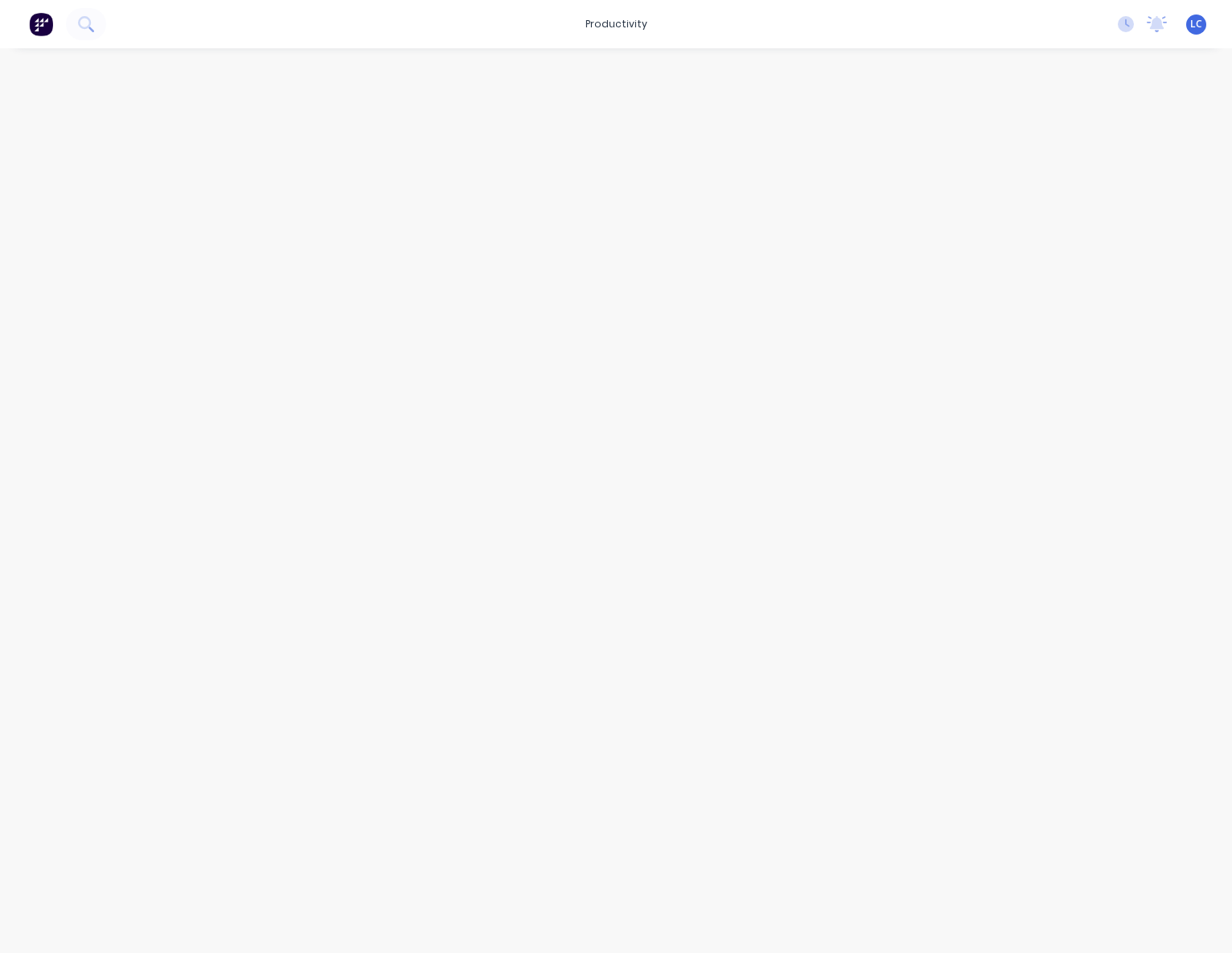
click at [1196, 19] on span "LC" at bounding box center [1196, 23] width 12 height 15
click at [1043, 172] on div "Profile" at bounding box center [1053, 170] width 32 height 15
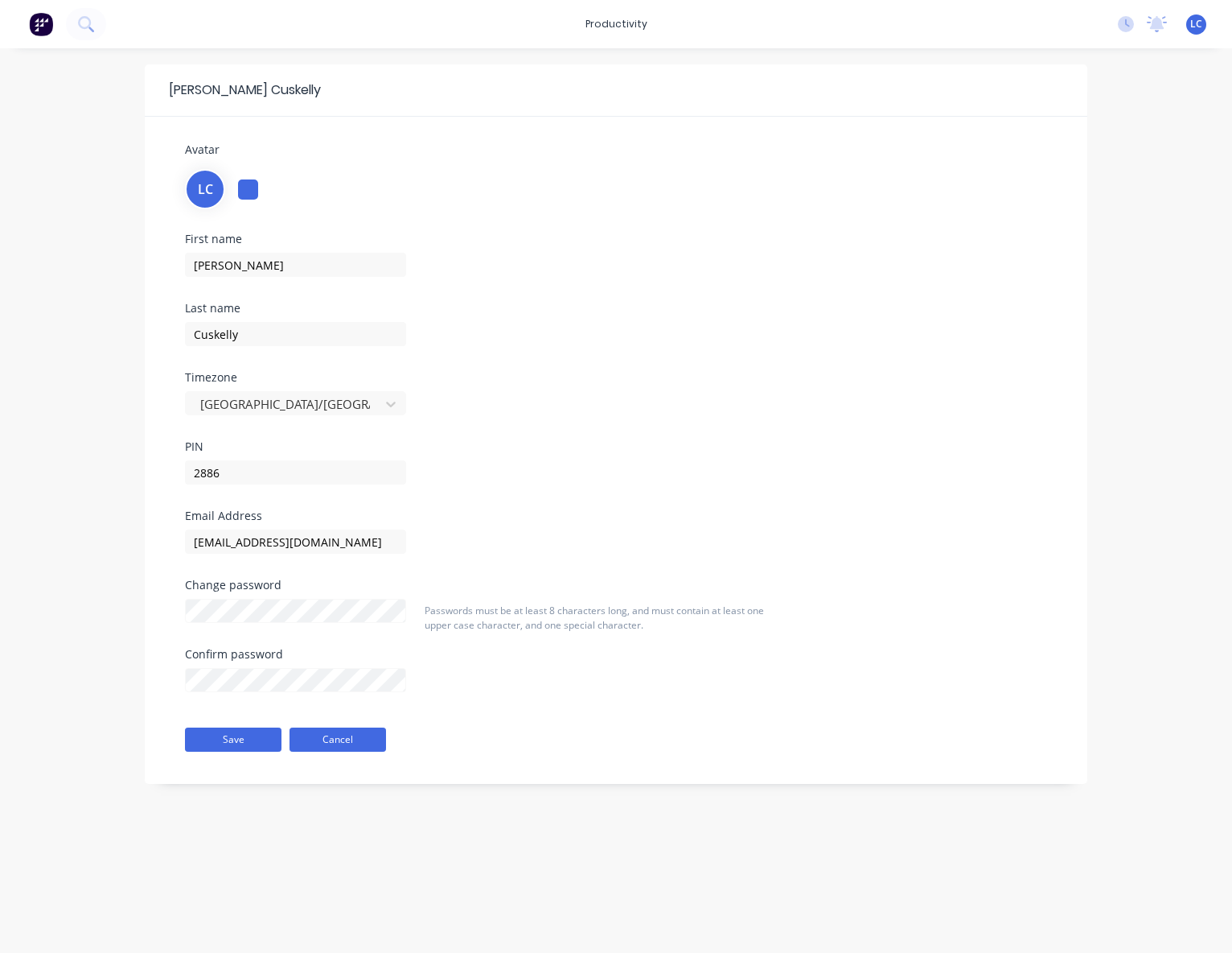
click at [327, 736] on button "Cancel" at bounding box center [338, 739] width 97 height 24
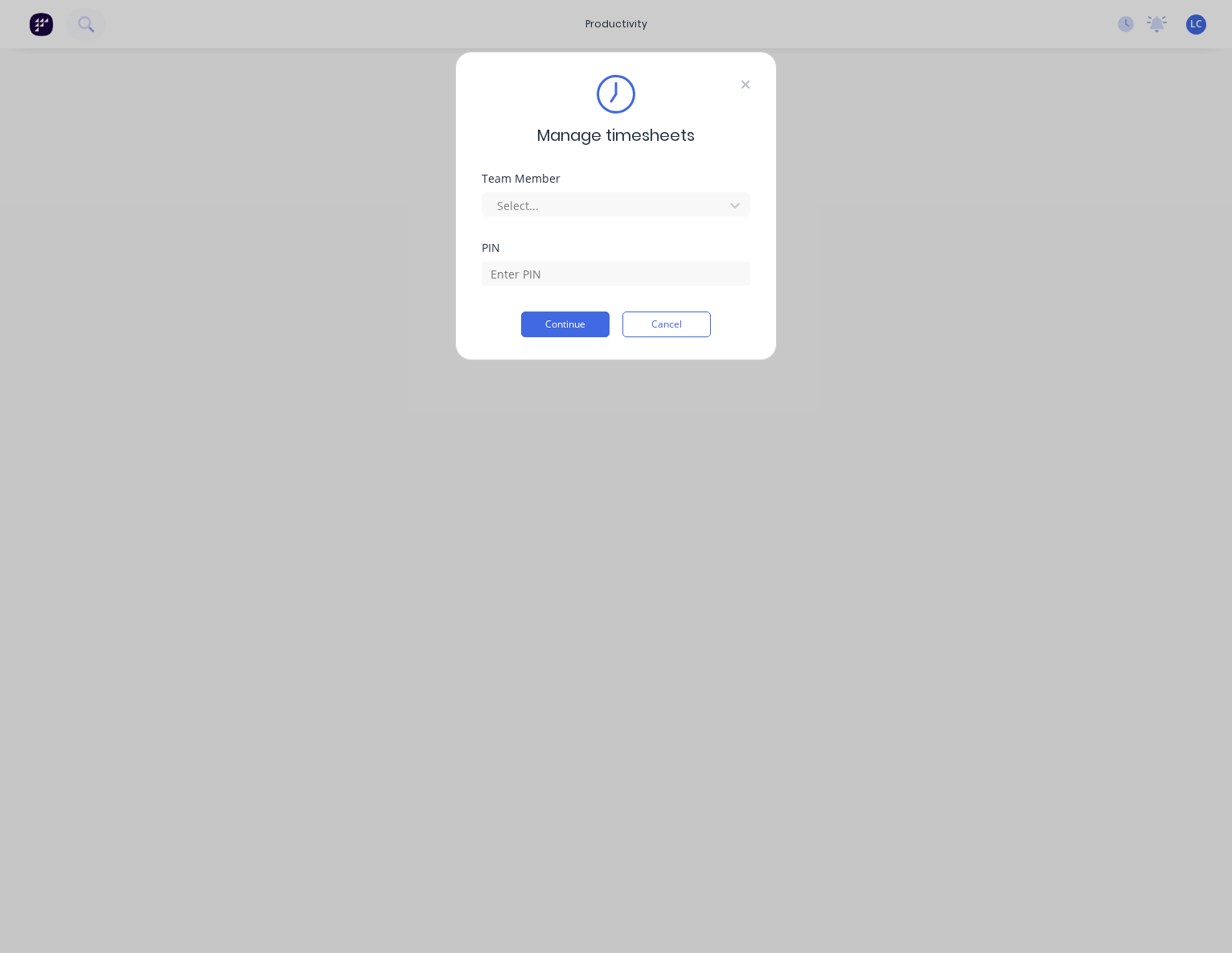
click at [746, 85] on icon at bounding box center [745, 84] width 8 height 8
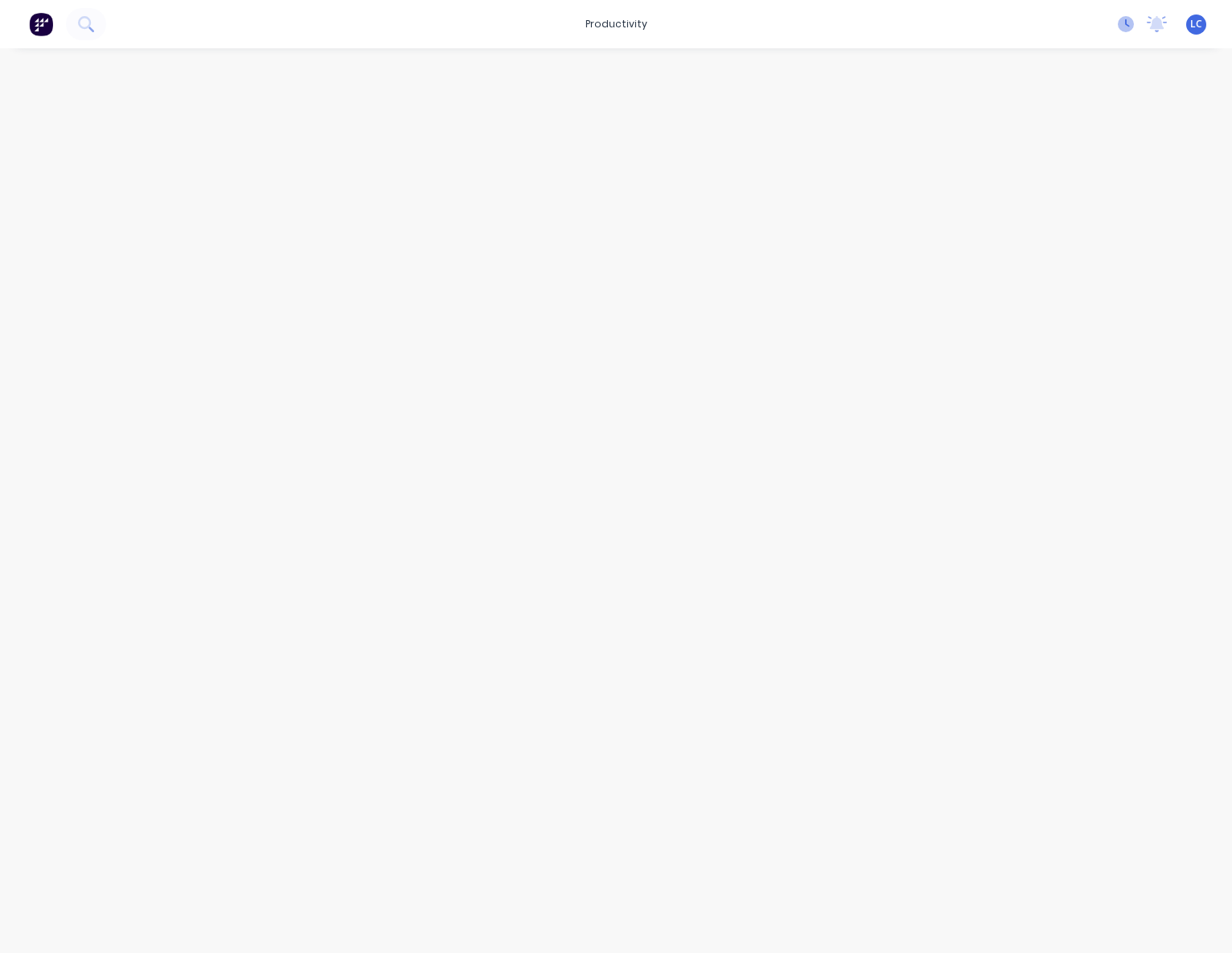
click at [1131, 24] on icon at bounding box center [1126, 24] width 16 height 16
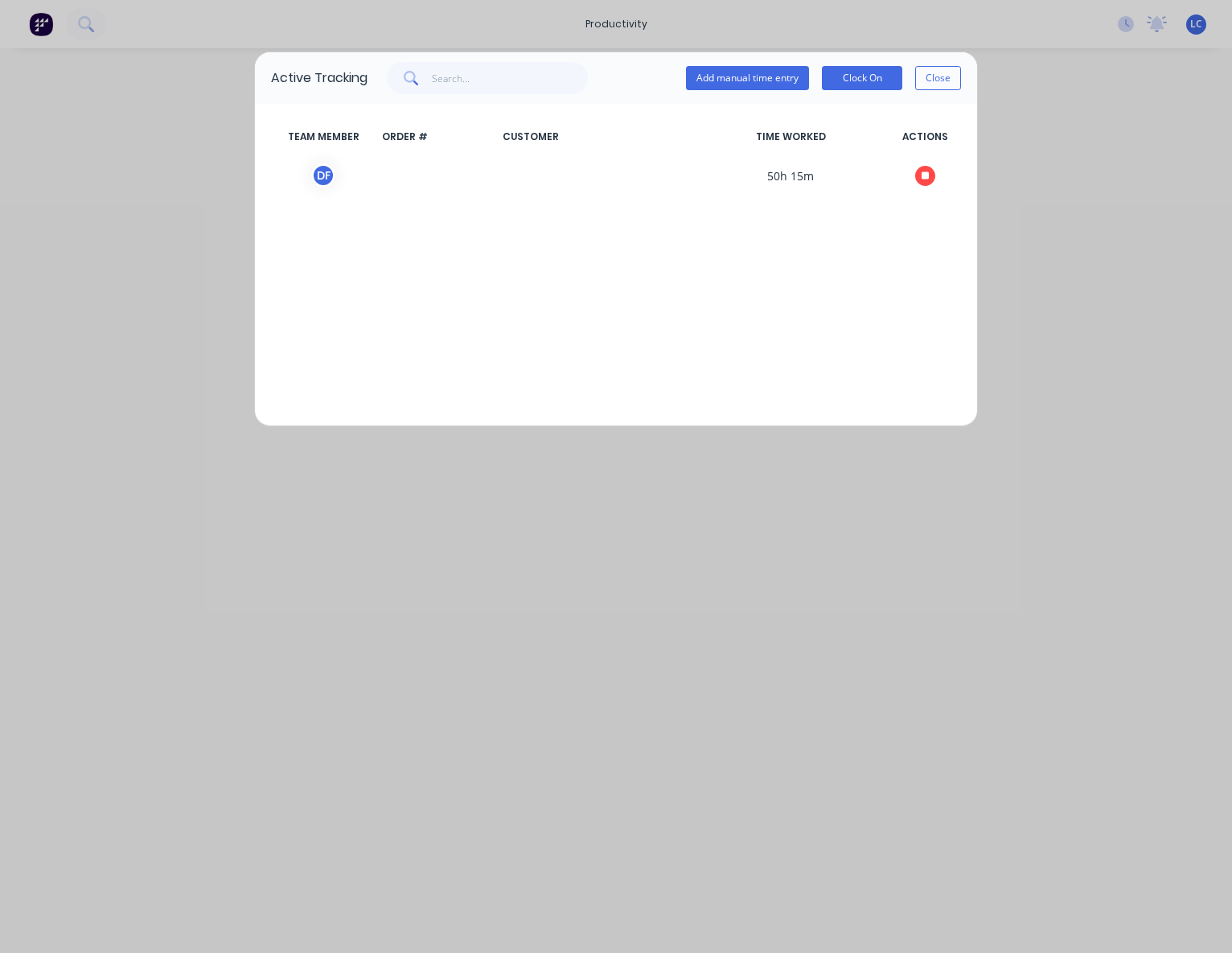
click at [703, 270] on div "TEAM MEMBER ORDER # CUSTOMER TIME WORKED ACTIONS D F 50h 15m" at bounding box center [616, 265] width 722 height 322
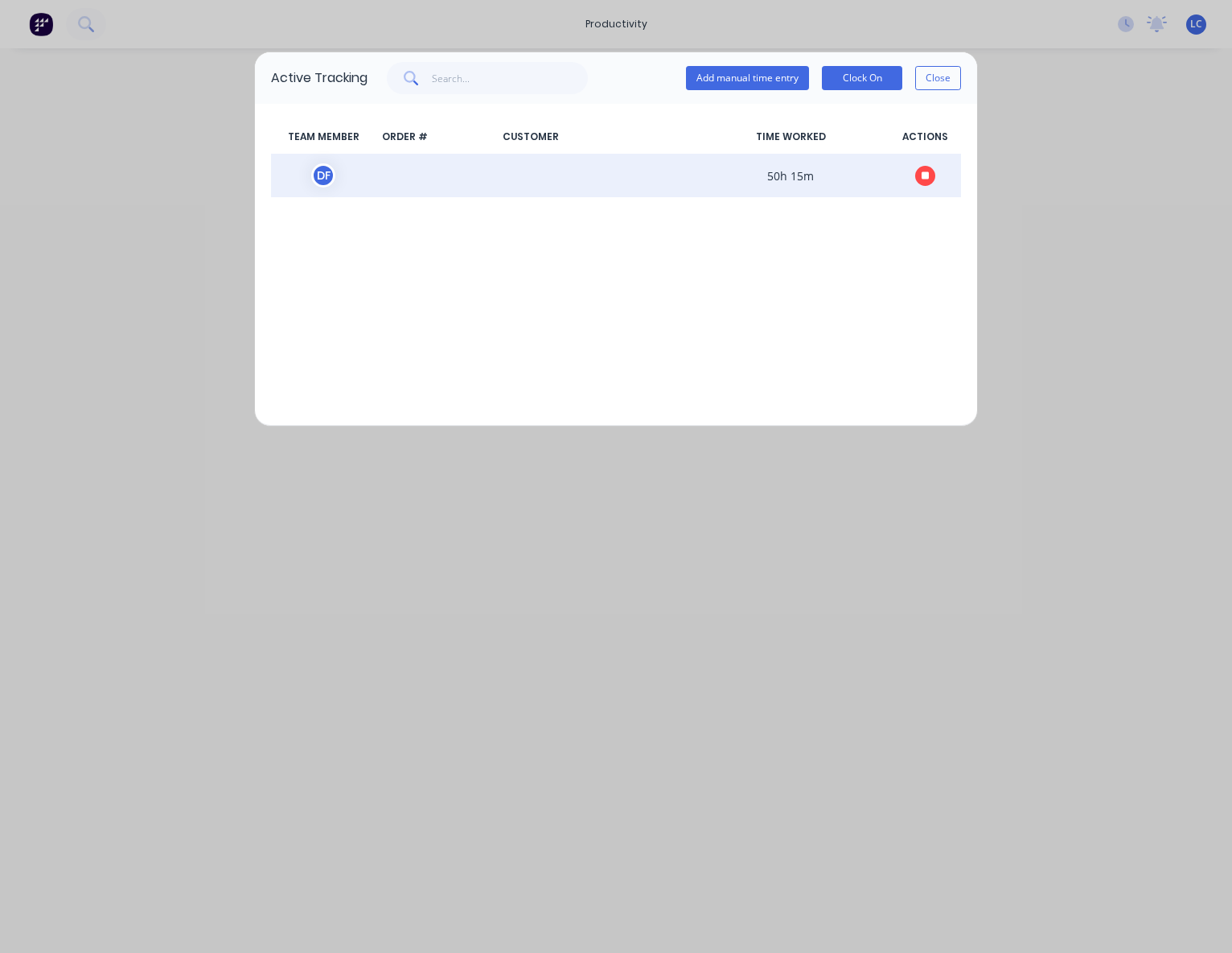
click at [385, 160] on div "D F 50h 15m" at bounding box center [616, 175] width 690 height 44
drag, startPoint x: 385, startPoint y: 172, endPoint x: 348, endPoint y: 170, distance: 37.1
click at [348, 170] on span "D F" at bounding box center [324, 175] width 105 height 24
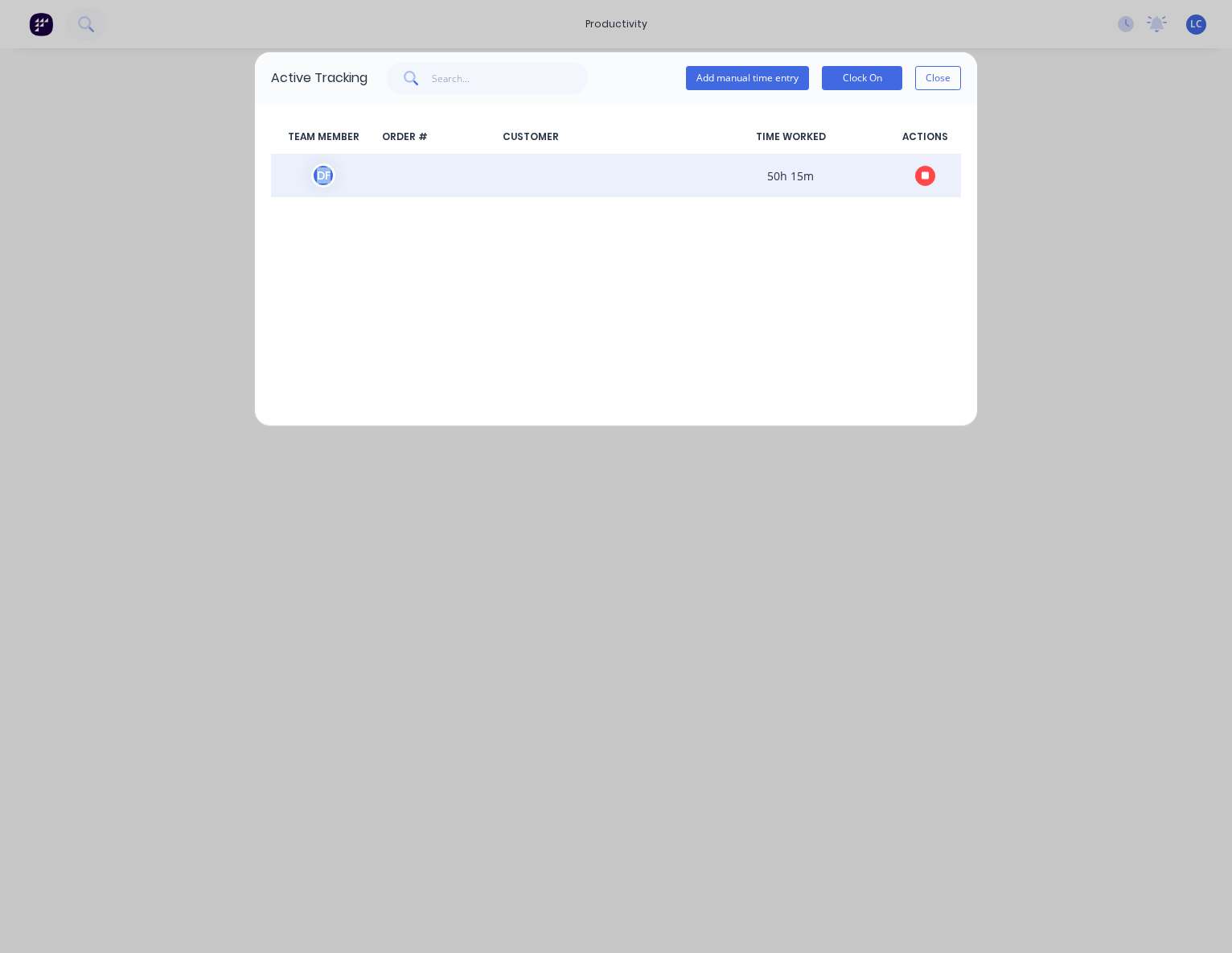
click at [348, 170] on span "D F" at bounding box center [324, 175] width 105 height 24
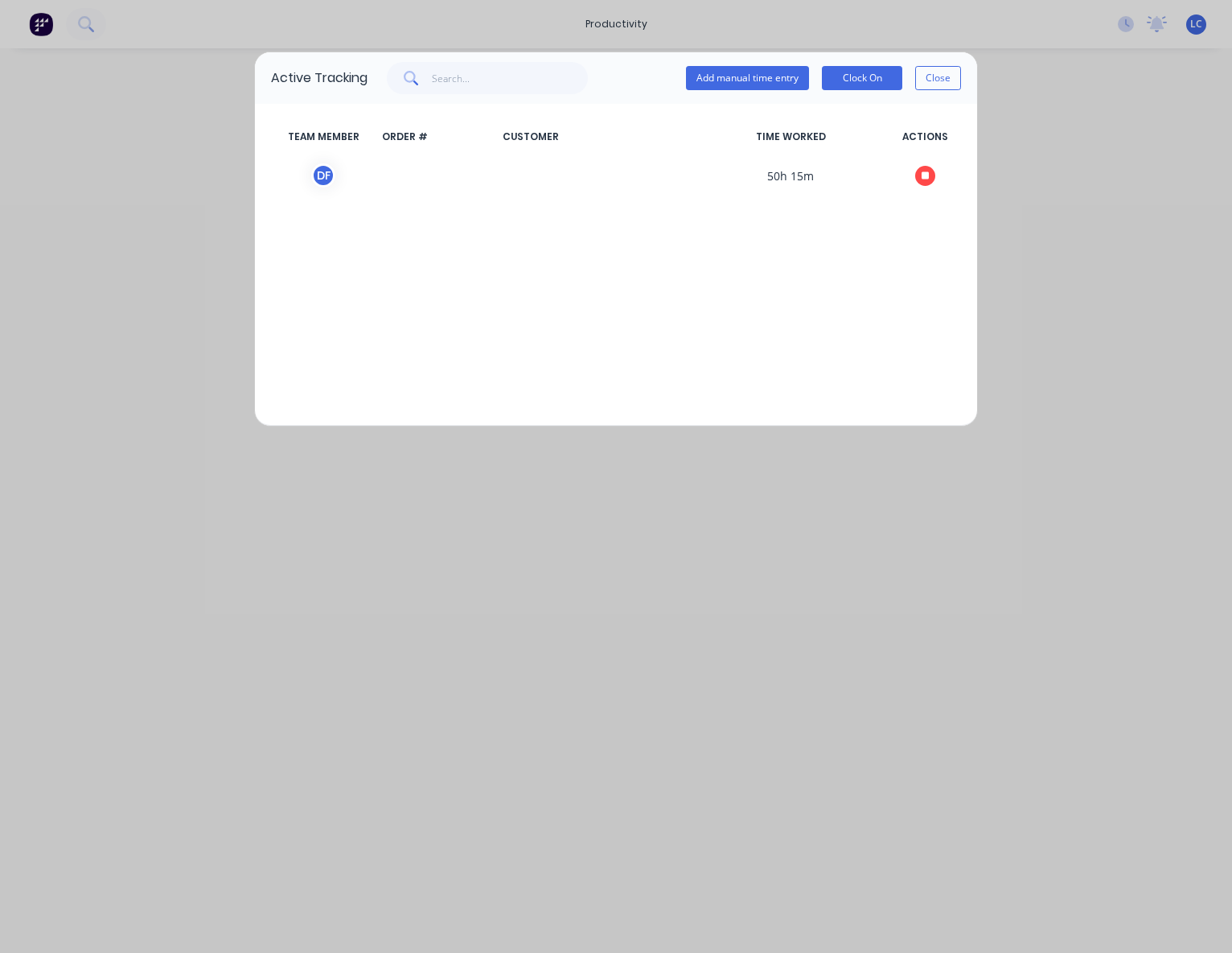
click at [689, 321] on div "TEAM MEMBER ORDER # CUSTOMER TIME WORKED ACTIONS D F 50h 15m" at bounding box center [616, 265] width 722 height 322
click at [850, 85] on button "Clock On" at bounding box center [862, 78] width 80 height 24
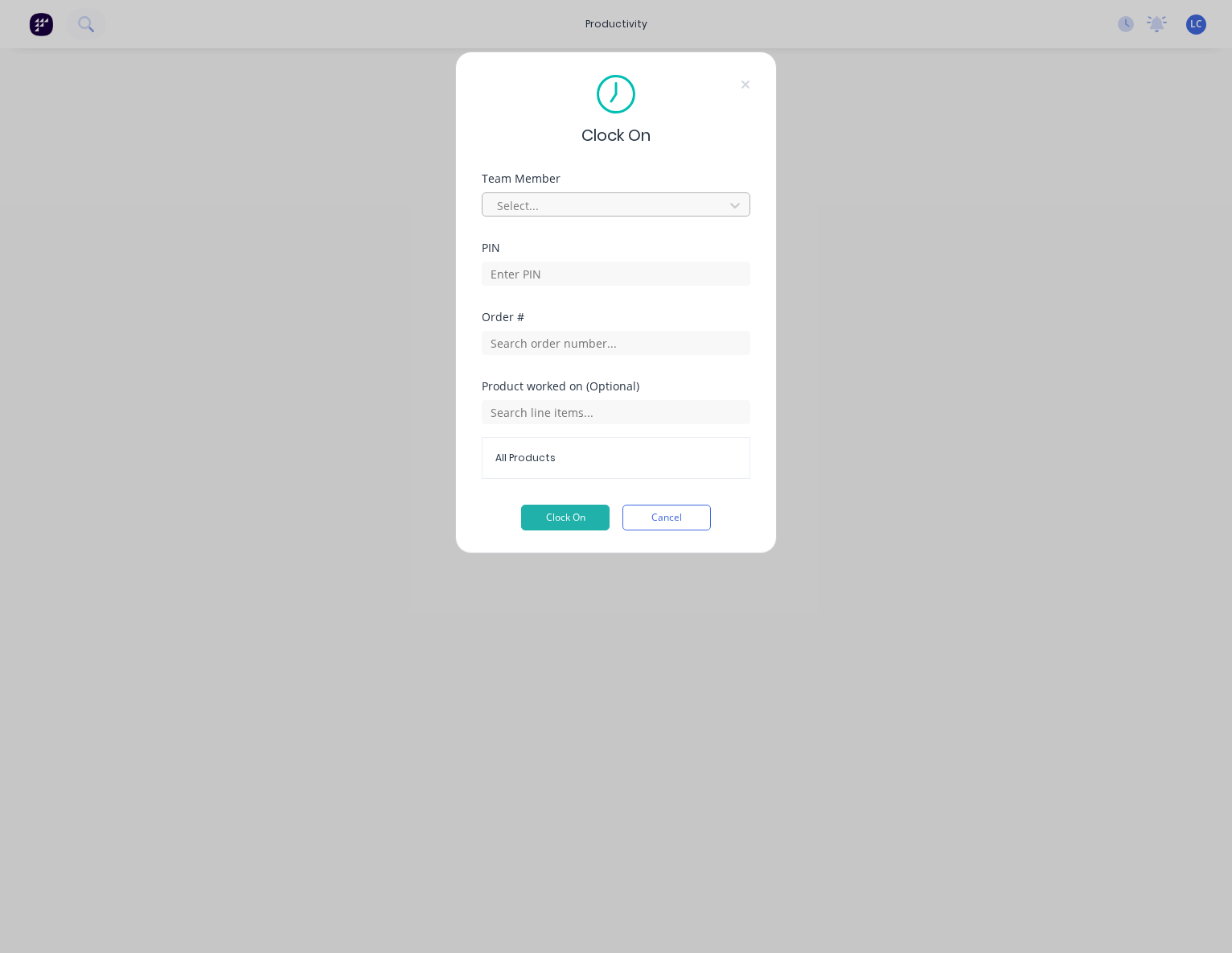
click at [662, 201] on div at bounding box center [605, 206] width 220 height 20
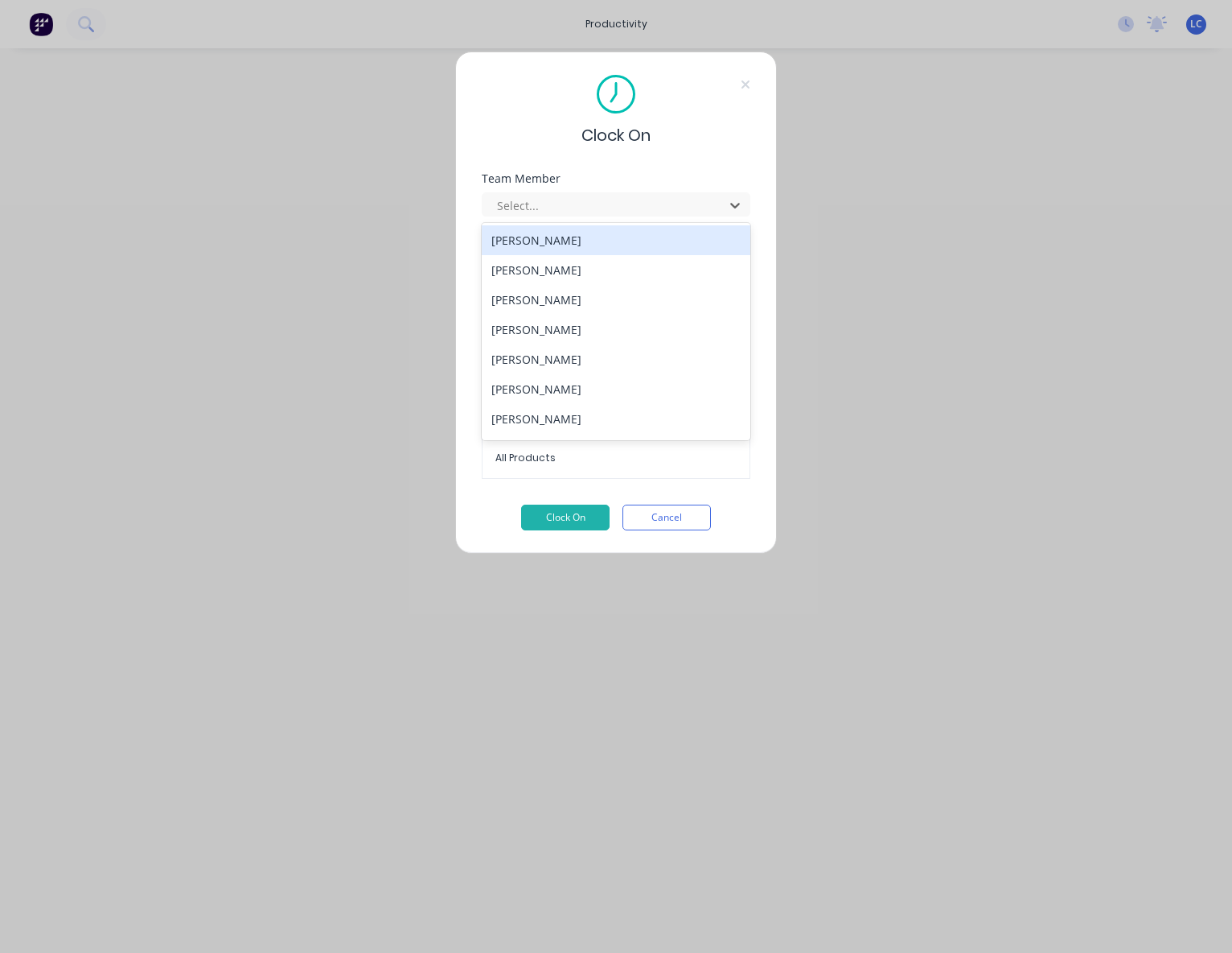
click at [559, 240] on div "[PERSON_NAME]" at bounding box center [616, 239] width 269 height 30
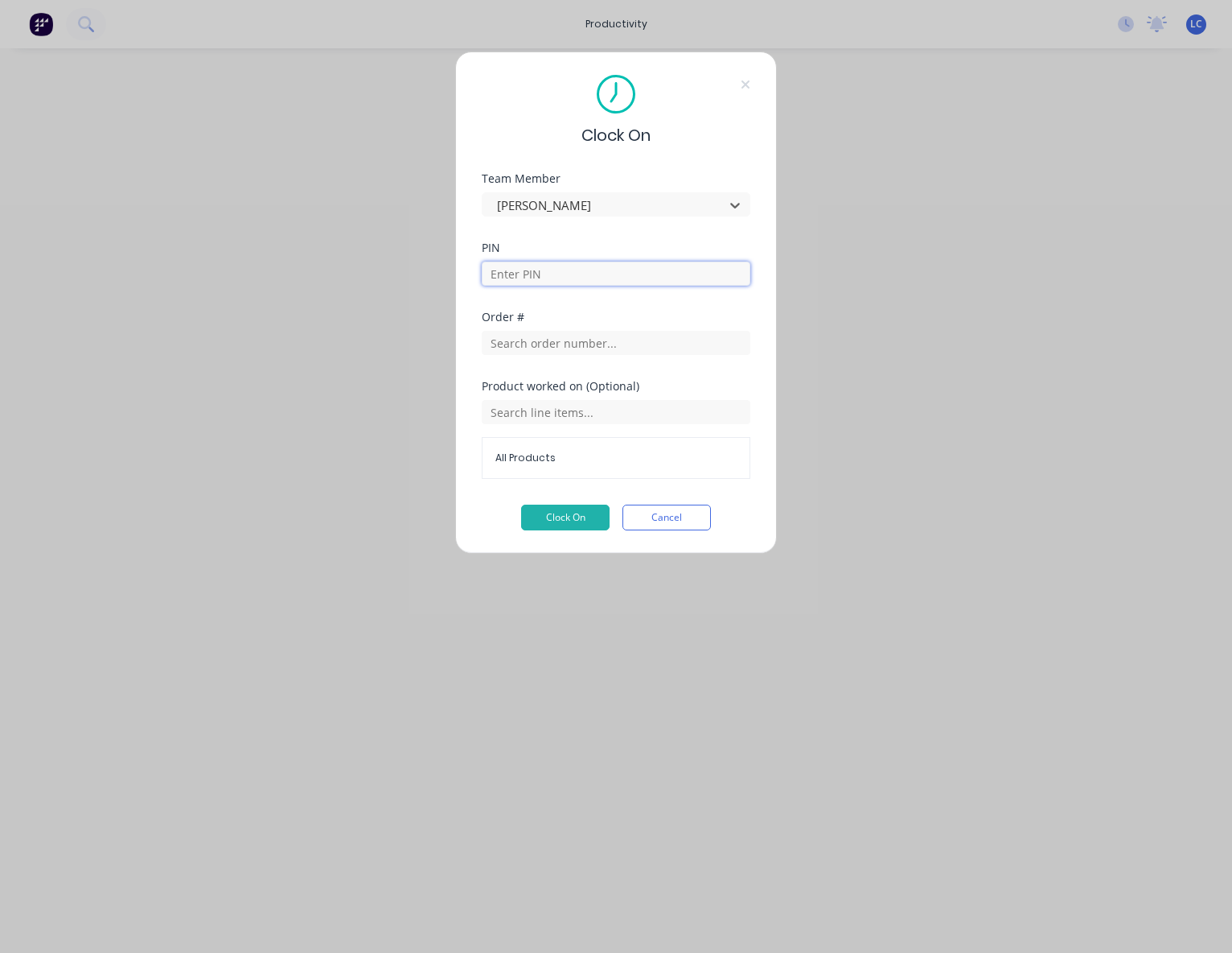
click at [637, 277] on input at bounding box center [616, 273] width 269 height 24
type input "2886"
click at [610, 349] on input "text" at bounding box center [616, 342] width 269 height 24
click at [668, 517] on button "Cancel" at bounding box center [666, 517] width 88 height 26
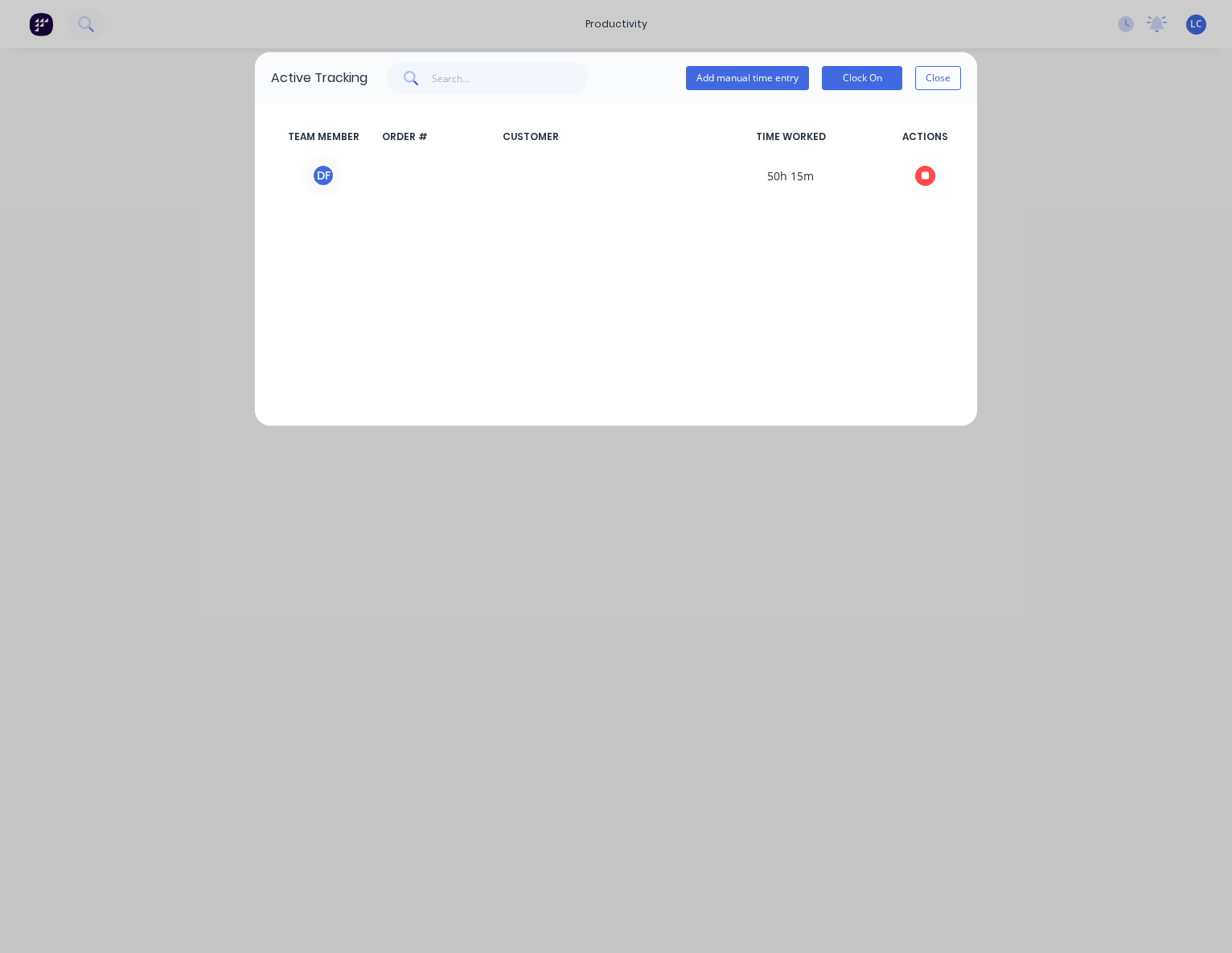
click at [1051, 187] on div "Active Tracking Add manual time entry Clock On Close TEAM MEMBER ORDER # CUSTOM…" at bounding box center [616, 476] width 1232 height 953
click at [953, 75] on button "Close" at bounding box center [937, 78] width 46 height 24
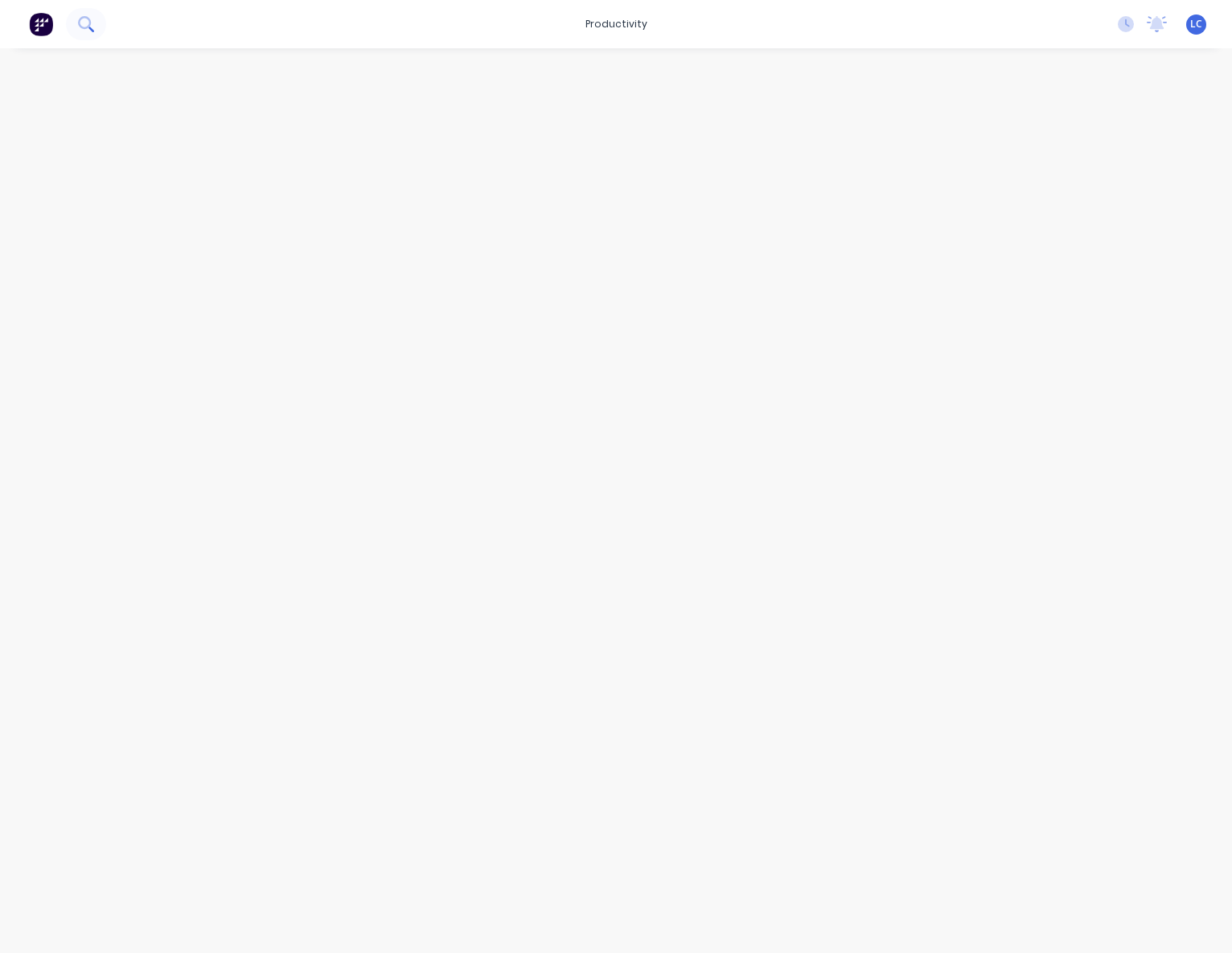
click at [87, 16] on button at bounding box center [85, 23] width 40 height 32
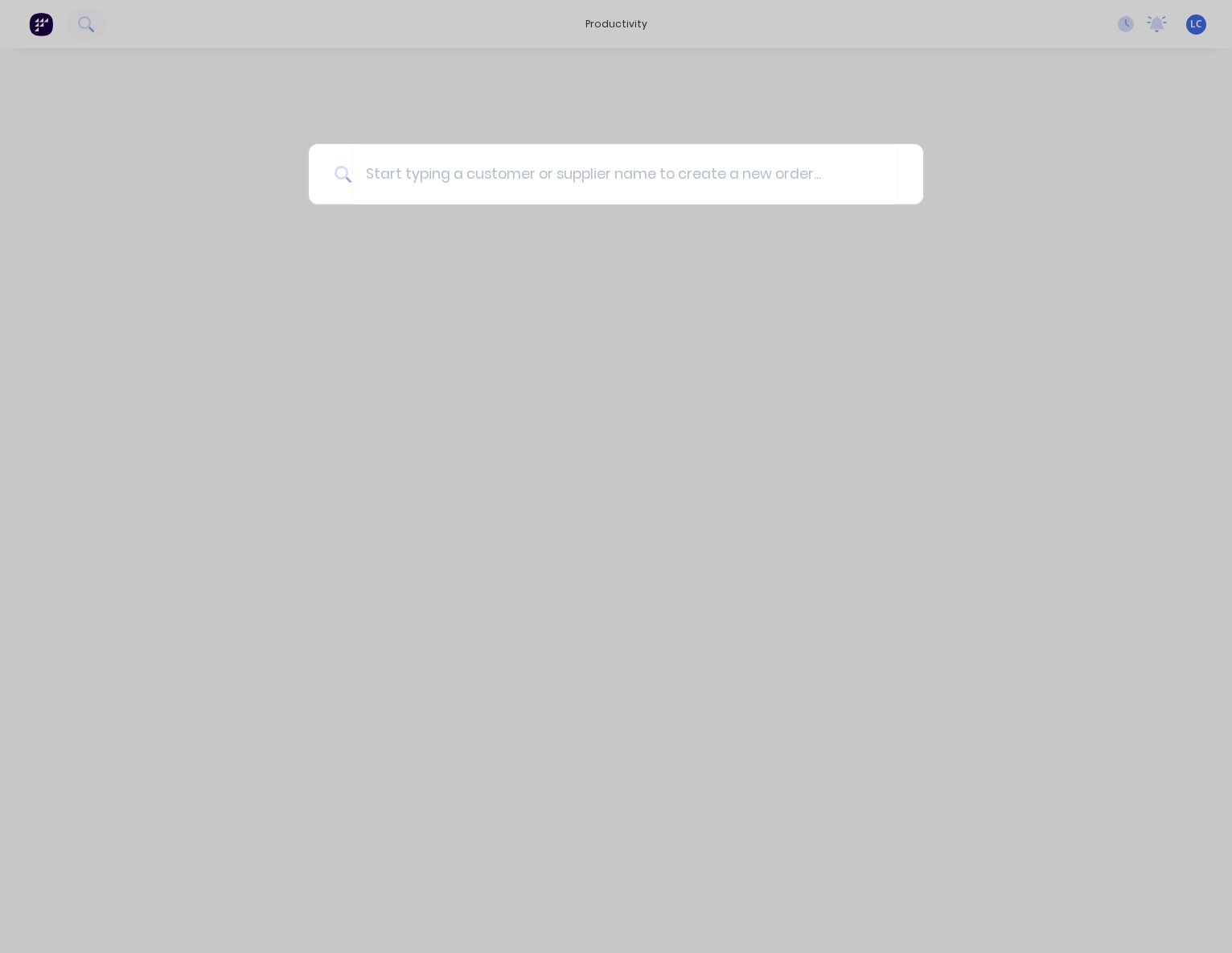
click at [995, 419] on div at bounding box center [616, 476] width 1232 height 953
